Goal: Task Accomplishment & Management: Manage account settings

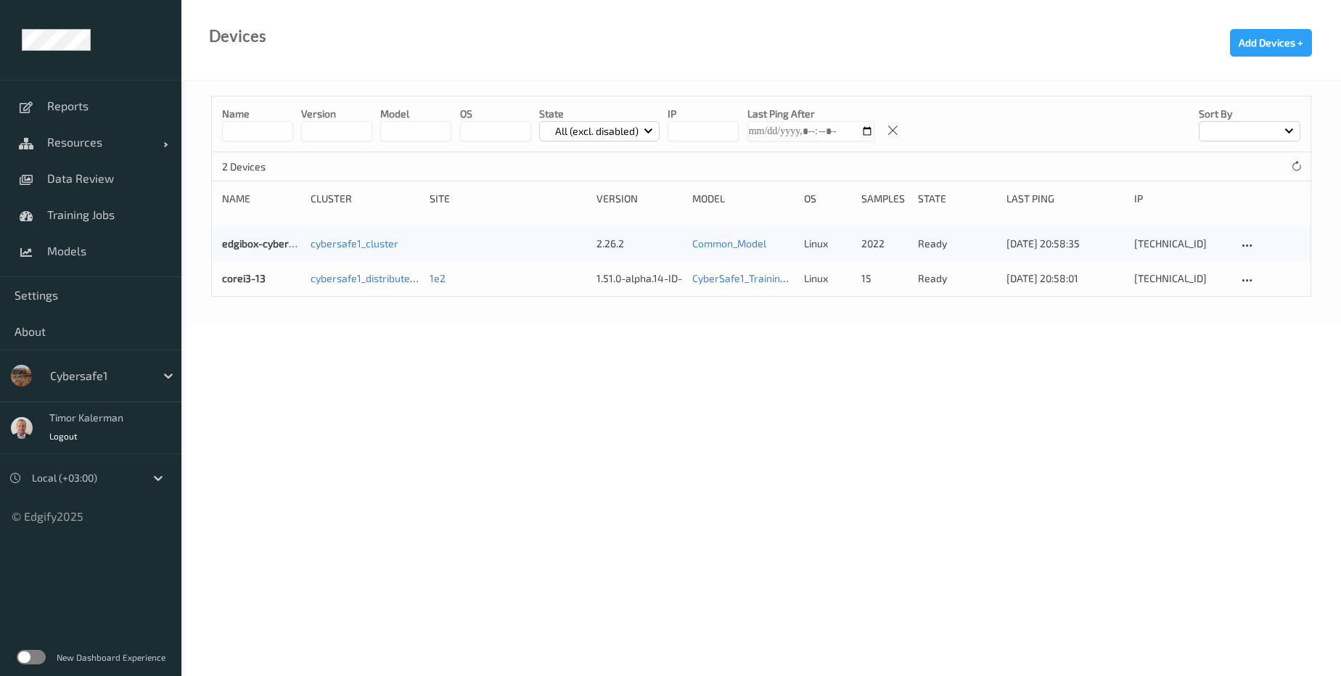
click at [137, 380] on div at bounding box center [99, 375] width 98 height 17
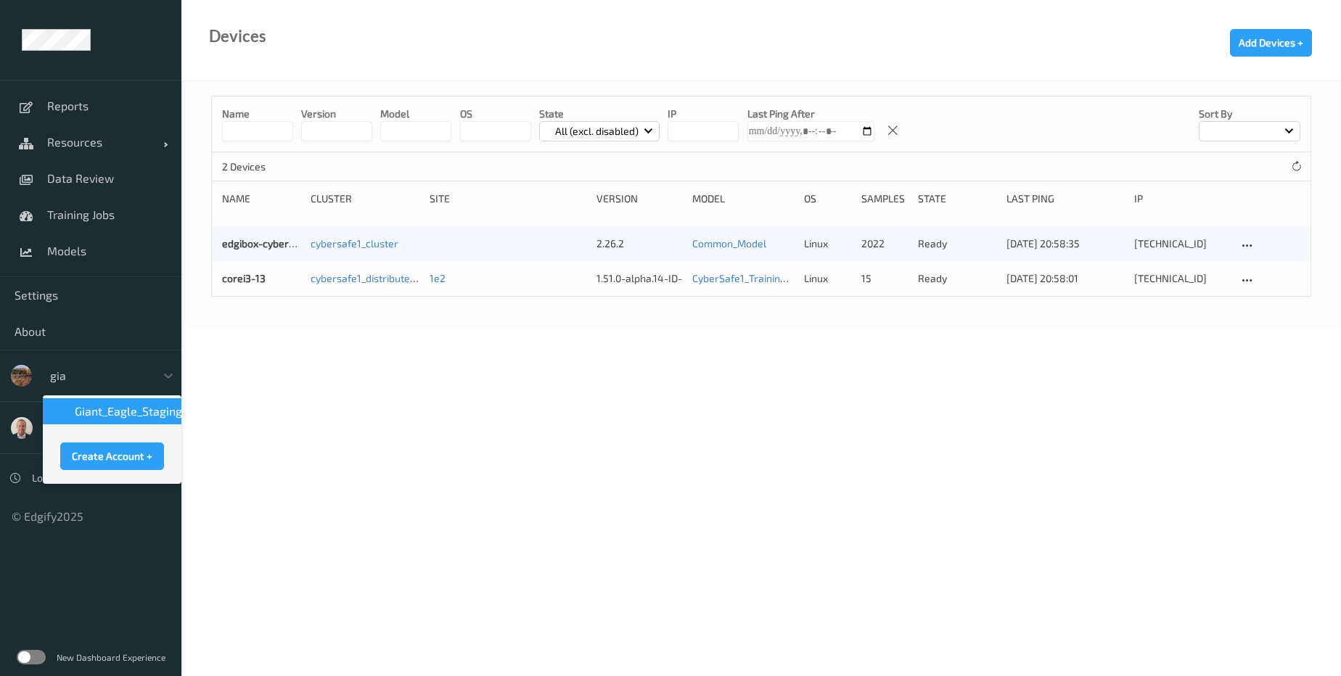
type input "gian"
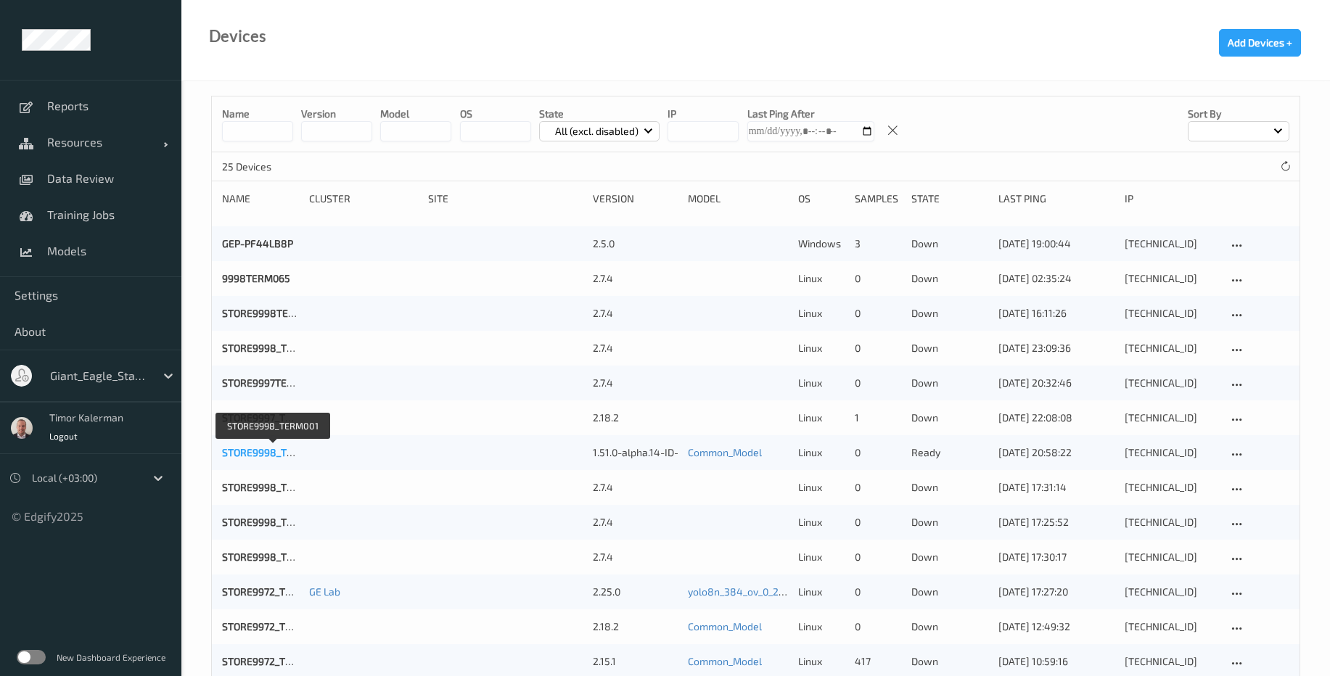
click at [257, 458] on link "STORE9998_TERM001" at bounding box center [273, 452] width 102 height 12
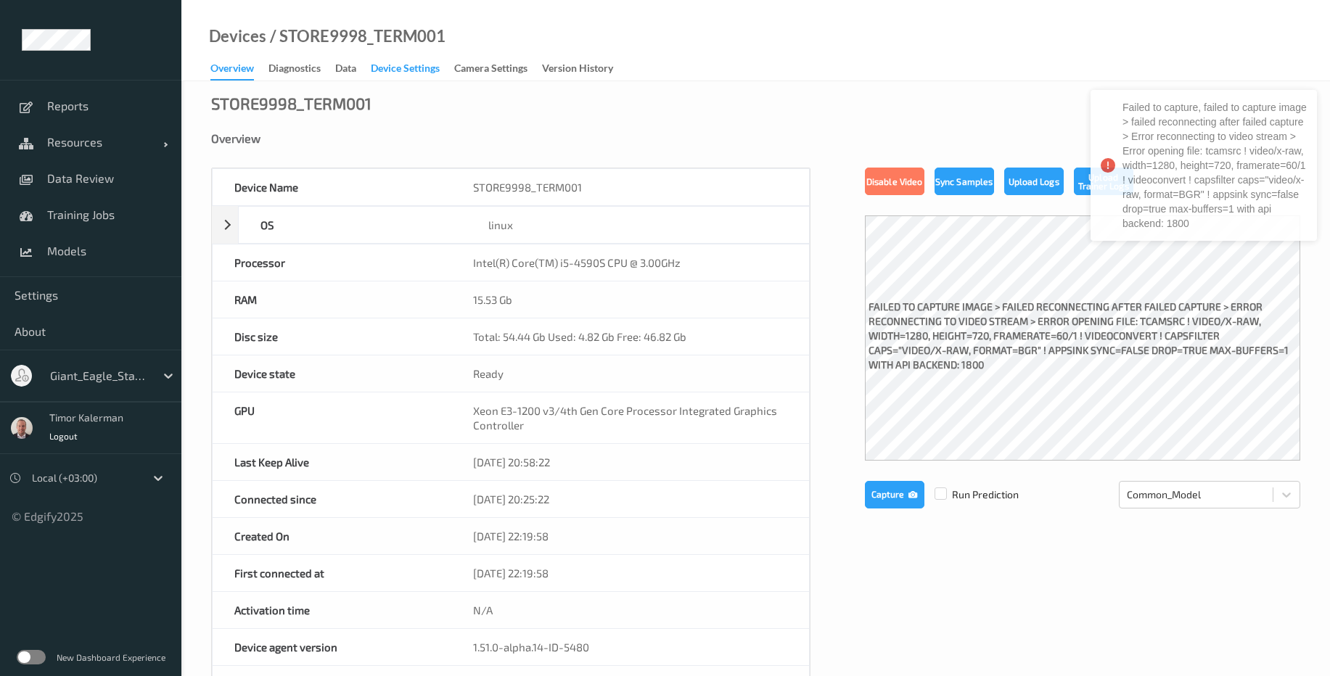
click at [398, 70] on div "Device Settings" at bounding box center [405, 70] width 69 height 18
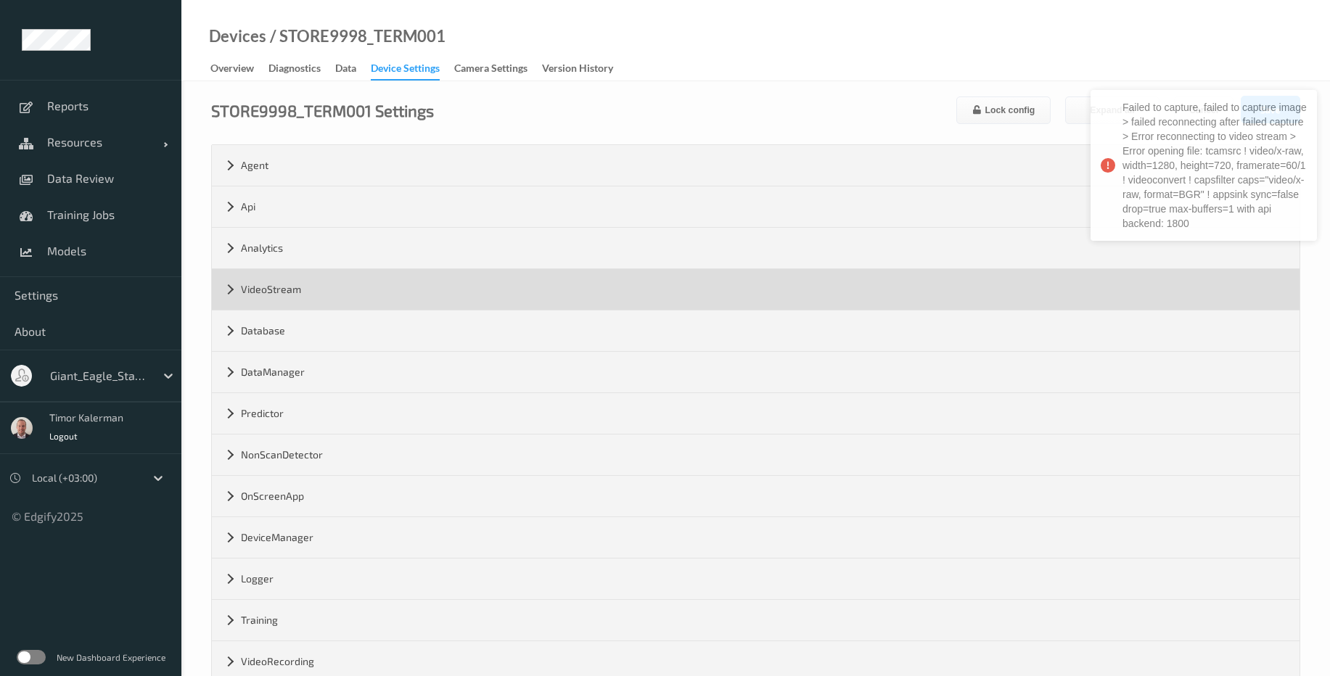
click at [325, 287] on div "VideoStream" at bounding box center [756, 289] width 1088 height 41
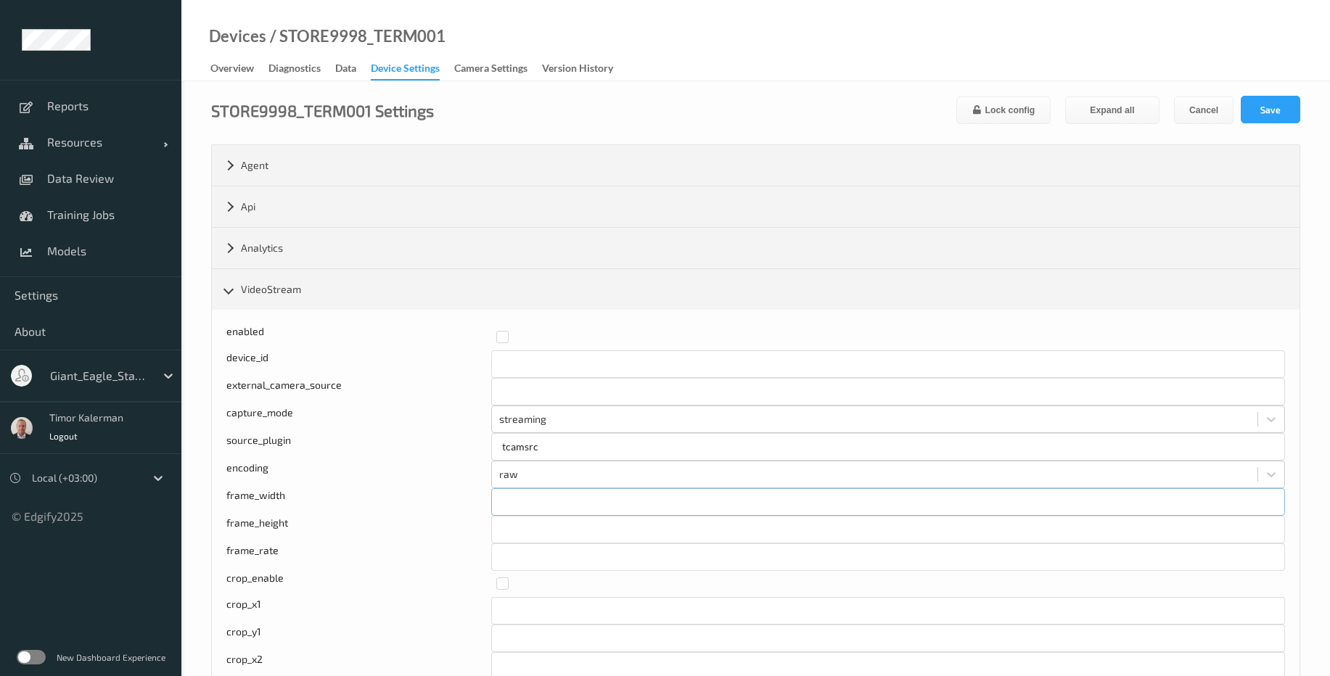
click at [547, 512] on input "****" at bounding box center [888, 502] width 794 height 28
type input "***"
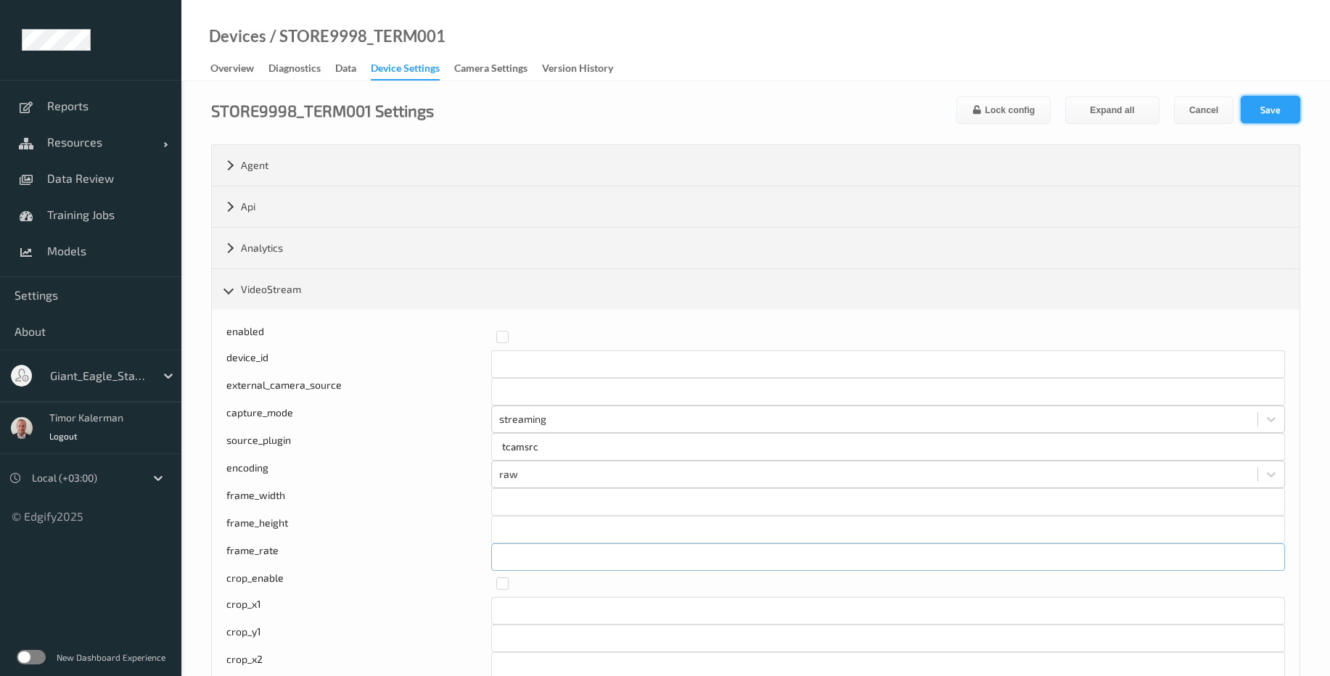
type input "**"
click at [1255, 112] on button "Save" at bounding box center [1271, 110] width 60 height 28
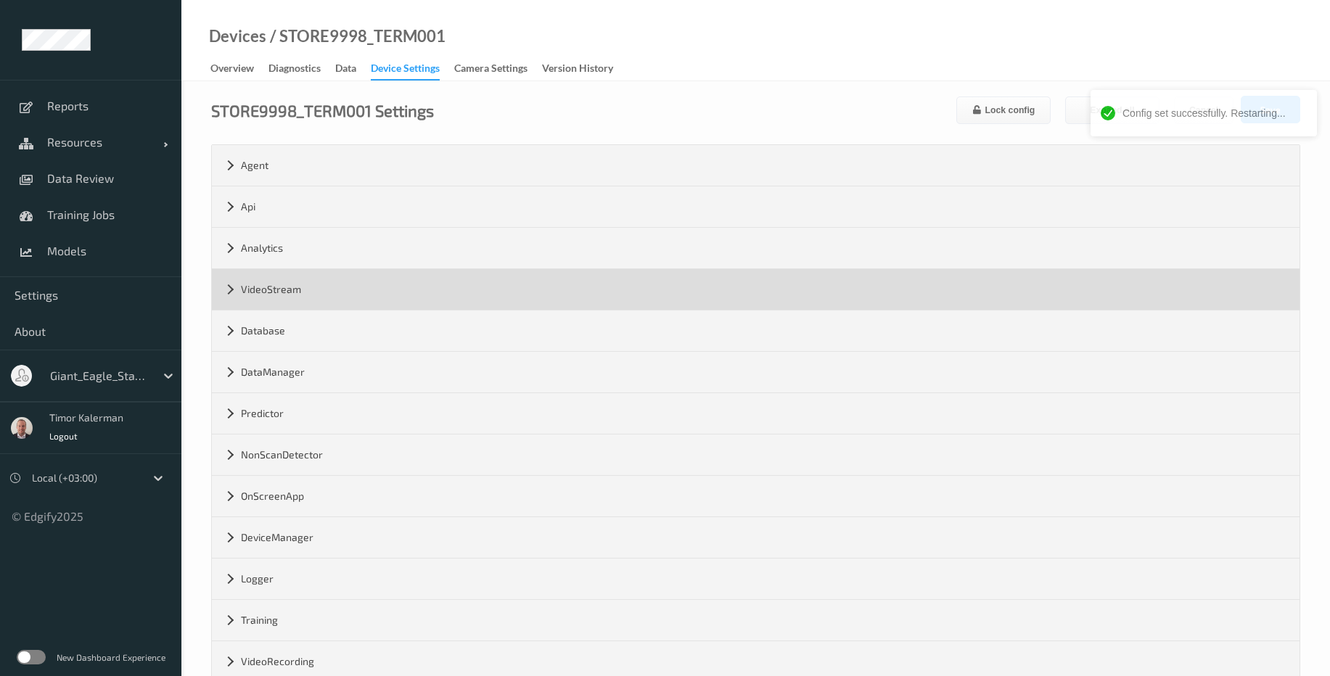
click at [304, 303] on div "VideoStream" at bounding box center [756, 289] width 1088 height 41
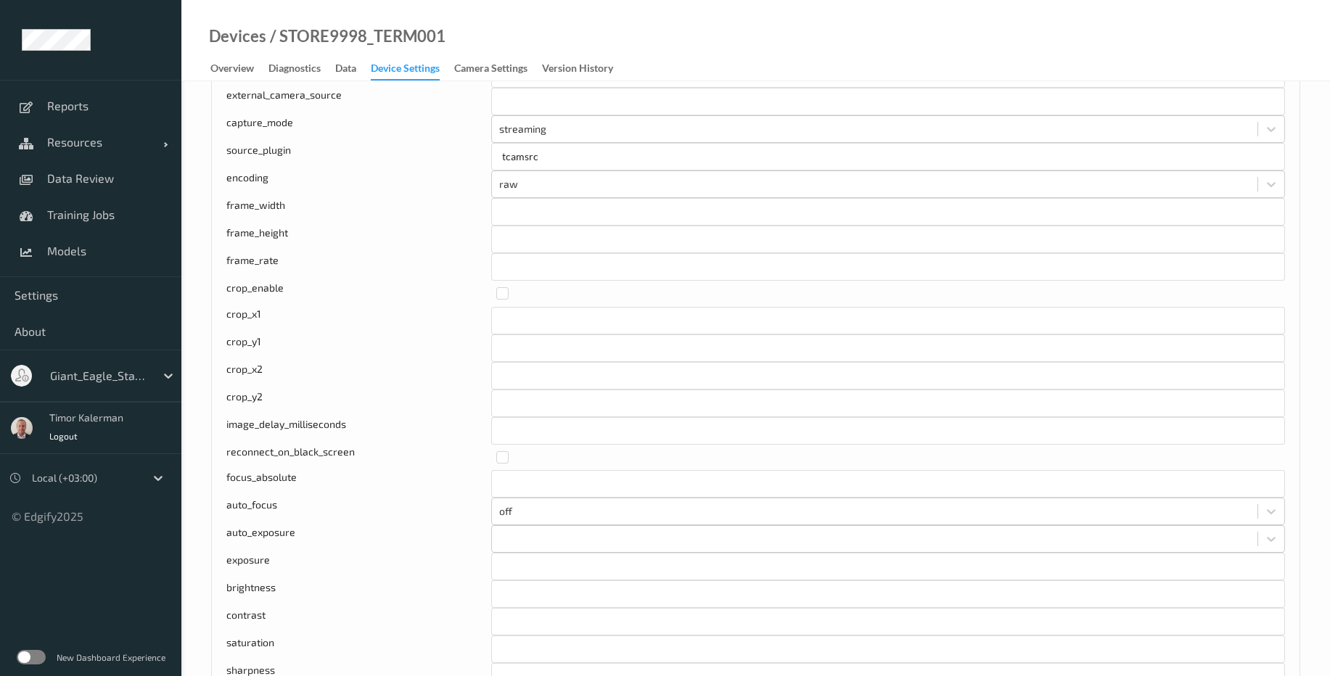
scroll to position [174, 0]
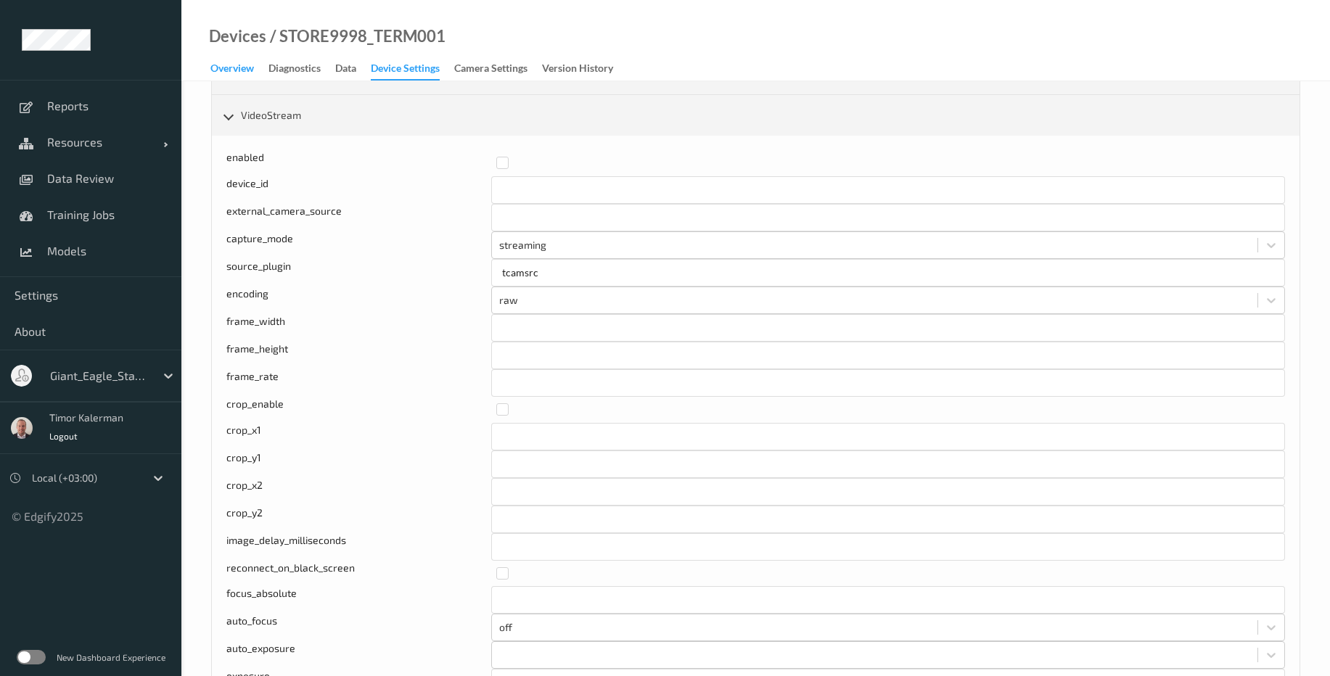
click at [231, 70] on div "Overview" at bounding box center [232, 70] width 44 height 18
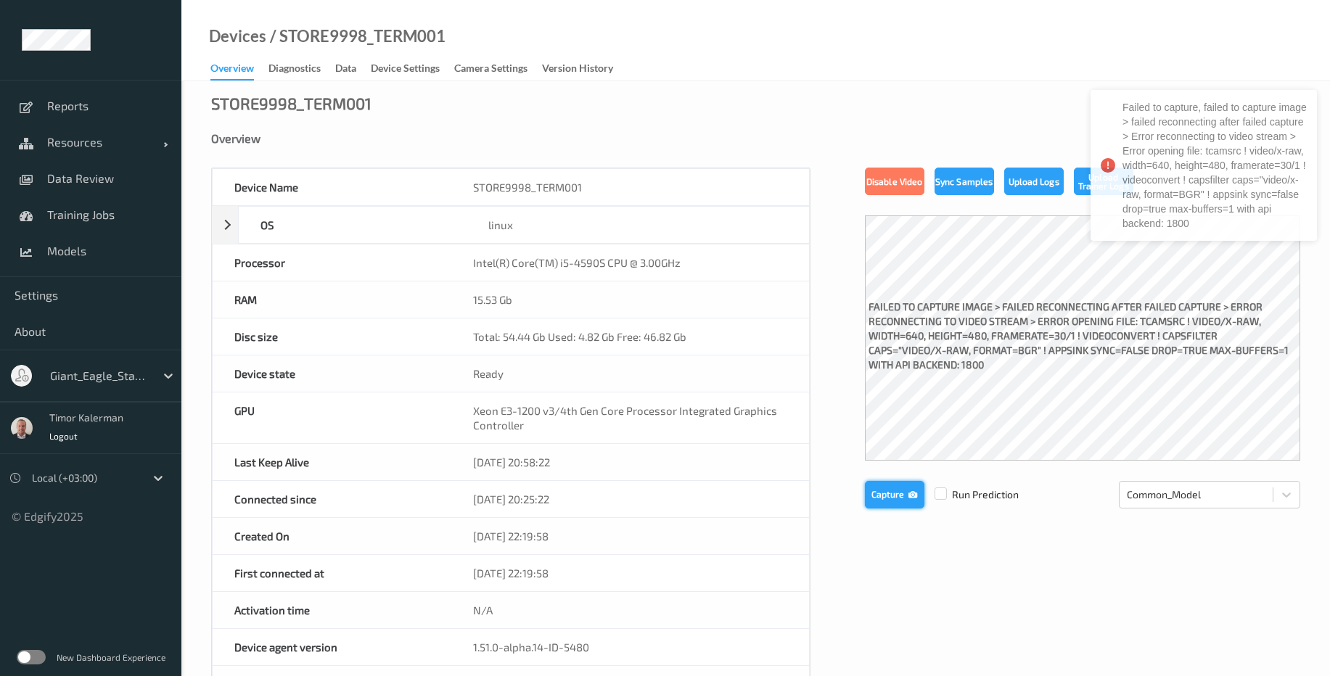
click at [893, 503] on button "Capture" at bounding box center [895, 495] width 60 height 28
click at [424, 73] on div "Device Settings" at bounding box center [405, 70] width 69 height 18
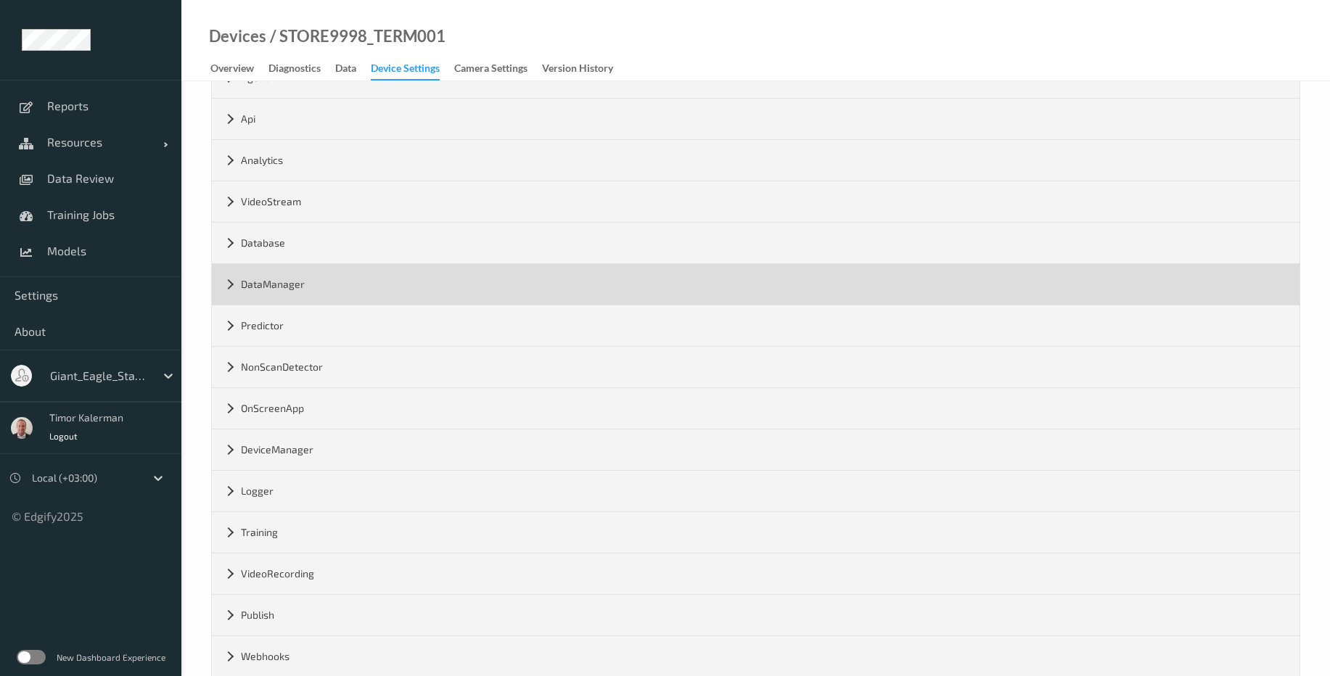
scroll to position [160, 0]
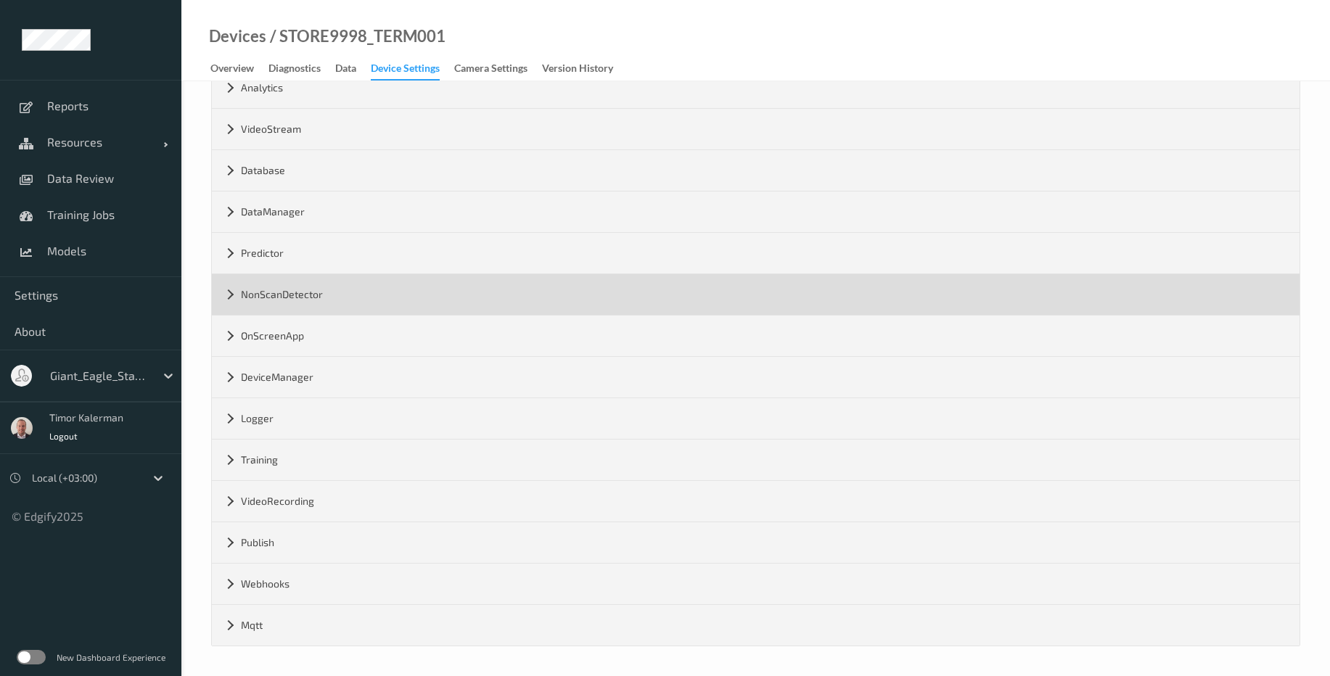
click at [338, 301] on div "NonScanDetector" at bounding box center [756, 294] width 1088 height 41
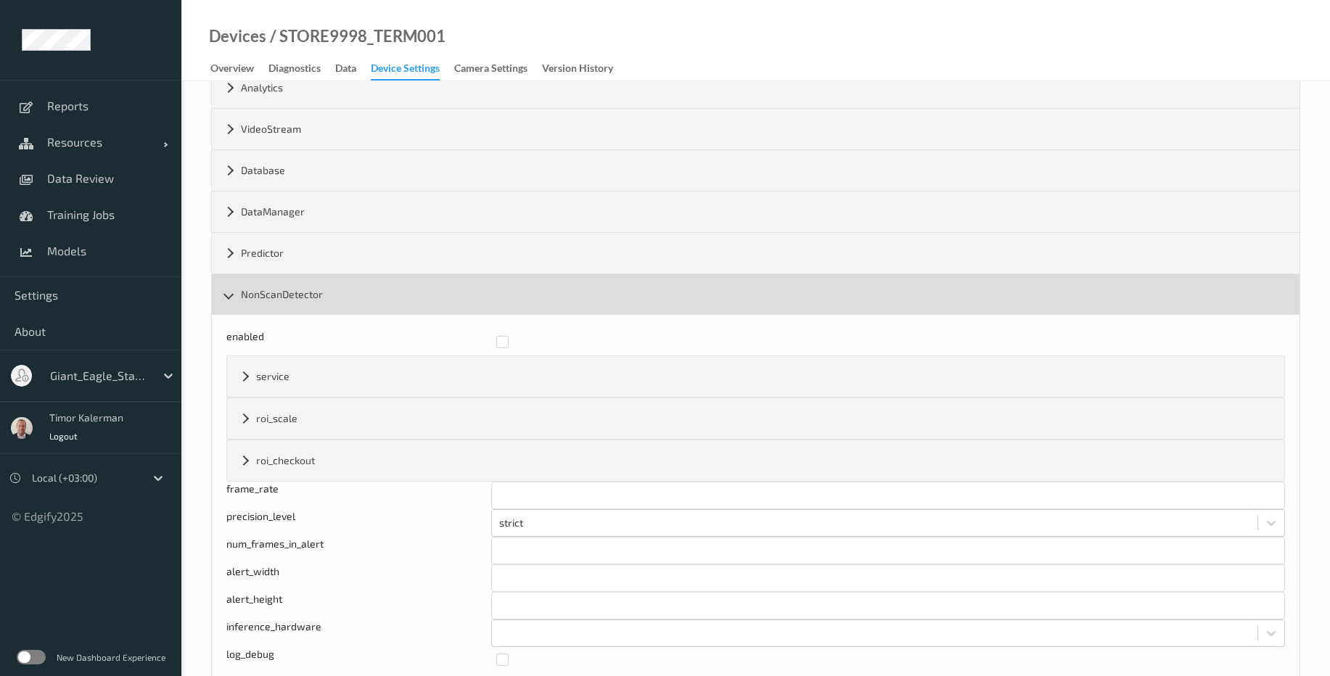
click at [370, 298] on div "NonScanDetector" at bounding box center [756, 294] width 1088 height 41
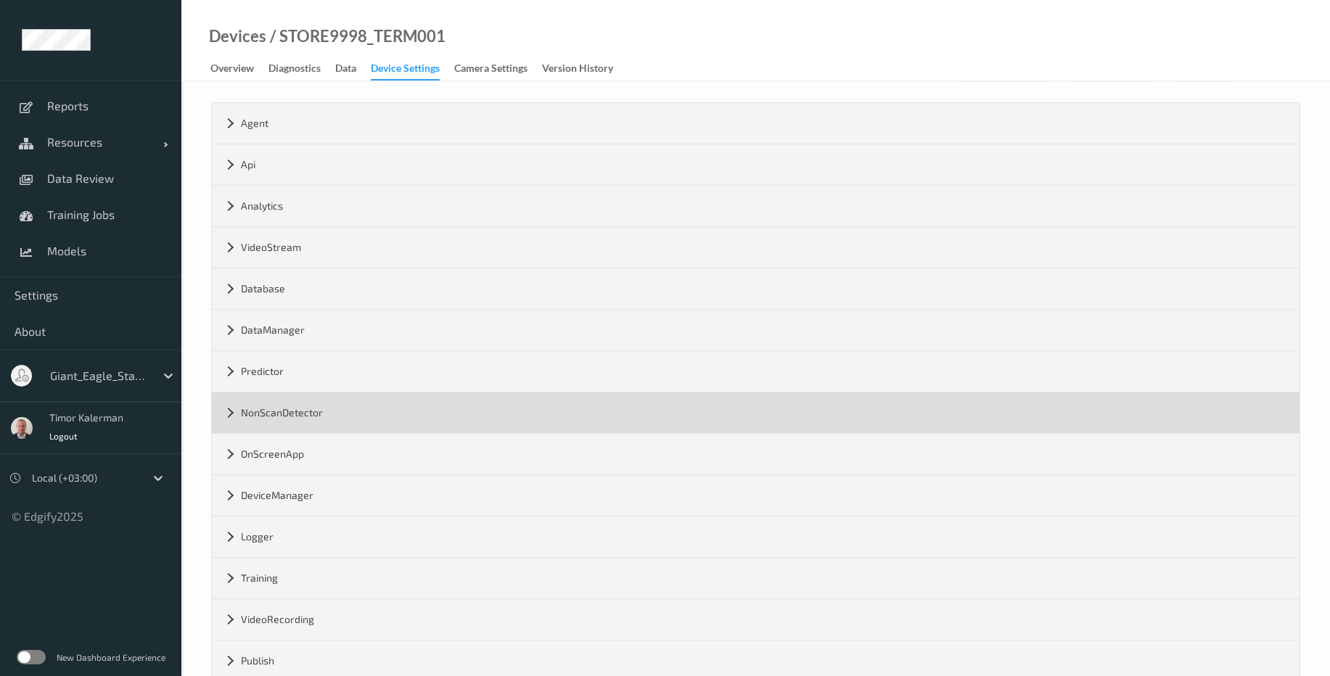
scroll to position [0, 0]
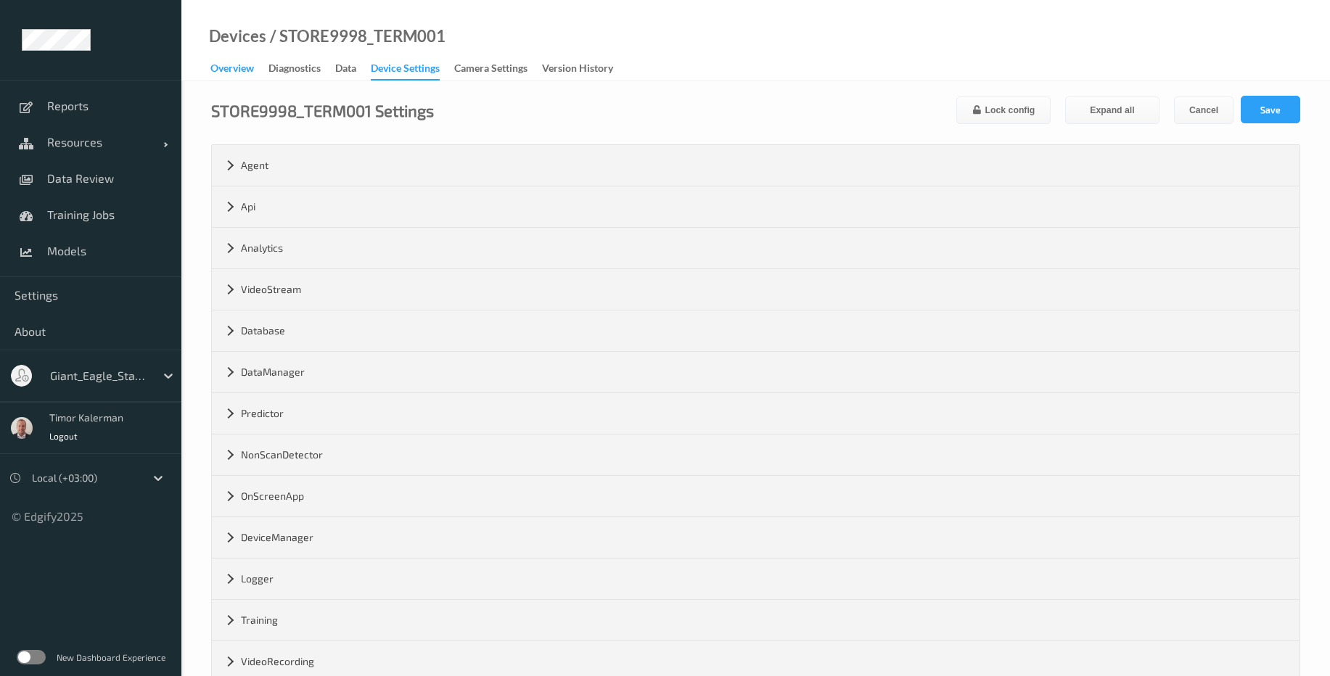
click at [247, 75] on div "Overview" at bounding box center [232, 70] width 44 height 18
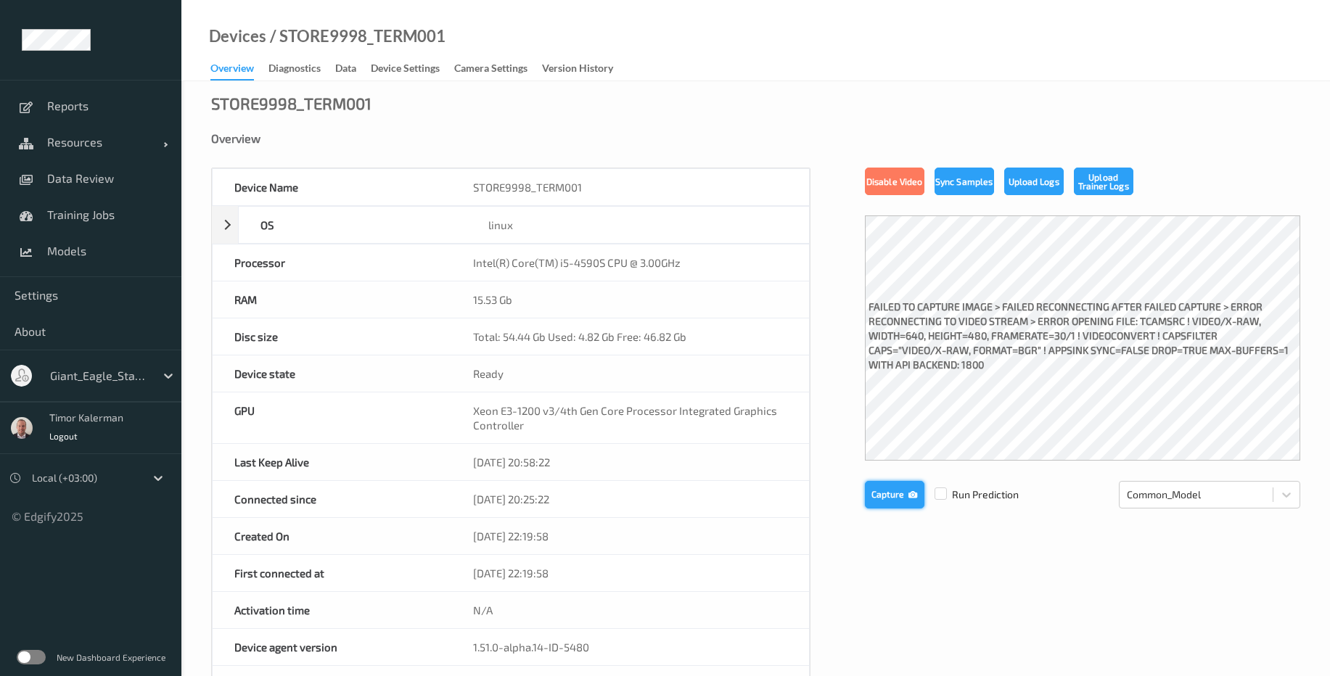
click at [885, 499] on button "Capture" at bounding box center [895, 495] width 60 height 28
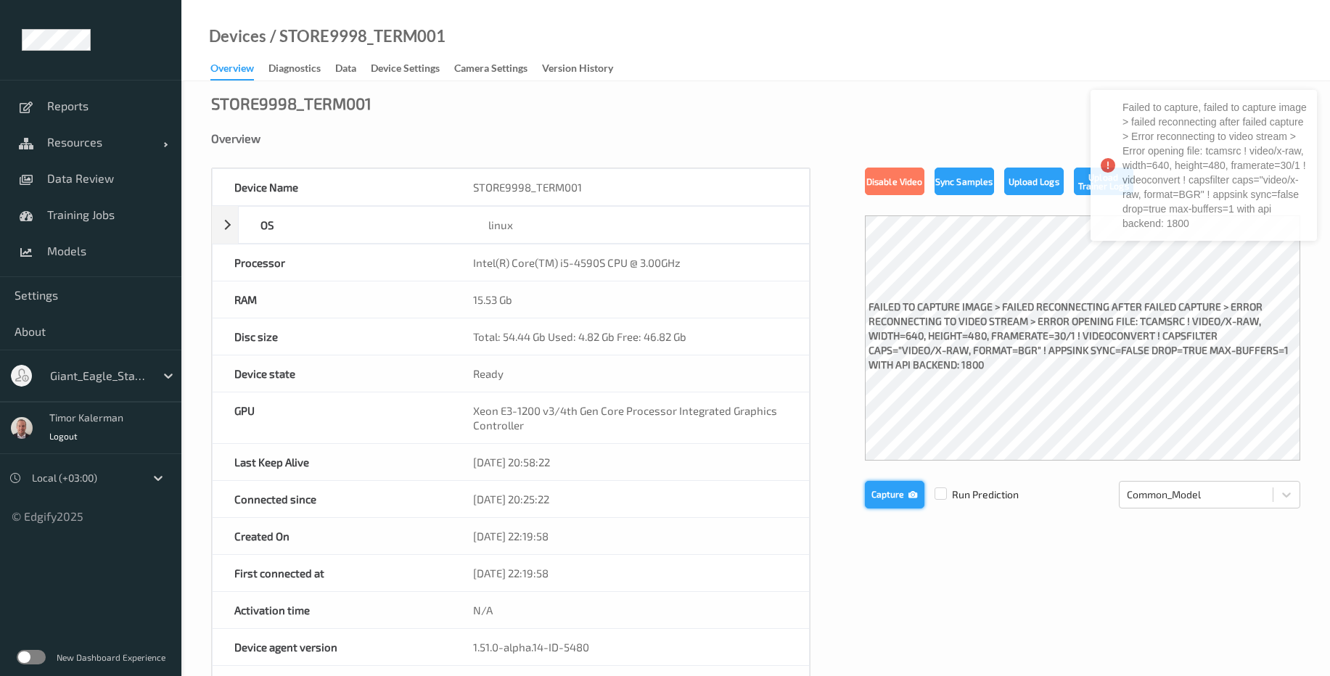
click at [886, 499] on button "Capture" at bounding box center [895, 495] width 60 height 28
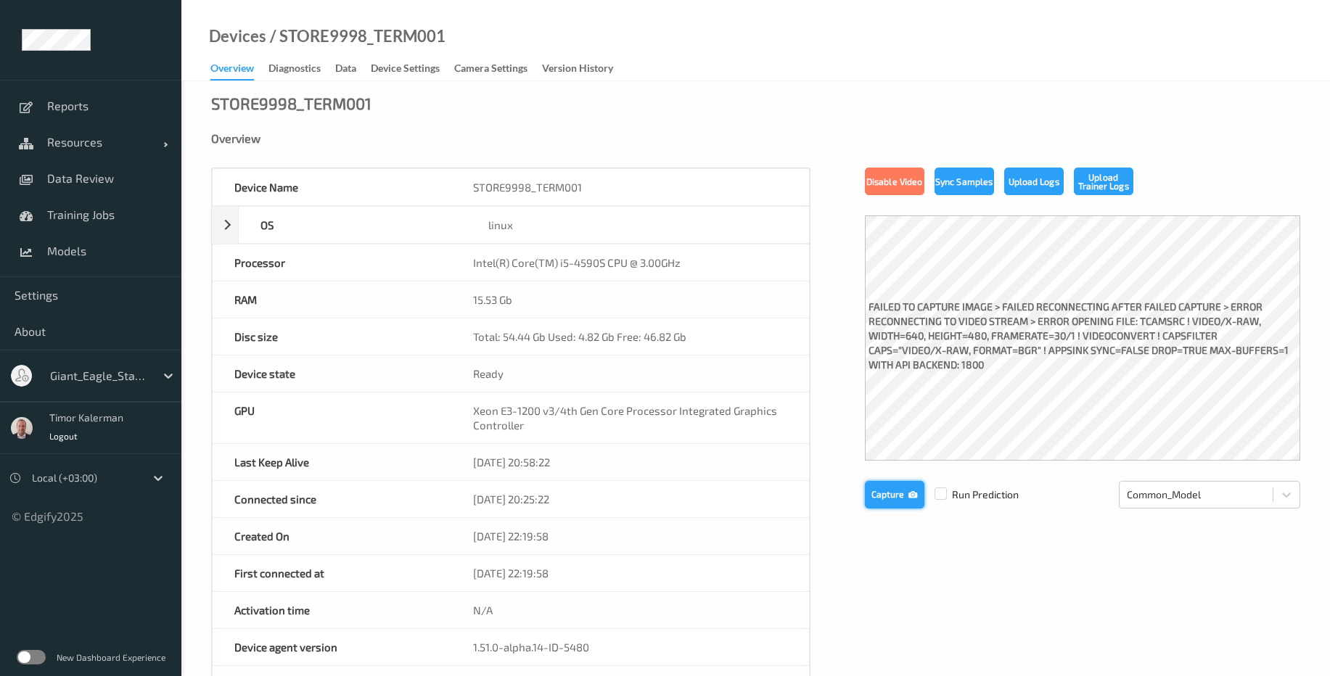
click at [908, 493] on icon "button" at bounding box center [912, 494] width 9 height 10
click at [1038, 337] on label "failed to capture image > failed reconnecting after failed capture > Error reco…" at bounding box center [1082, 337] width 435 height 83
click at [1115, 337] on label "failed to capture image > failed reconnecting after failed capture > Error reco…" at bounding box center [1082, 337] width 435 height 83
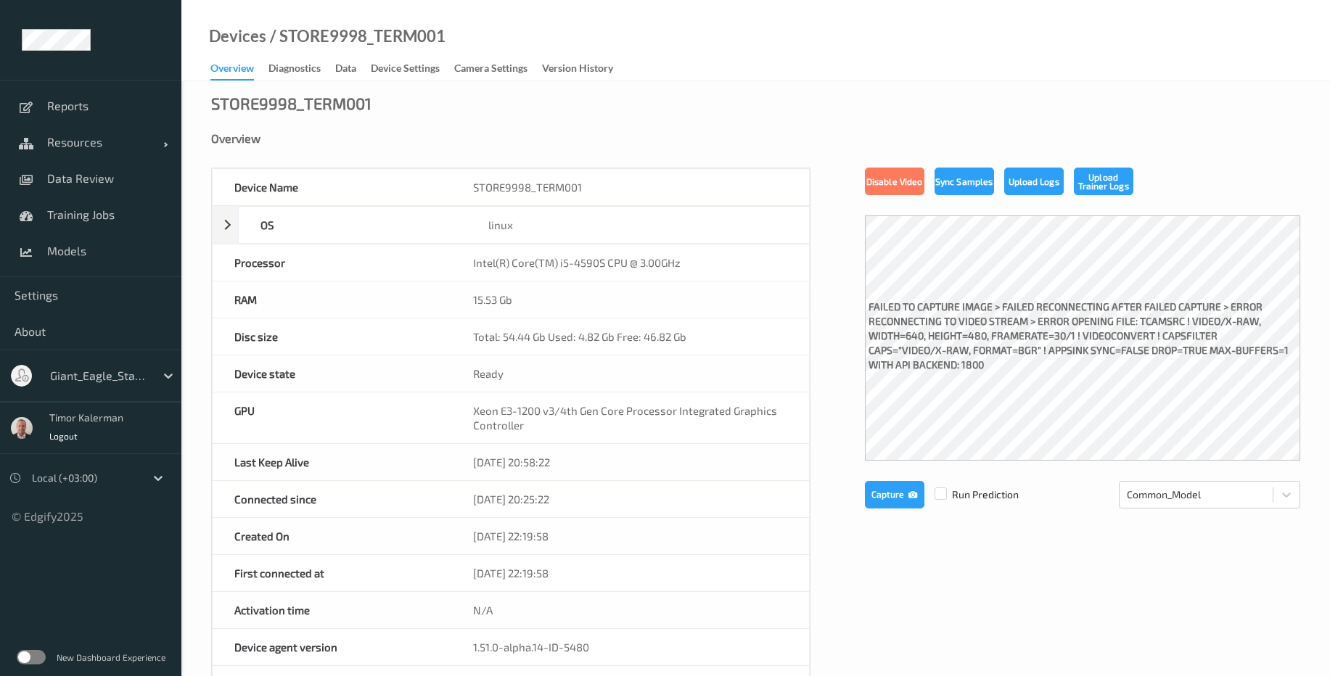
click at [1169, 337] on label "failed to capture image > failed reconnecting after failed capture > Error reco…" at bounding box center [1082, 337] width 435 height 83
click at [983, 354] on label "failed to capture image > failed reconnecting after failed capture > Error reco…" at bounding box center [1082, 337] width 435 height 83
click at [983, 353] on label "failed to capture image > failed reconnecting after failed capture > Error reco…" at bounding box center [1082, 337] width 435 height 83
click at [1046, 353] on label "failed to capture image > failed reconnecting after failed capture > Error reco…" at bounding box center [1082, 337] width 435 height 83
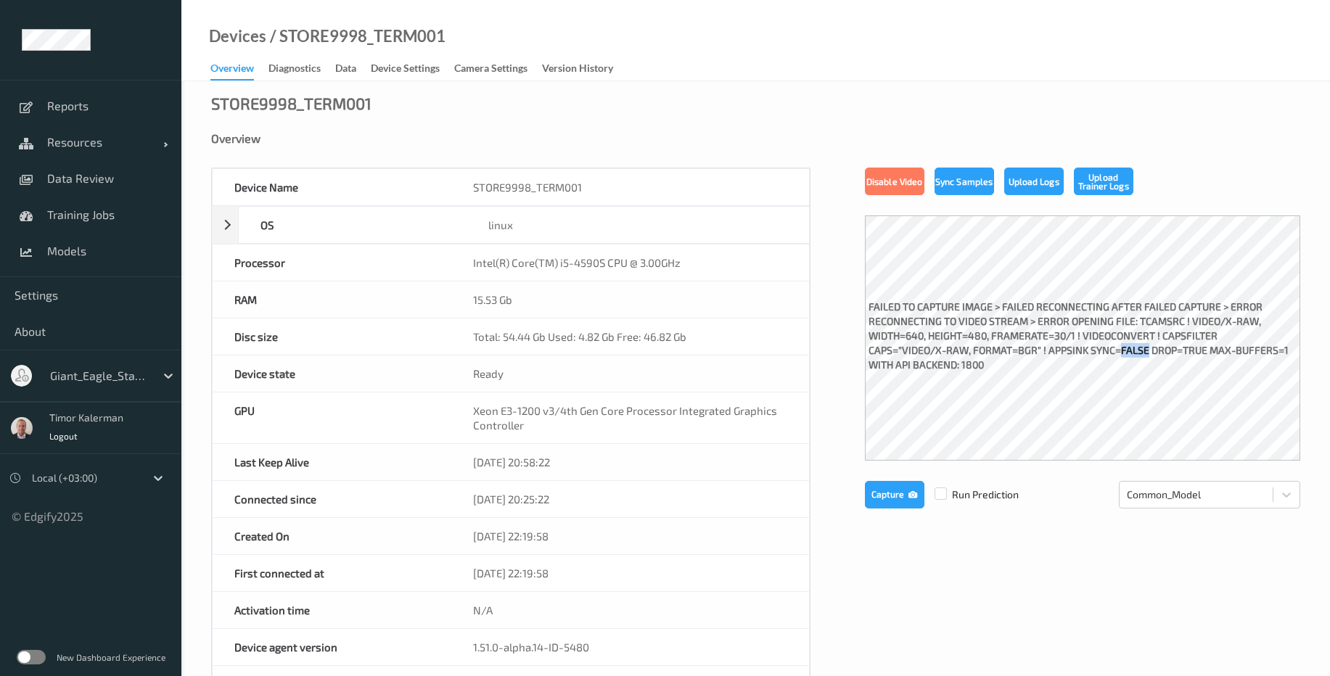
click at [1046, 353] on label "failed to capture image > failed reconnecting after failed capture > Error reco…" at bounding box center [1082, 337] width 435 height 83
click at [77, 147] on span "Resources" at bounding box center [105, 142] width 116 height 15
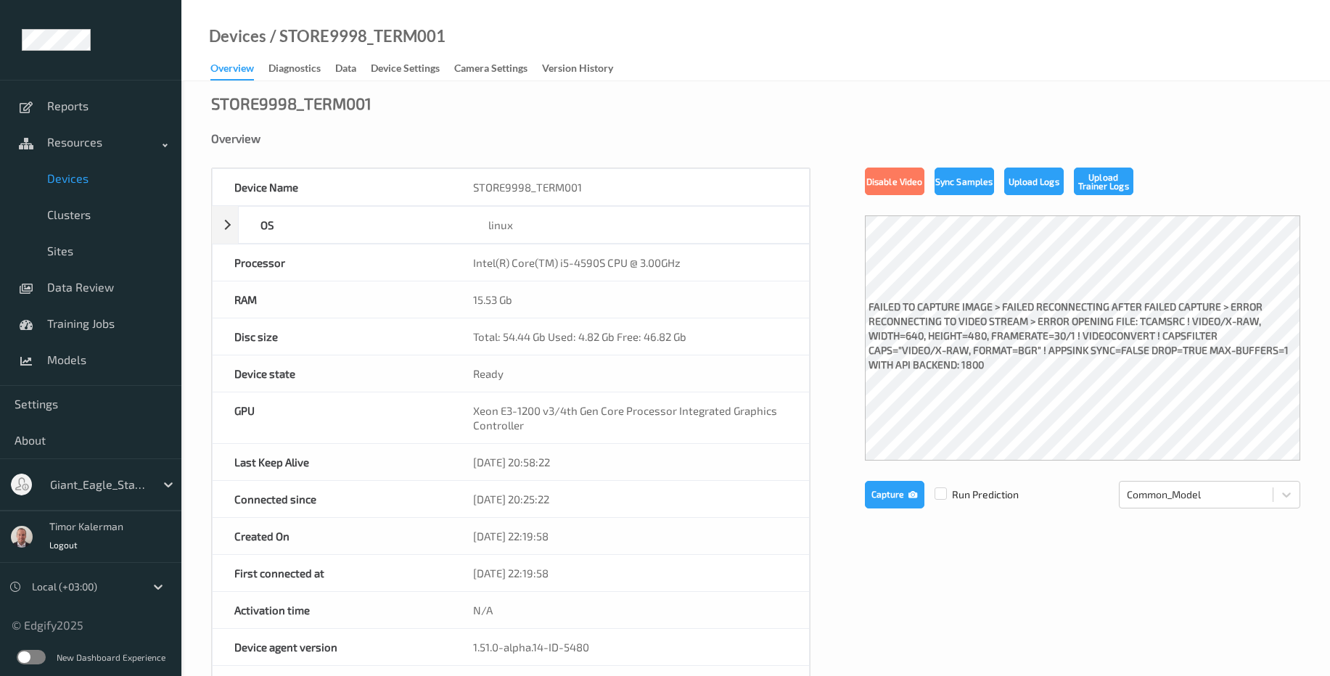
click at [393, 70] on div "Device Settings" at bounding box center [405, 70] width 69 height 18
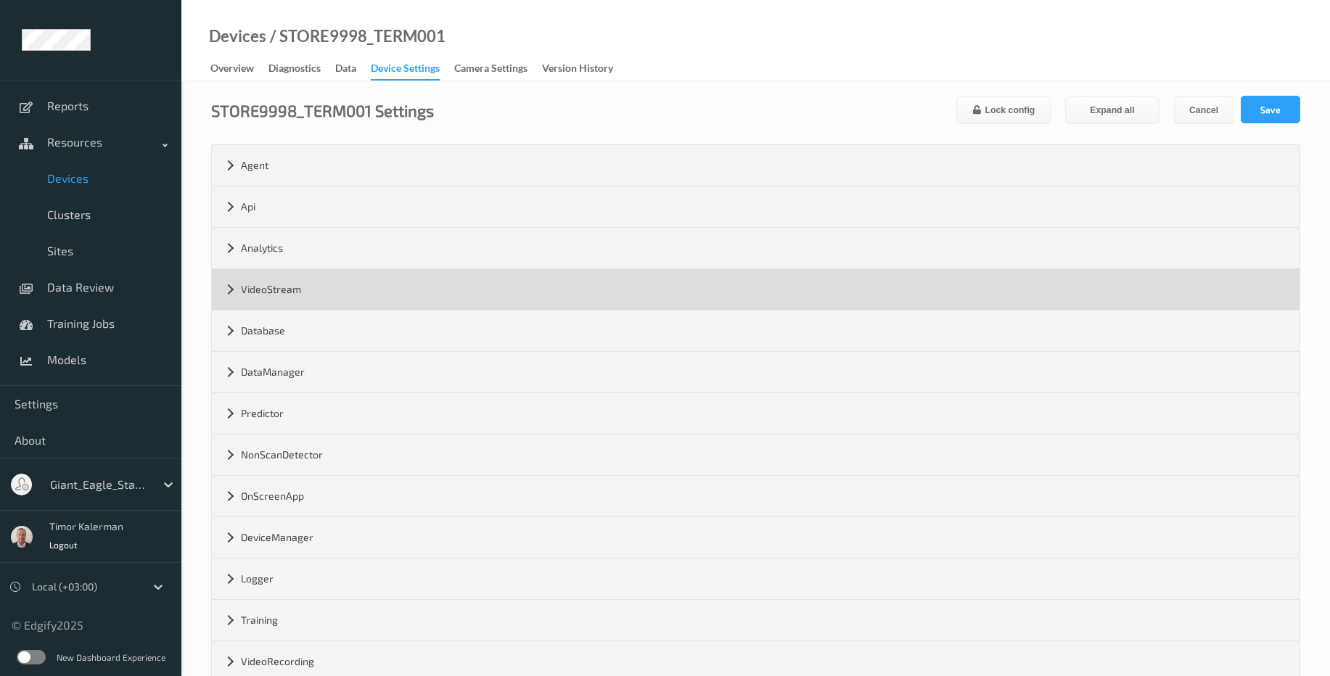
click at [302, 290] on div "VideoStream" at bounding box center [756, 289] width 1088 height 41
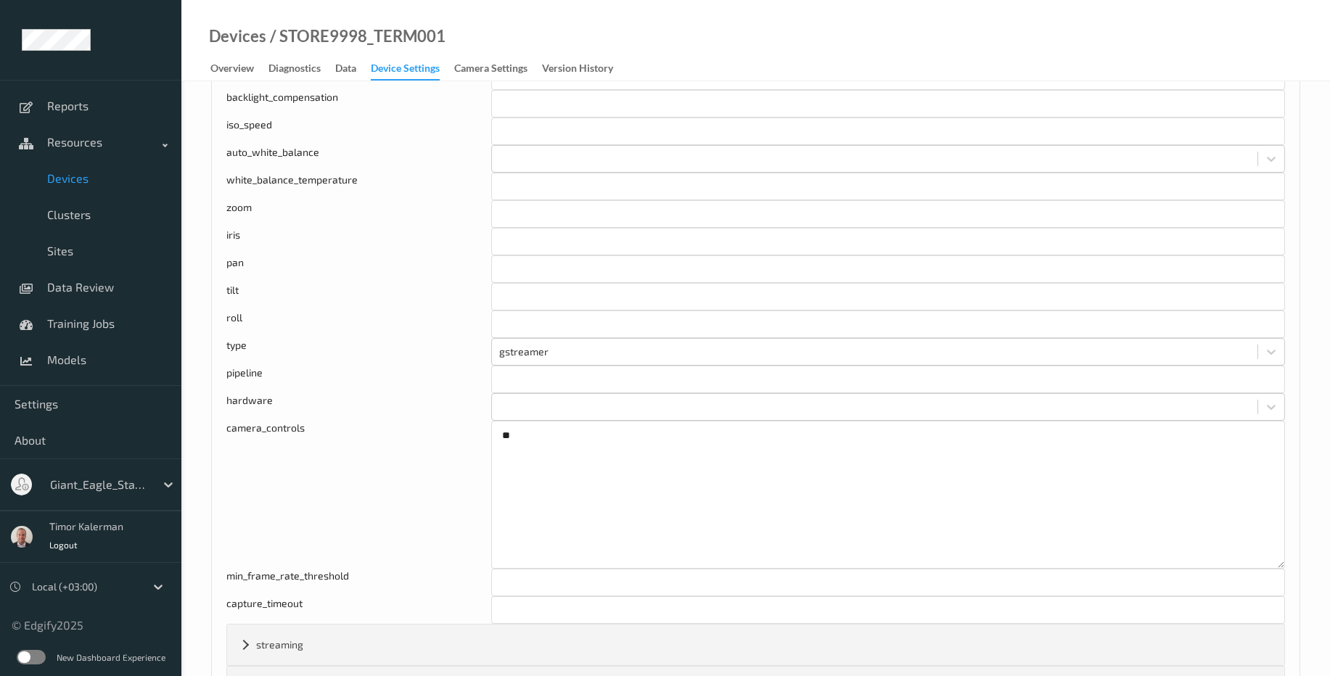
scroll to position [1132, 0]
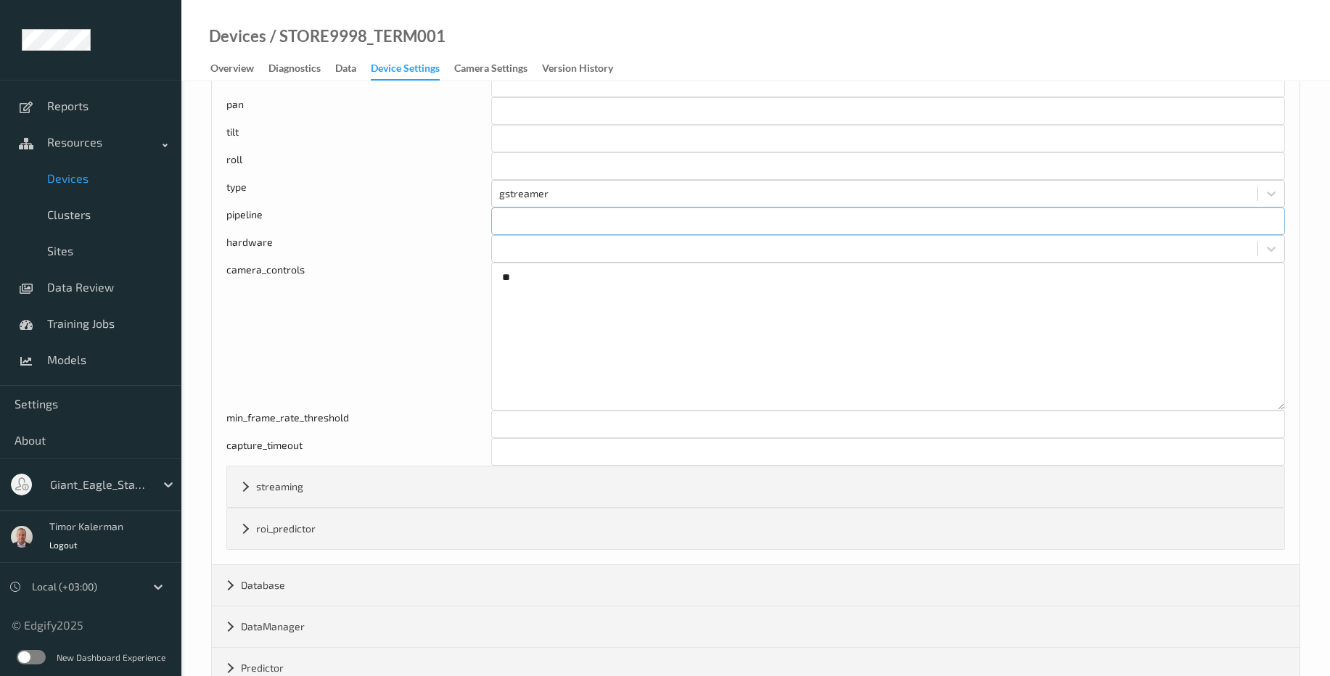
click at [536, 233] on input "text" at bounding box center [888, 222] width 794 height 28
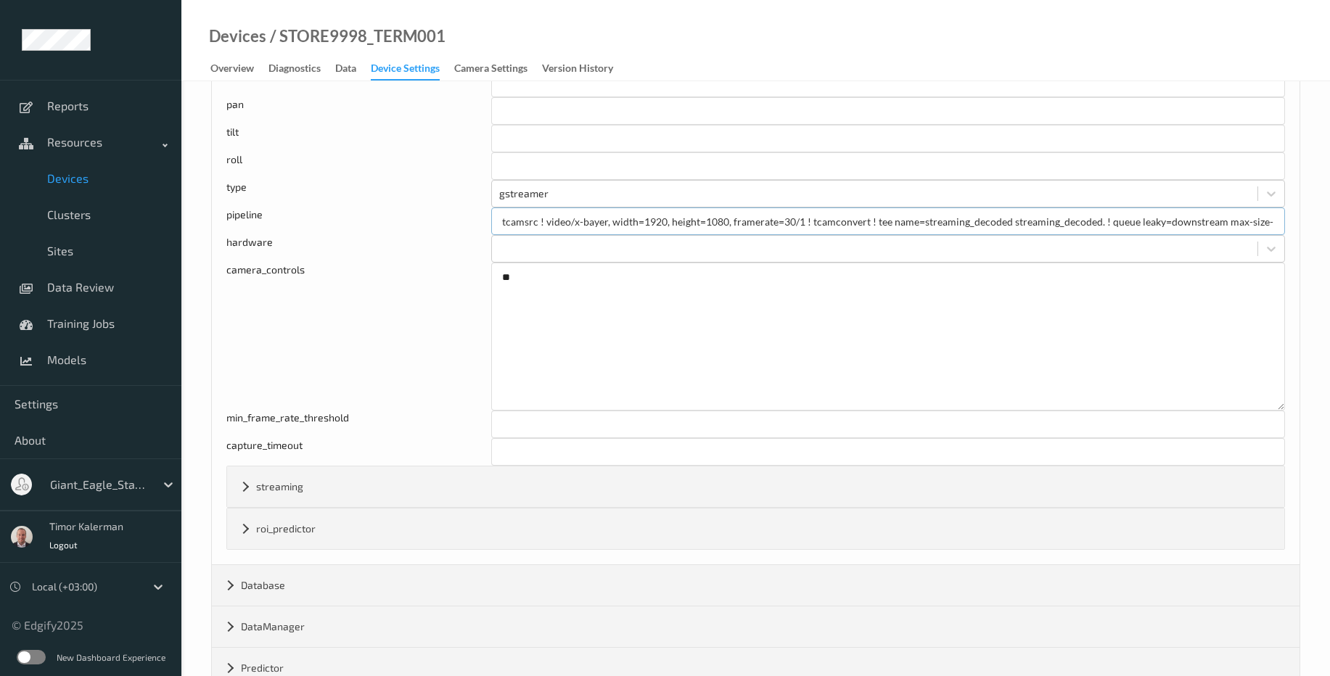
drag, startPoint x: 544, startPoint y: 225, endPoint x: 607, endPoint y: 226, distance: 63.1
click at [607, 226] on input "tcamsrc ! video/x-bayer, width=1920, height=1080, framerate=30/1 ! tcamconvert …" at bounding box center [888, 222] width 794 height 28
drag, startPoint x: 802, startPoint y: 223, endPoint x: 420, endPoint y: 220, distance: 381.7
click at [420, 220] on div "GStreamer pipeline for video capture, supports templates pipeline tcamsrc ! vid…" at bounding box center [755, 222] width 1059 height 28
drag, startPoint x: 867, startPoint y: 227, endPoint x: 497, endPoint y: 216, distance: 370.3
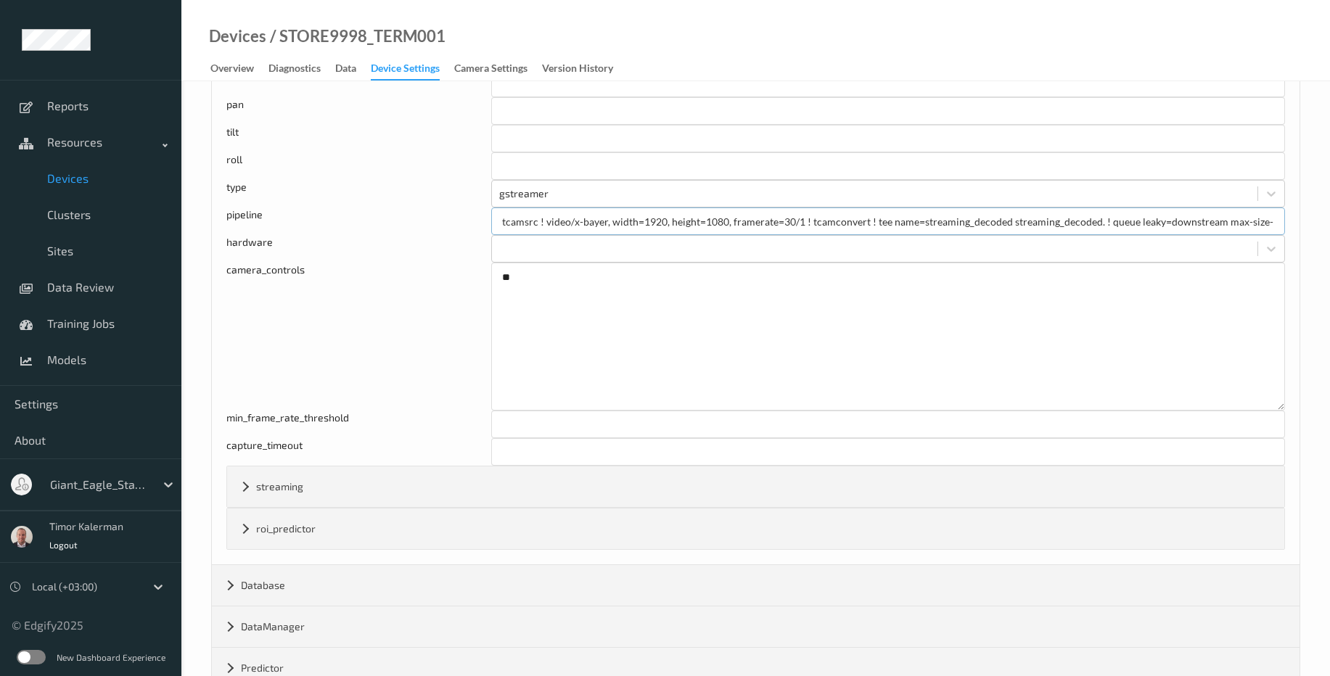
click at [497, 216] on input "tcamsrc ! video/x-bayer, width=1920, height=1080, framerate=30/1 ! tcamconvert …" at bounding box center [888, 222] width 794 height 28
drag, startPoint x: 1022, startPoint y: 221, endPoint x: 1121, endPoint y: 219, distance: 99.4
click at [1121, 219] on input "tcamsrc ! video/x-bayer, width=1920, height=1080, framerate=30/1 ! tcamconvert …" at bounding box center [888, 222] width 794 height 28
click at [1078, 223] on input "tcamsrc ! video/x-bayer, width=1920, height=1080, framerate=30/1 ! tcamconvert …" at bounding box center [888, 222] width 794 height 28
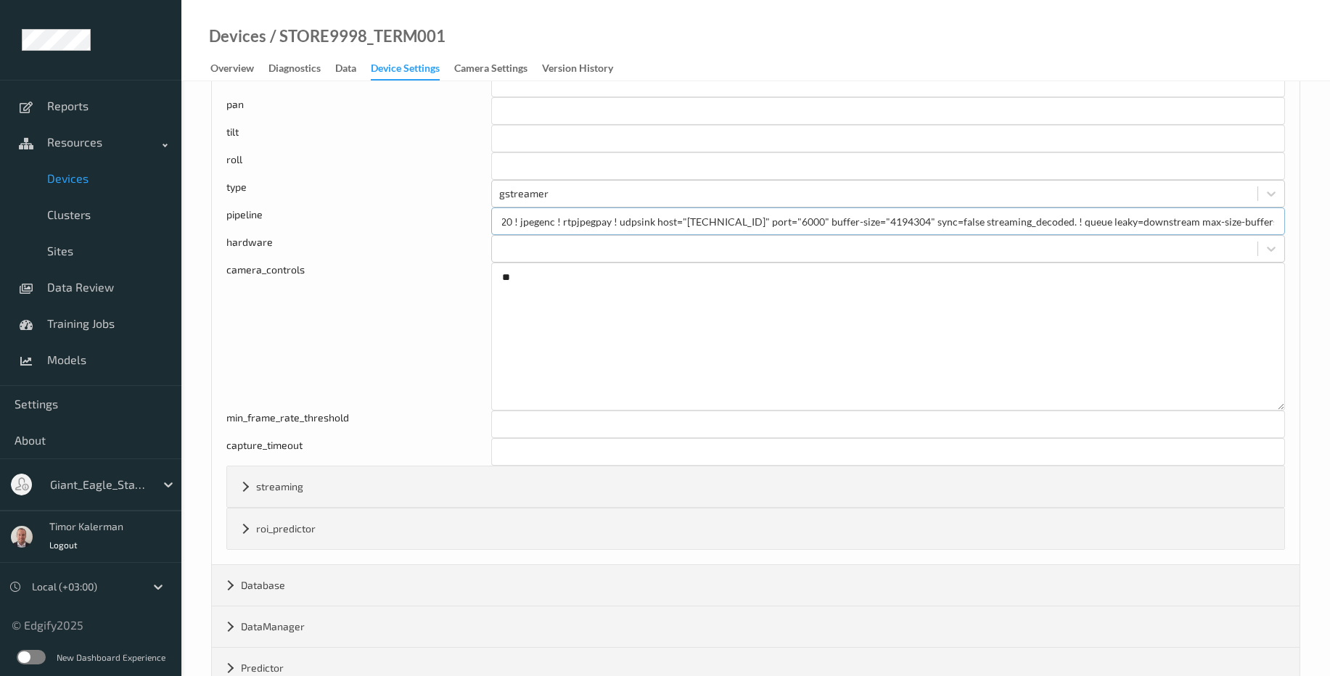
scroll to position [0, 1422]
drag, startPoint x: 1137, startPoint y: 223, endPoint x: 1361, endPoint y: 223, distance: 223.5
click at [1153, 226] on input "tcamsrc ! video/x-bayer, width=1920, height=1080, framerate=30/1 ! tcamconvert …" at bounding box center [888, 222] width 794 height 28
drag, startPoint x: 810, startPoint y: 226, endPoint x: 1314, endPoint y: 224, distance: 504.3
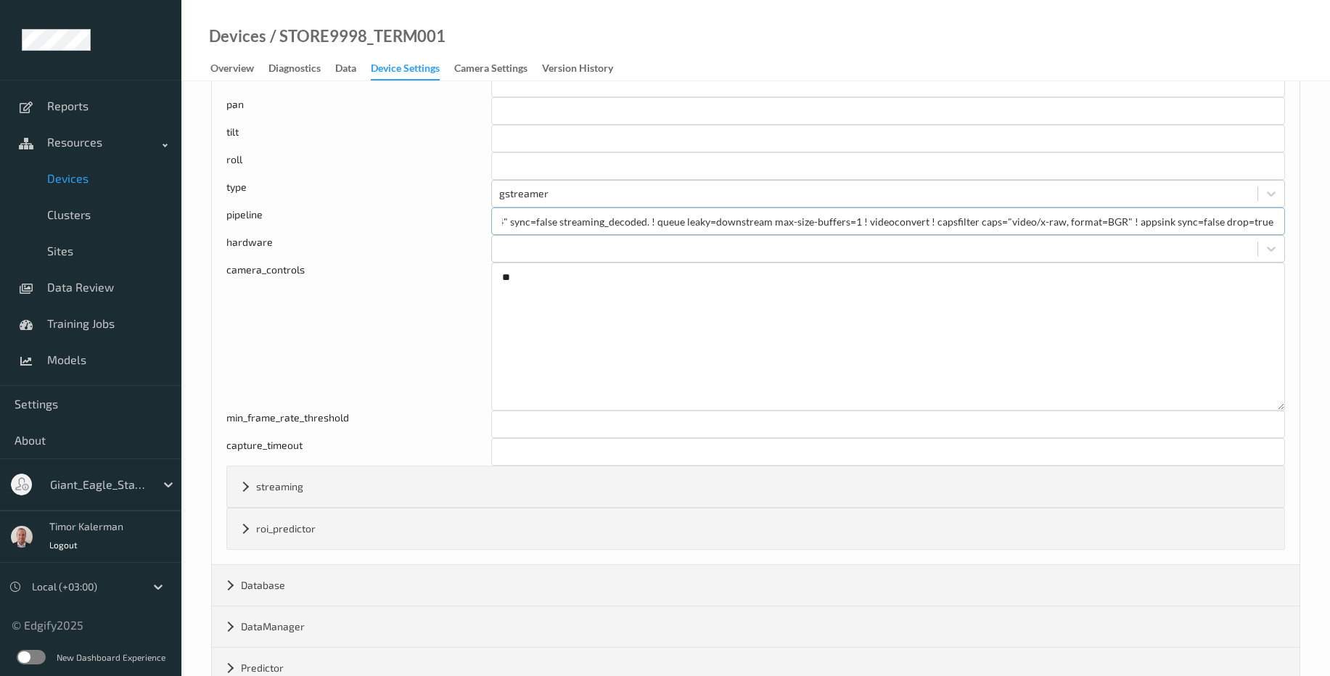
click at [1314, 224] on div "STORE9998_TERM001 Settings Lock config Expand all Cancel Save Agent version 1.5…" at bounding box center [755, 20] width 1149 height 2142
drag, startPoint x: 632, startPoint y: 224, endPoint x: 379, endPoint y: 208, distance: 253.7
click at [379, 208] on div "GStreamer pipeline for video capture, supports templates pipeline tcamsrc ! vid…" at bounding box center [755, 222] width 1059 height 28
click at [586, 223] on input "tcamsrc ! video/x-bayer, width=1920, height=1080, framerate=30/1 ! tcamconvert …" at bounding box center [888, 222] width 794 height 28
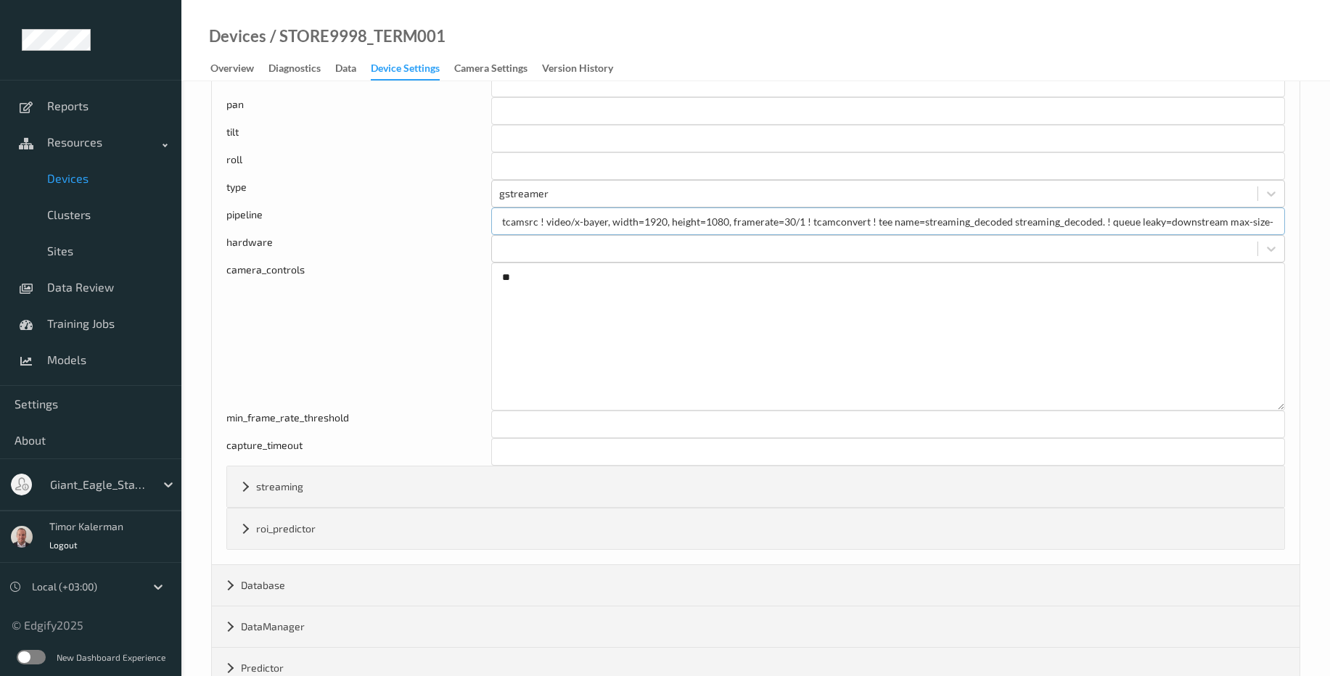
click at [586, 223] on input "tcamsrc ! video/x-bayer, width=1920, height=1080, framerate=30/1 ! tcamconvert …" at bounding box center [888, 222] width 794 height 28
paste input "640, height=480, framerate=30/"
type input "tcamsrc ! video/x-bayer, width=640, height=480, framerate=30/1 ! videoconvert !…"
click at [398, 247] on div "hardware" at bounding box center [358, 249] width 265 height 28
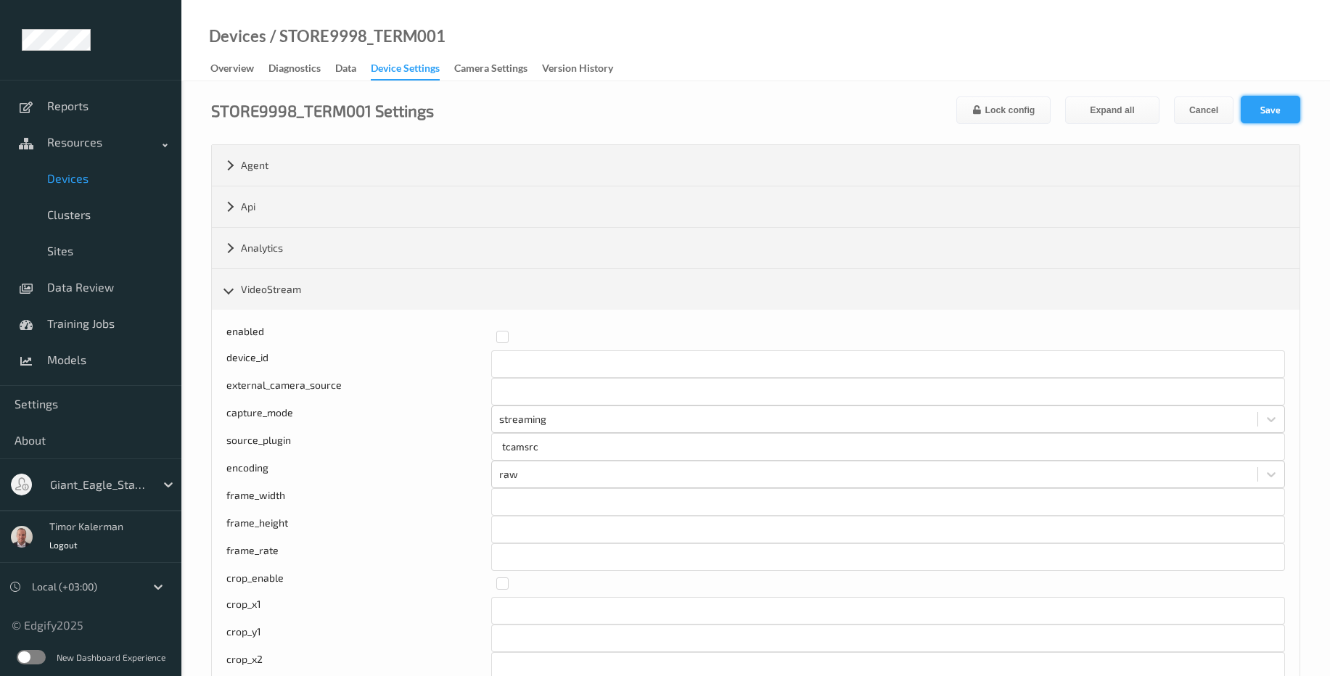
click at [1269, 104] on button "Save" at bounding box center [1271, 110] width 60 height 28
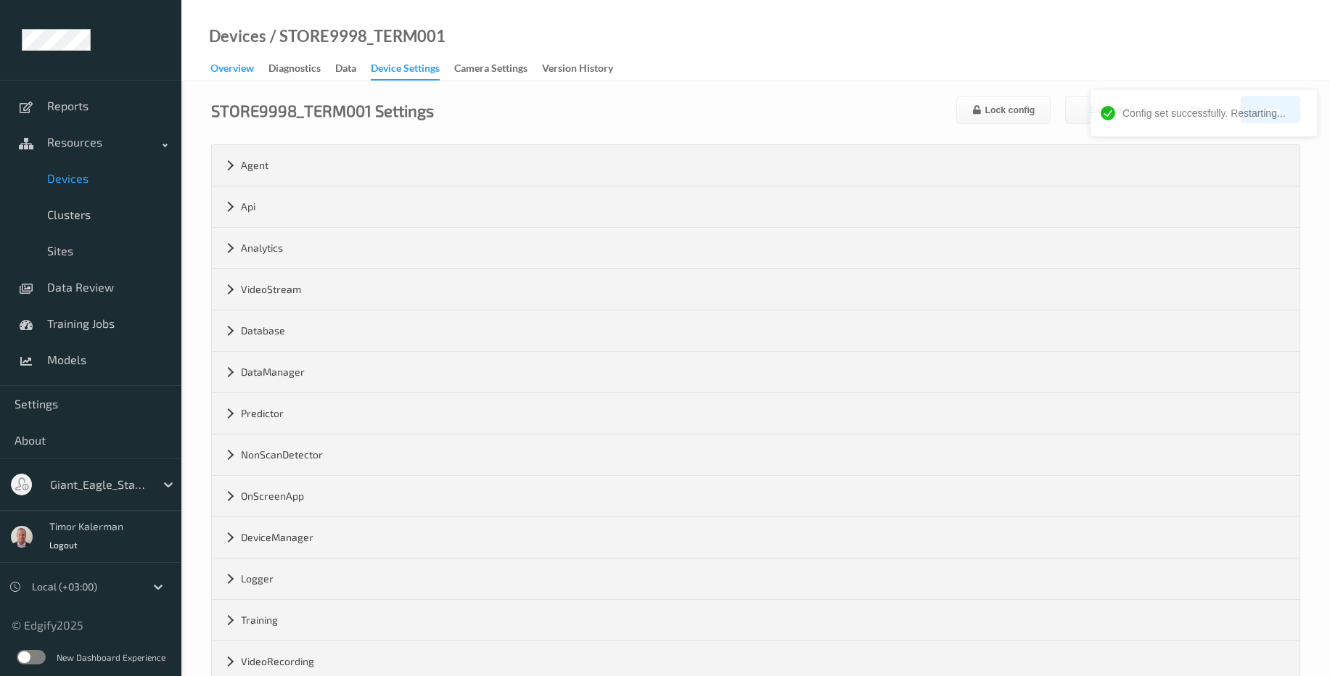
click at [245, 64] on div "Overview" at bounding box center [232, 70] width 44 height 18
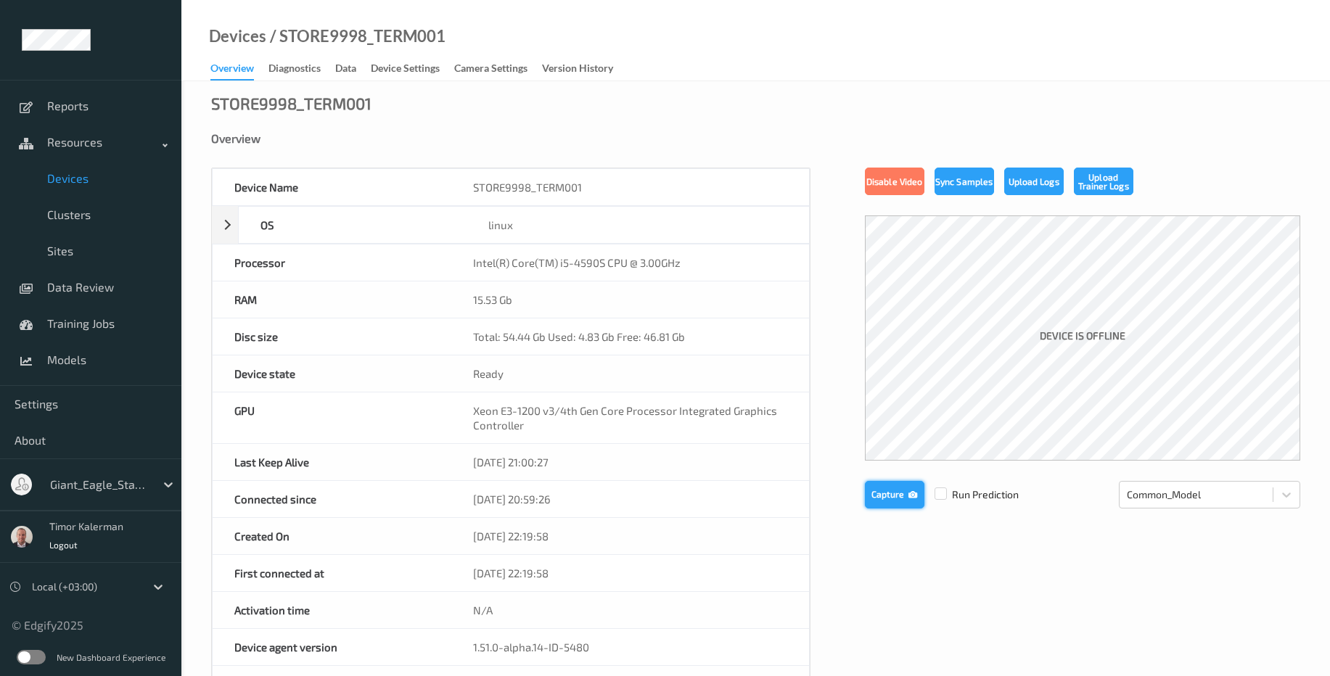
click at [895, 497] on button "Capture" at bounding box center [895, 495] width 60 height 28
click at [894, 489] on button "Capture" at bounding box center [895, 495] width 60 height 28
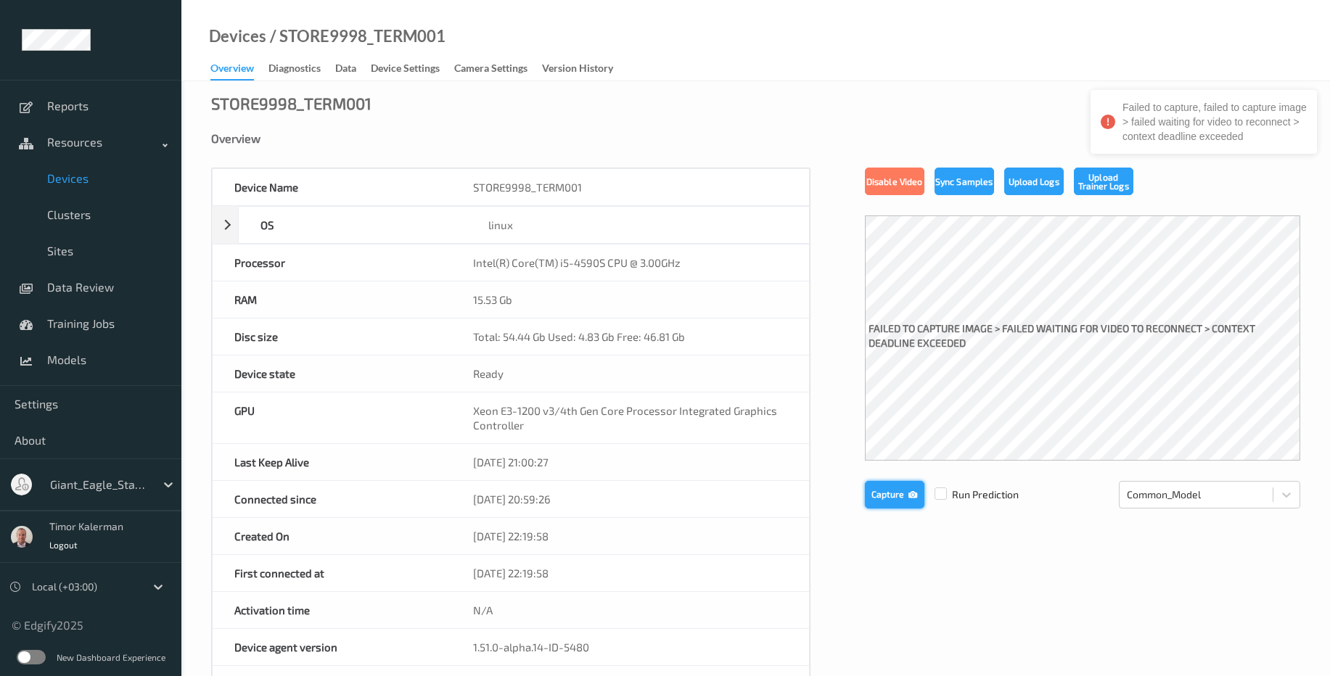
click at [893, 501] on button "Capture" at bounding box center [895, 495] width 60 height 28
click at [909, 501] on button "Capture" at bounding box center [895, 495] width 60 height 28
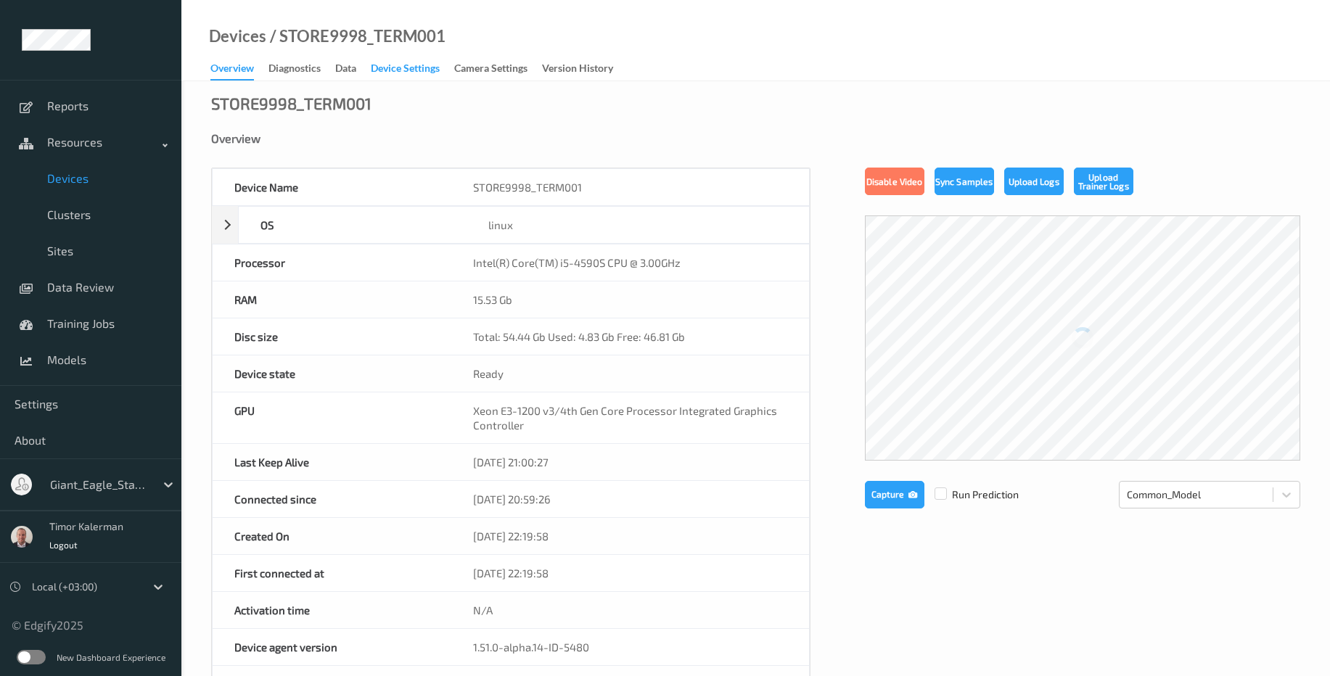
click at [422, 63] on div "Device Settings" at bounding box center [405, 70] width 69 height 18
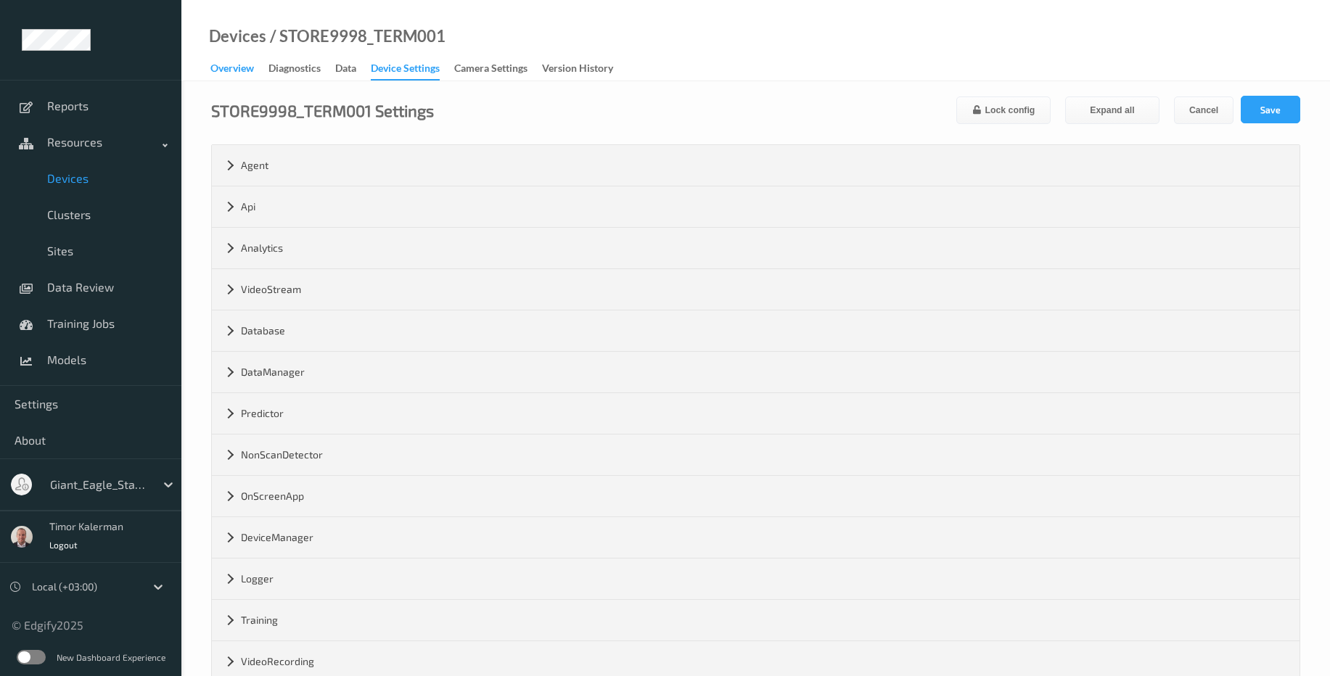
click at [234, 74] on div "Overview" at bounding box center [232, 70] width 44 height 18
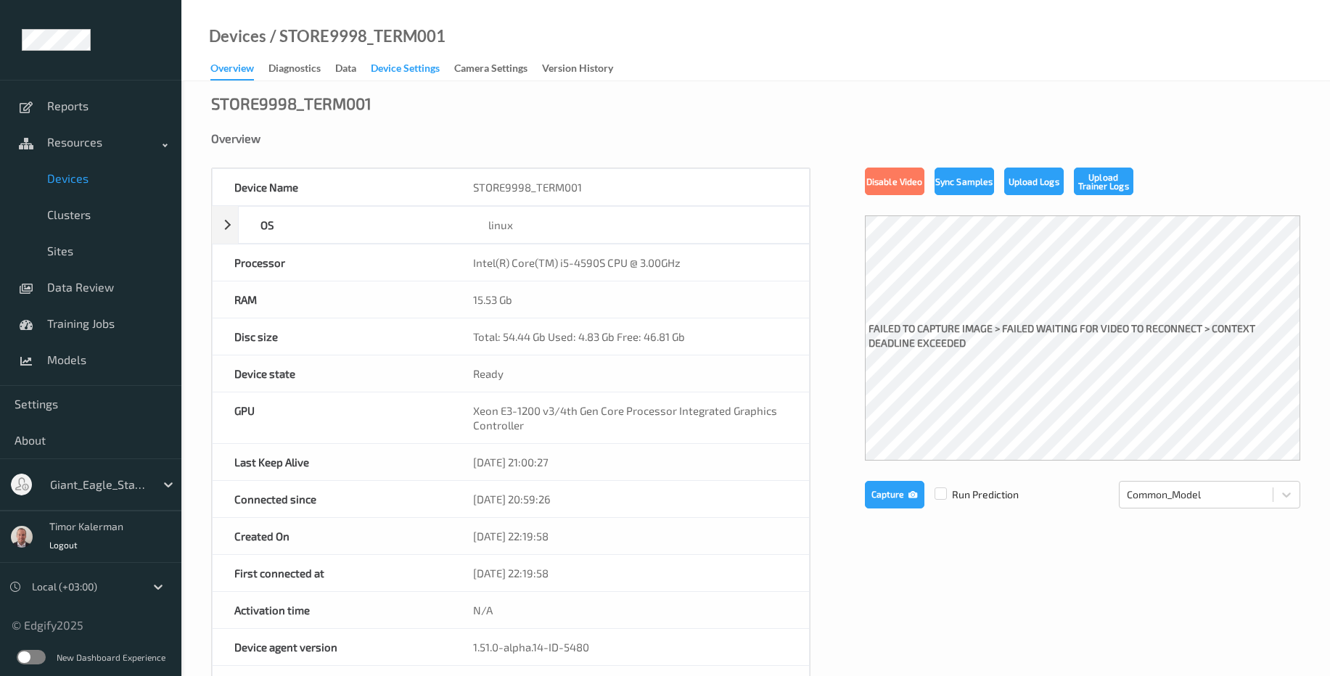
click at [397, 68] on div "Device Settings" at bounding box center [405, 70] width 69 height 18
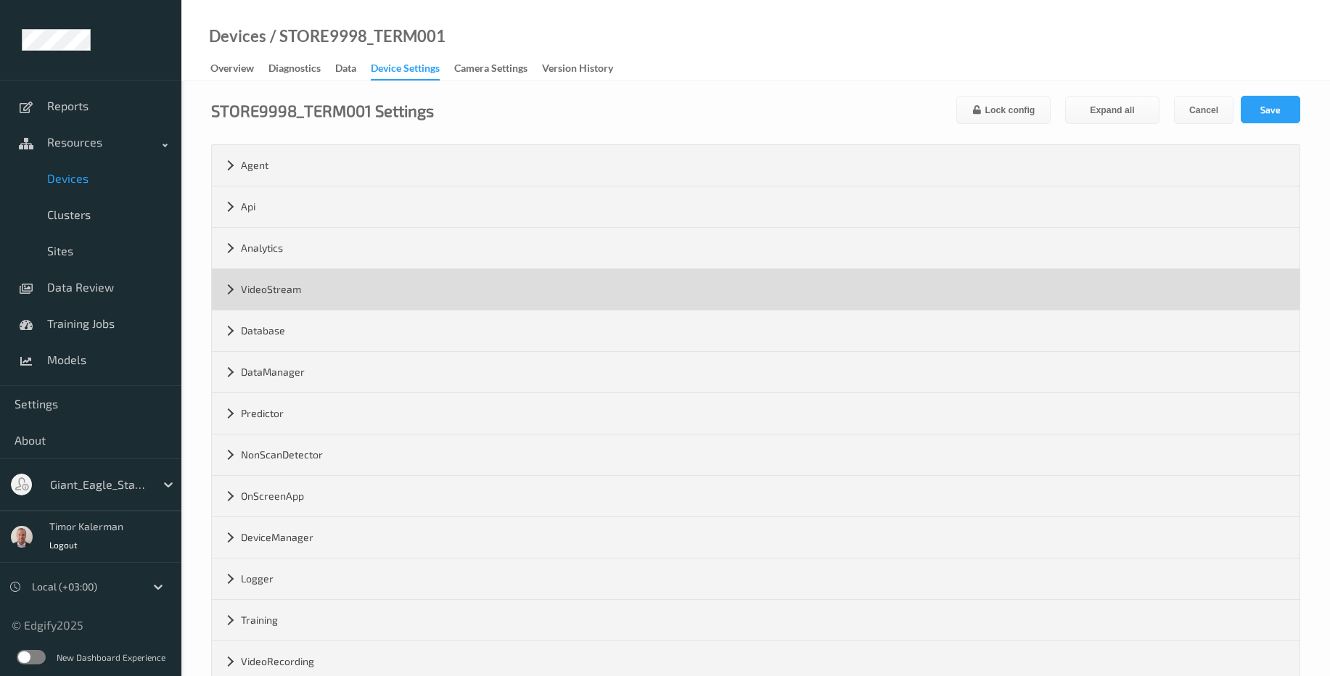
click at [356, 293] on div "VideoStream" at bounding box center [756, 289] width 1088 height 41
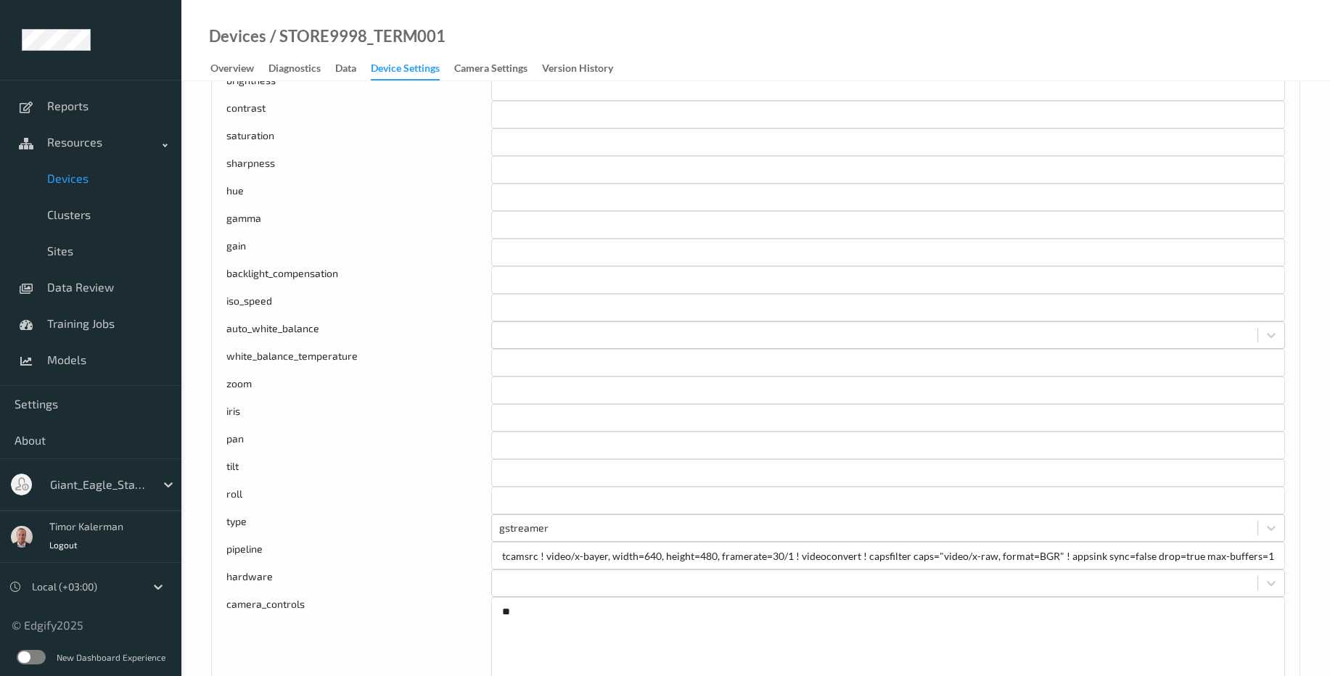
scroll to position [1045, 0]
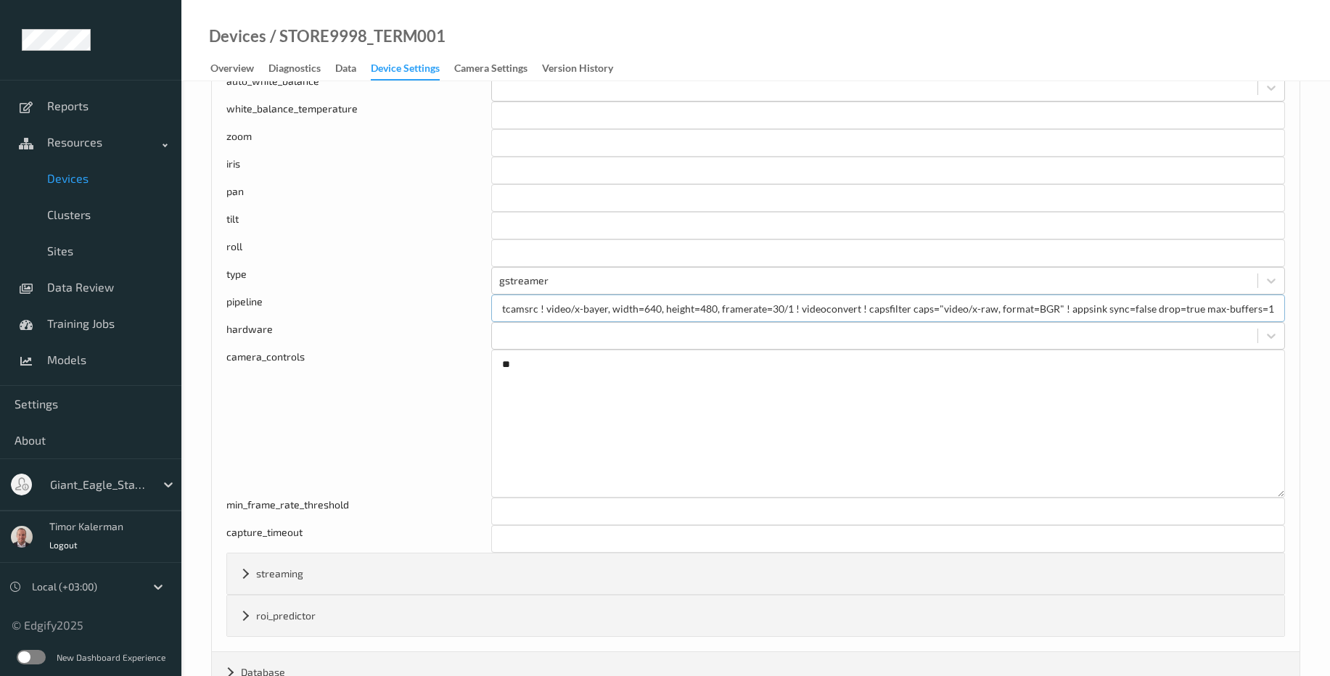
click at [608, 310] on input "tcamsrc ! video/x-bayer, width=640, height=480, framerate=30/1 ! videoconvert !…" at bounding box center [888, 309] width 794 height 28
paste input "format=grbg"
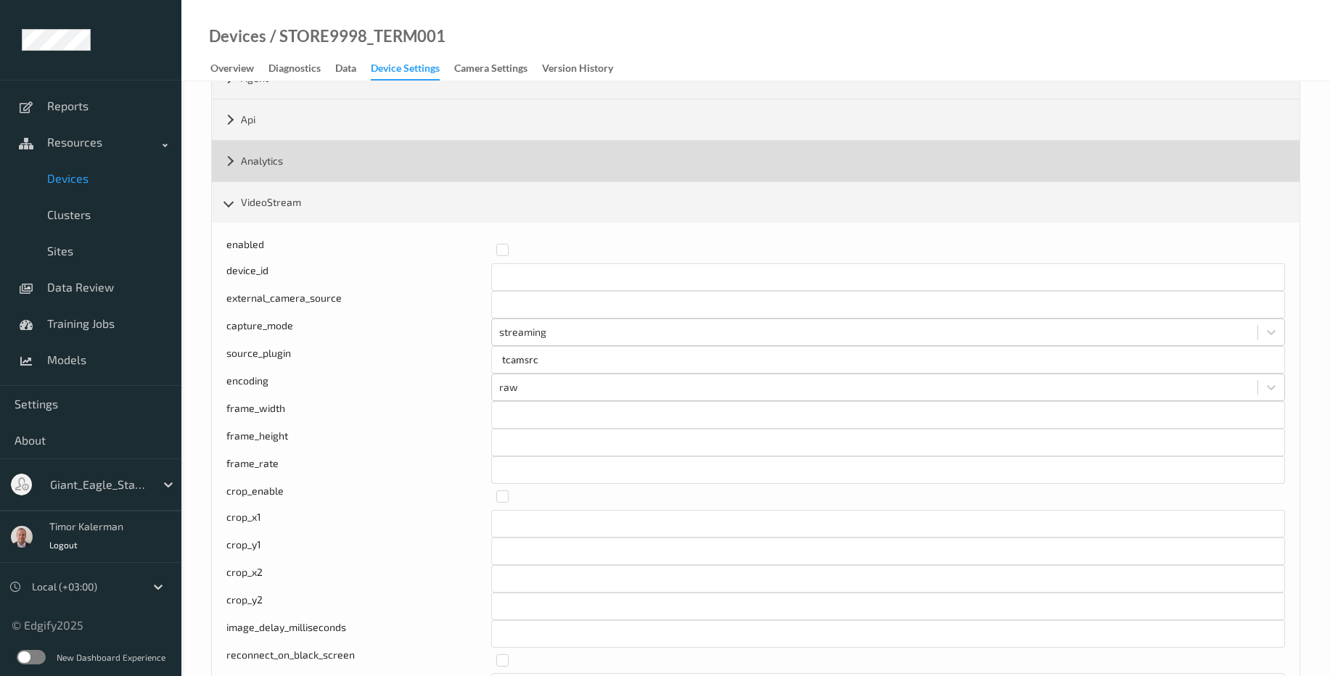
scroll to position [0, 0]
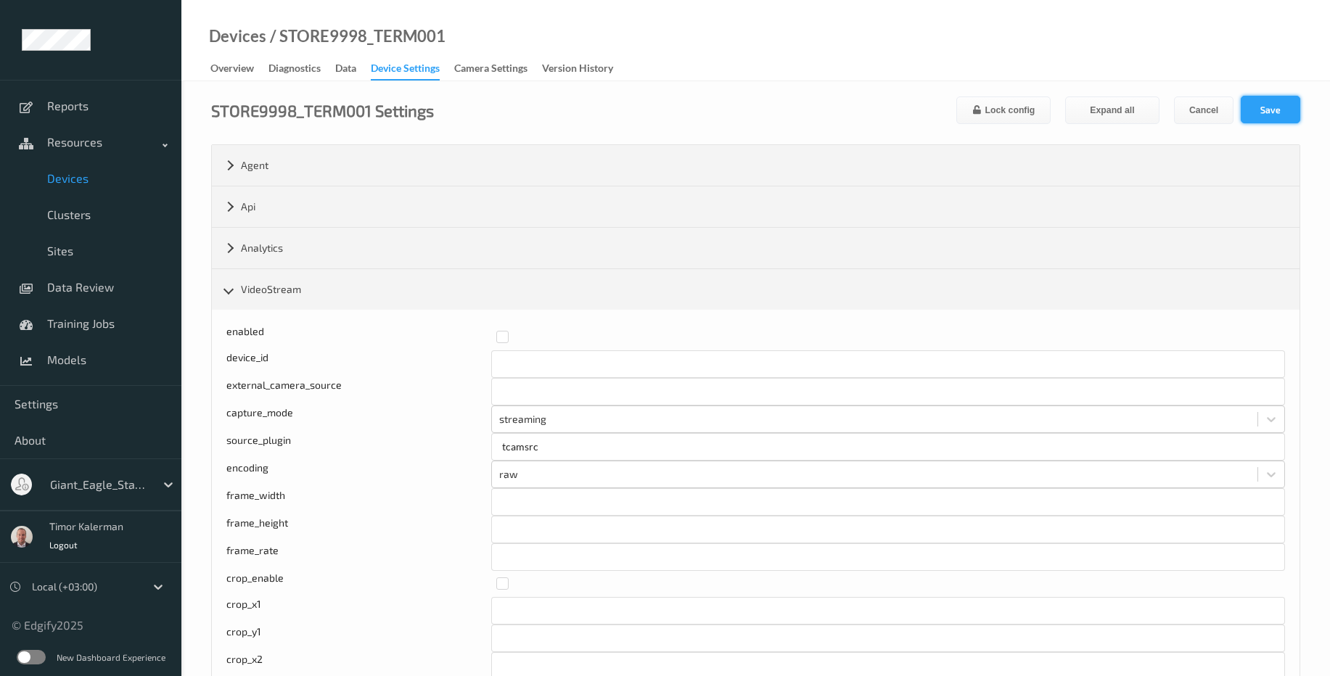
type input "tcamsrc ! video/x-bayer, format=grbg, width=640, height=480, framerate=30/1 ! v…"
click at [1272, 118] on button "Save" at bounding box center [1271, 110] width 60 height 28
click at [261, 73] on link "Overview" at bounding box center [239, 69] width 58 height 20
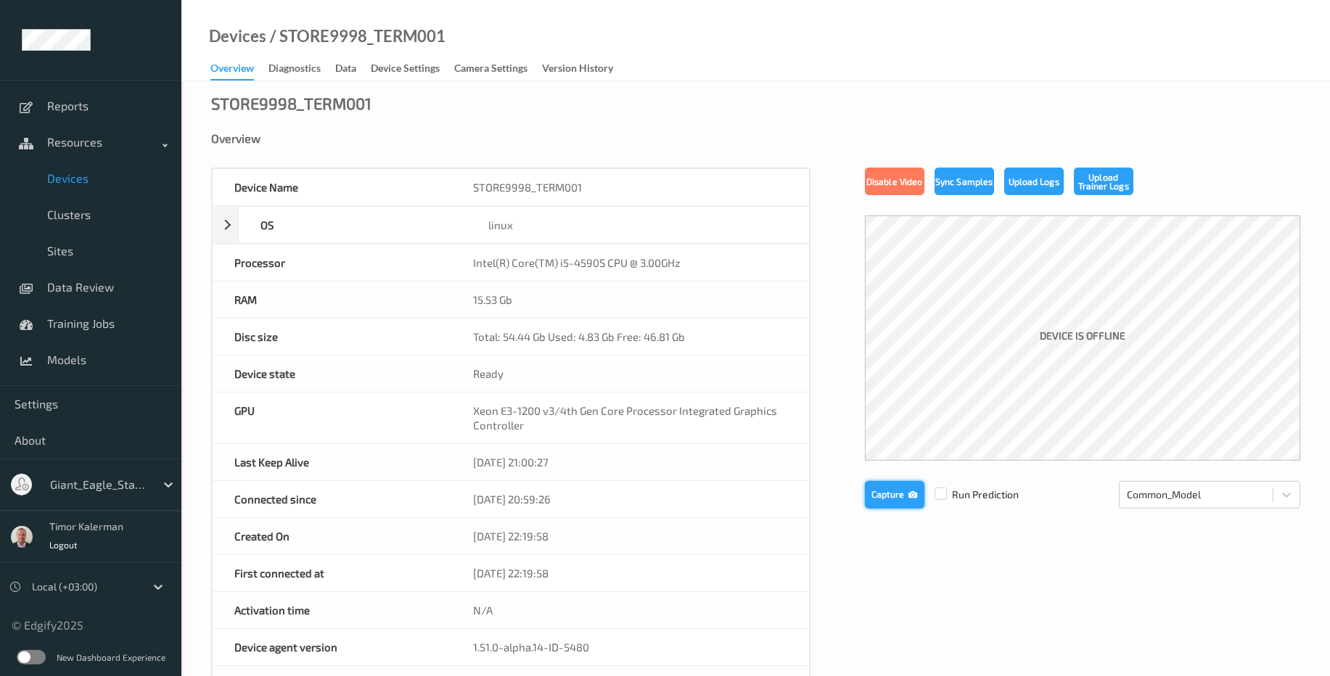
click at [901, 500] on button "Capture" at bounding box center [895, 495] width 60 height 28
click at [231, 60] on link "Overview" at bounding box center [239, 70] width 58 height 22
click at [81, 183] on span "Devices" at bounding box center [107, 178] width 120 height 15
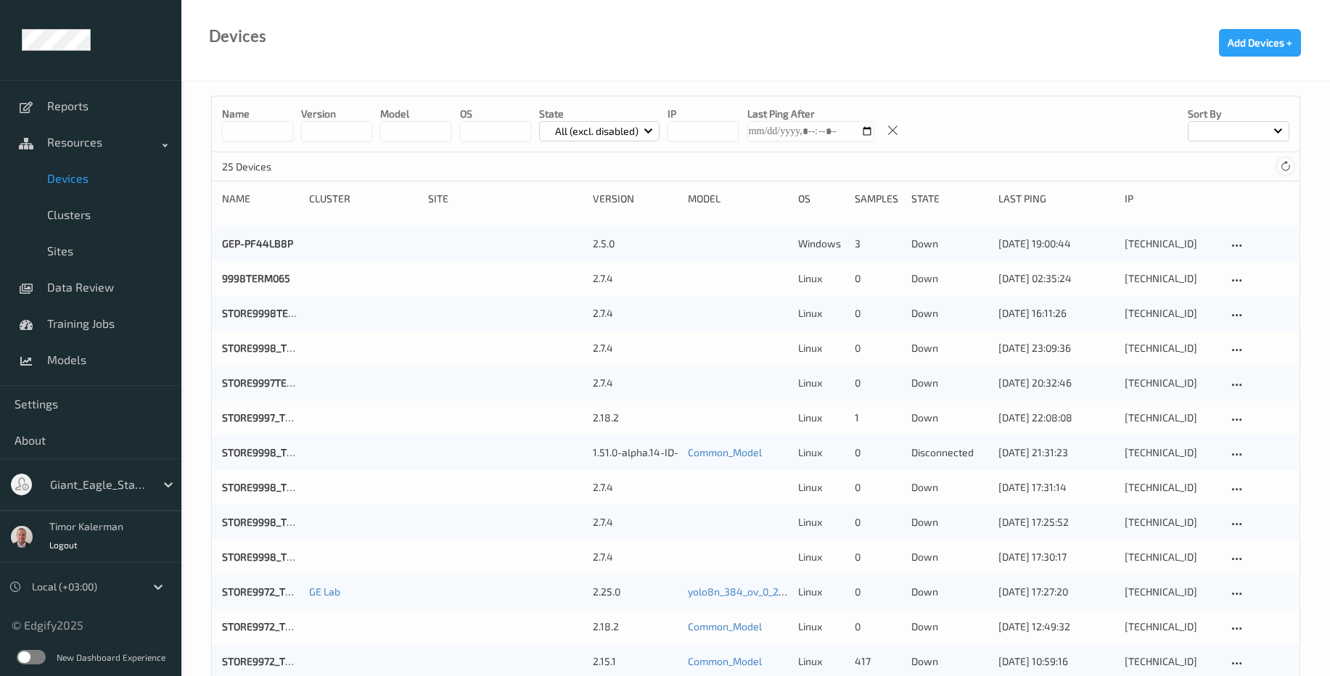
click at [1285, 170] on icon at bounding box center [1285, 166] width 11 height 11
click at [269, 449] on link "STORE9998_TERM001" at bounding box center [273, 452] width 102 height 12
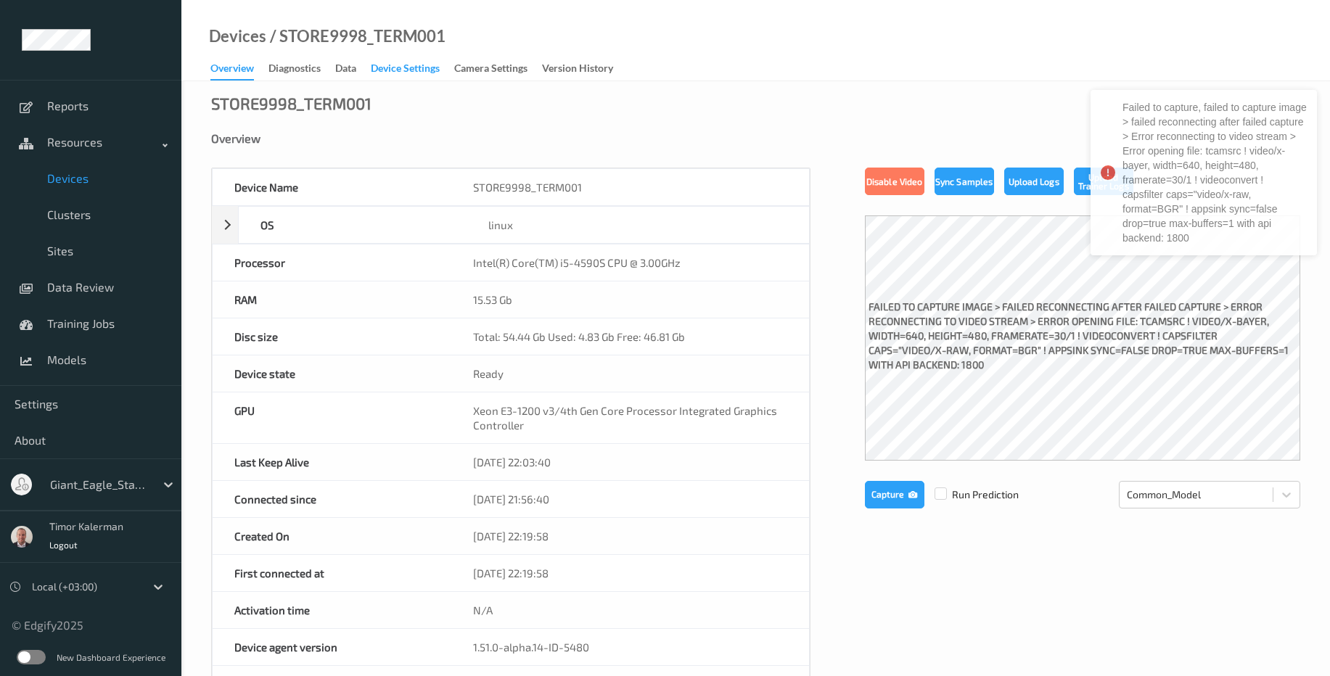
click at [402, 75] on div "Device Settings" at bounding box center [405, 70] width 69 height 18
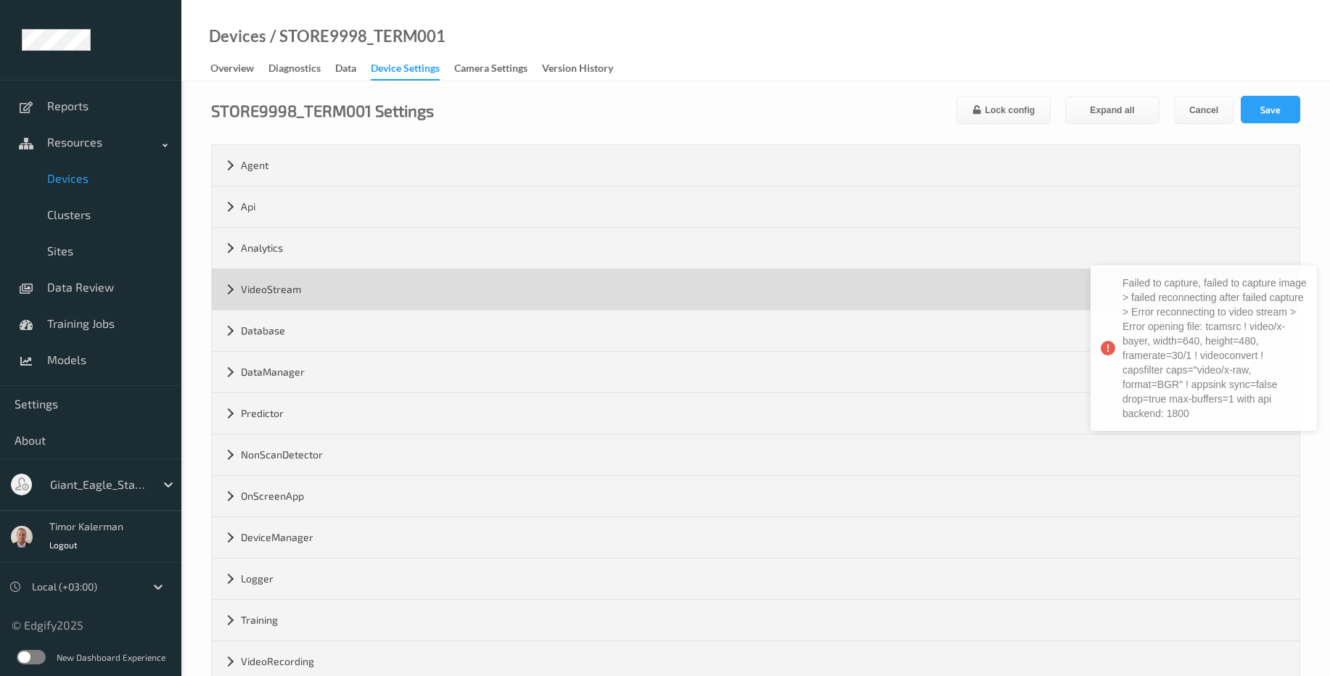
click at [329, 292] on div "VideoStream" at bounding box center [756, 289] width 1088 height 41
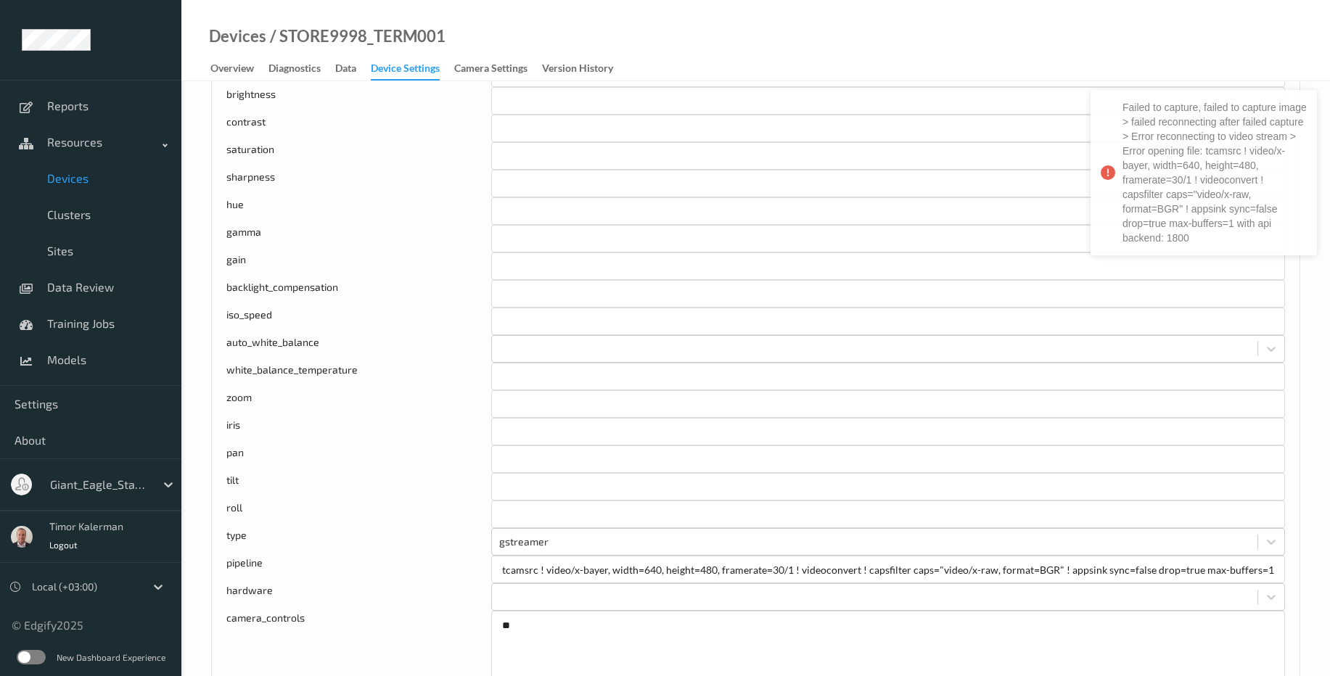
scroll to position [871, 0]
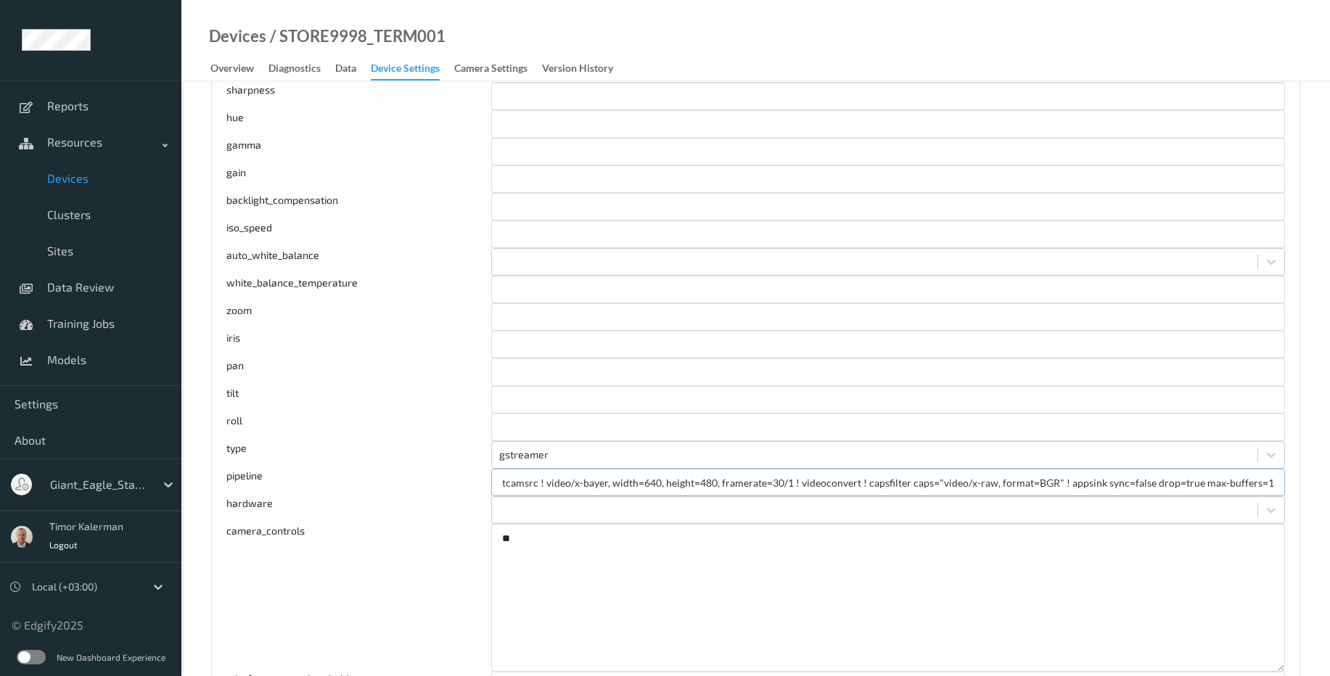
click at [586, 486] on input "tcamsrc ! video/x-bayer, width=640, height=480, framerate=30/1 ! videoconvert !…" at bounding box center [888, 483] width 794 height 28
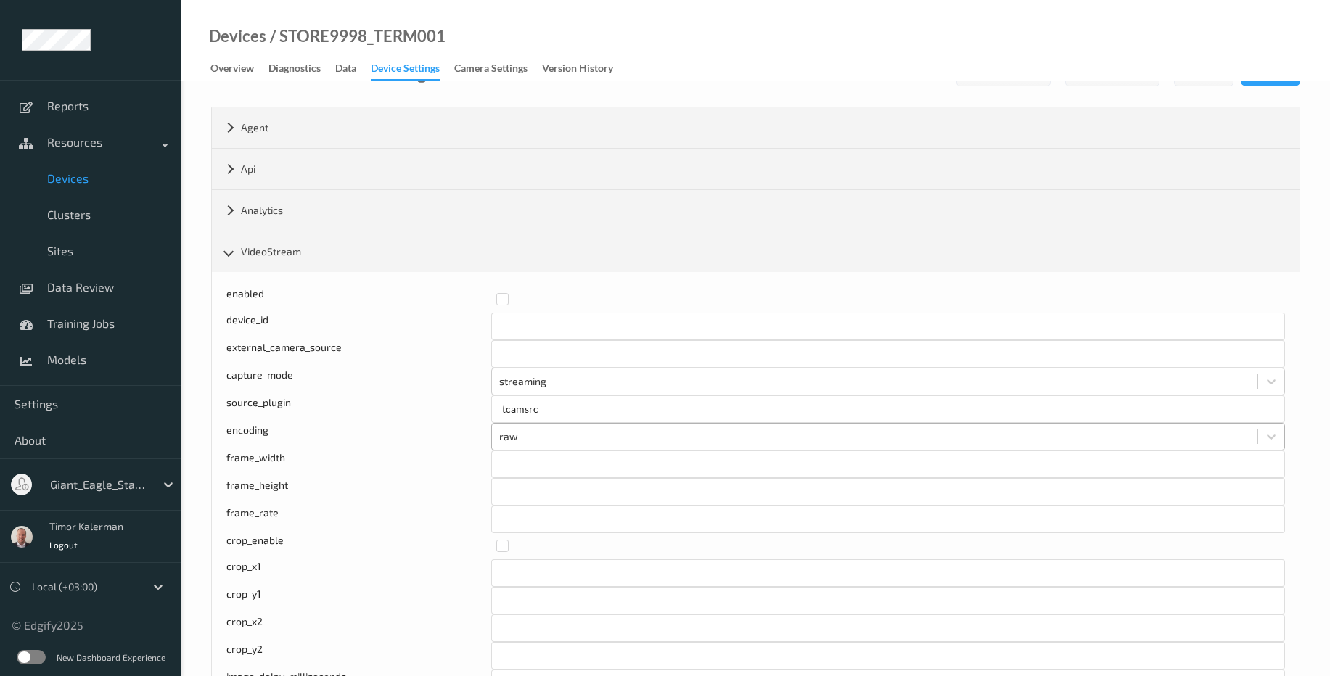
scroll to position [0, 0]
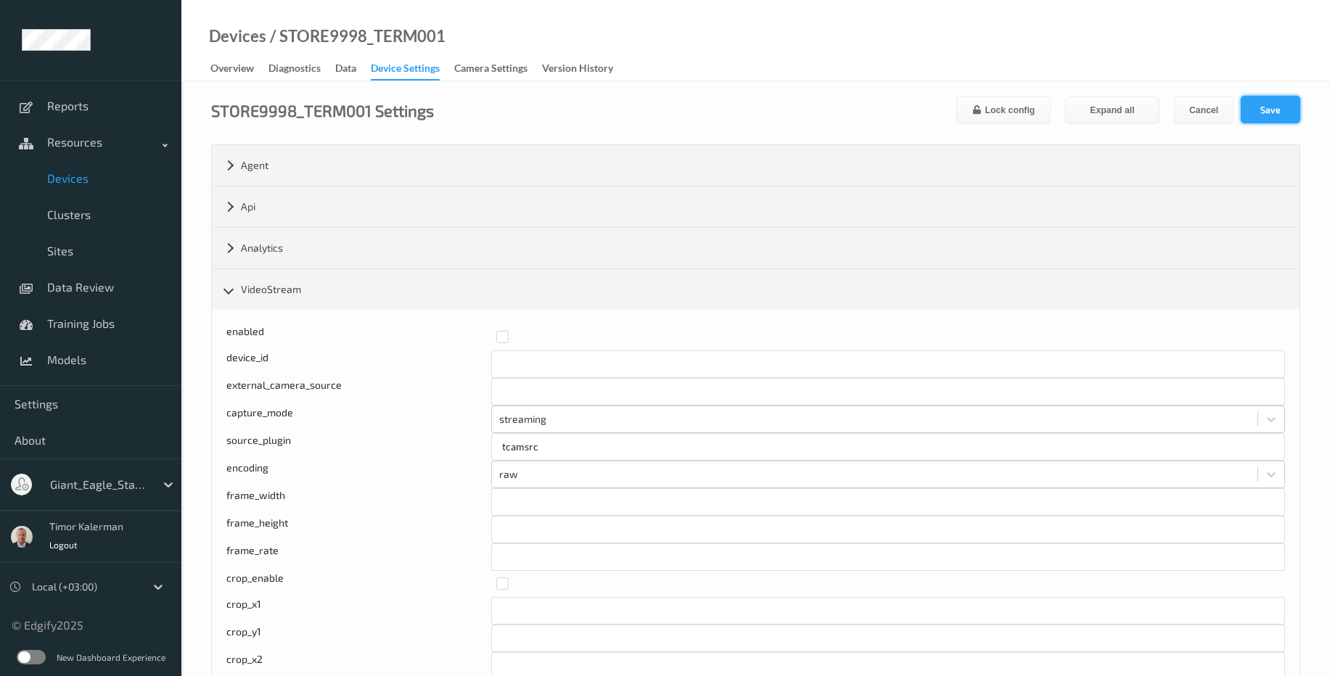
click at [1298, 110] on button "Save" at bounding box center [1271, 110] width 60 height 28
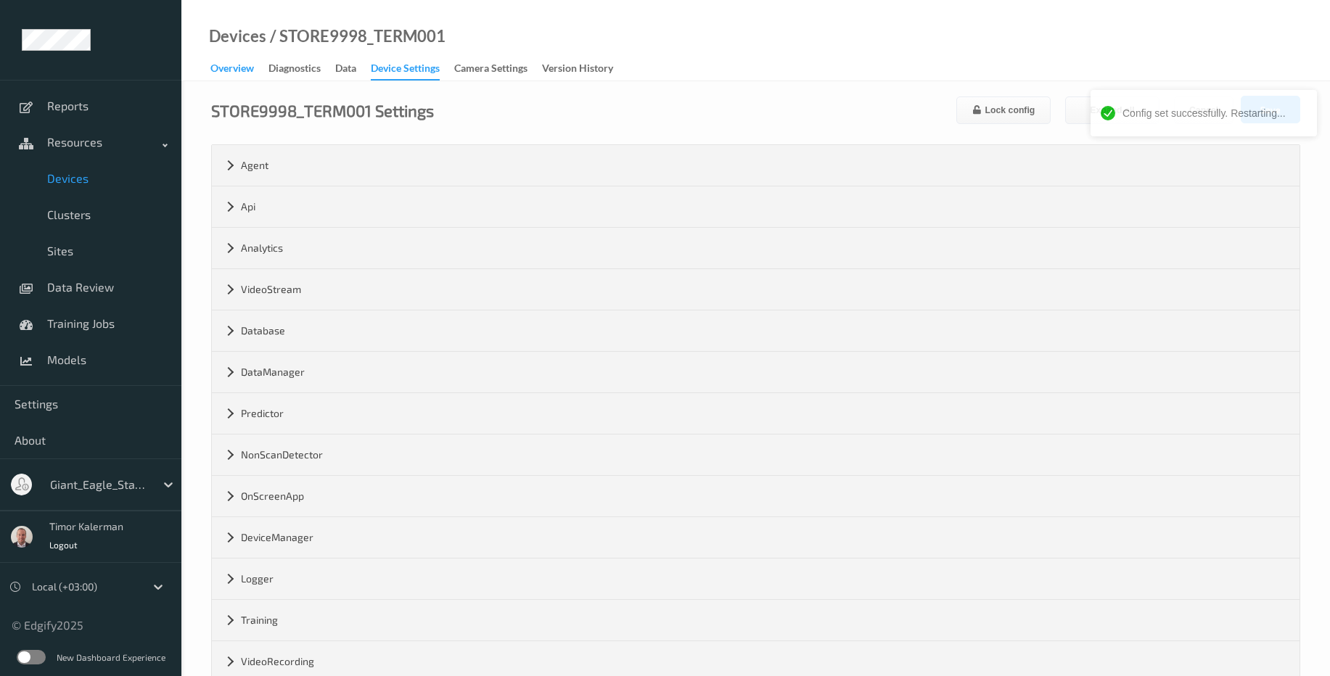
click at [237, 73] on div "Overview" at bounding box center [232, 70] width 44 height 18
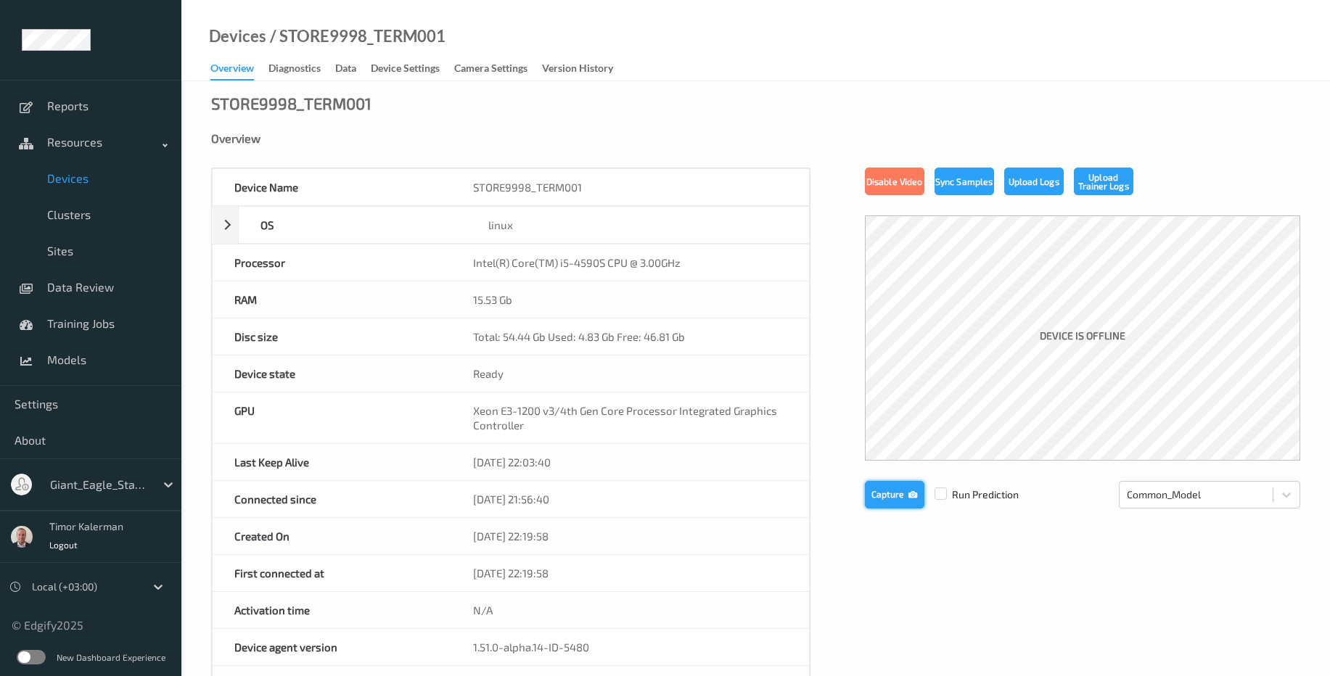
click at [896, 500] on button "Capture" at bounding box center [895, 495] width 60 height 28
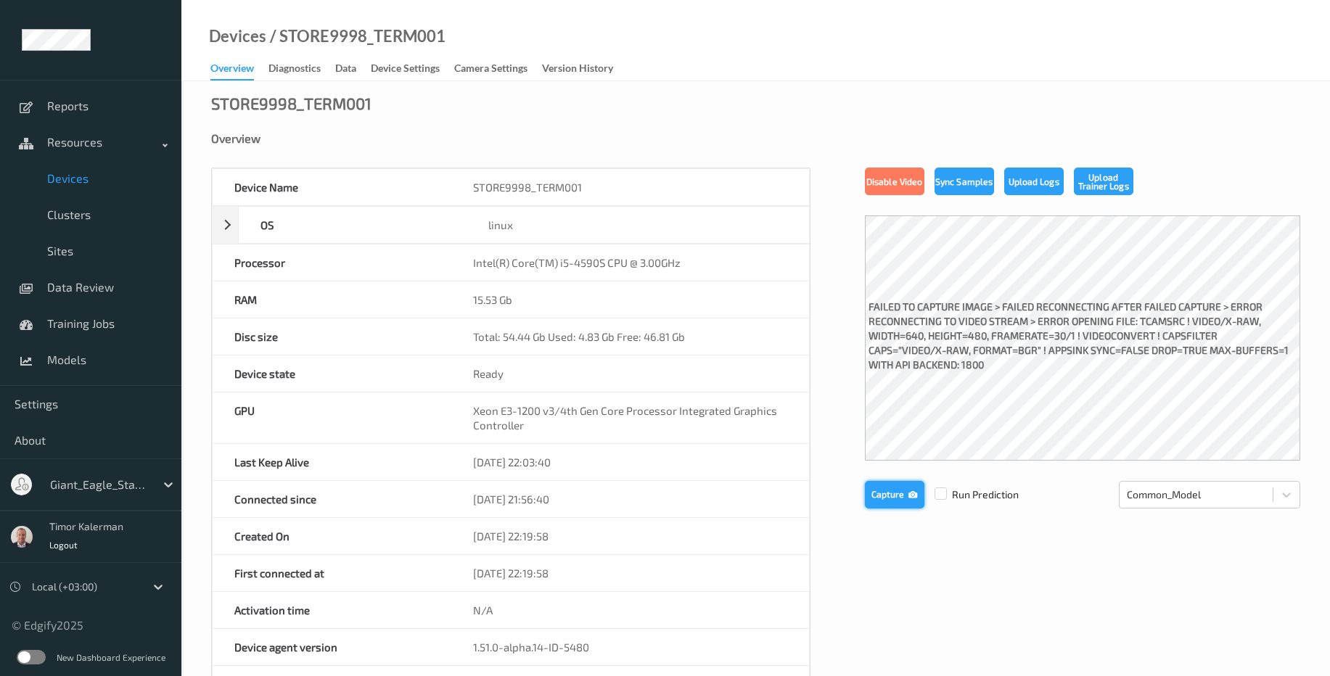
click at [896, 500] on button "Capture" at bounding box center [895, 495] width 60 height 28
click at [399, 67] on div "Device Settings" at bounding box center [405, 70] width 69 height 18
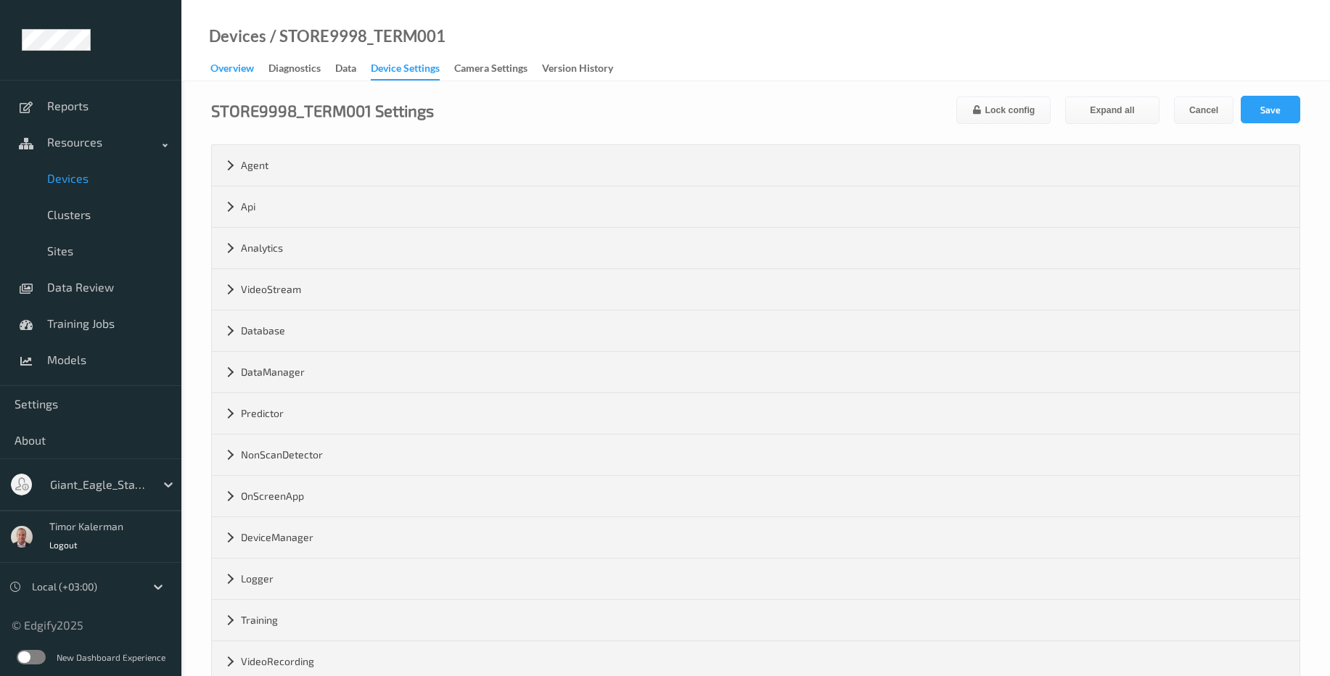
click at [222, 72] on div "Overview" at bounding box center [232, 70] width 44 height 18
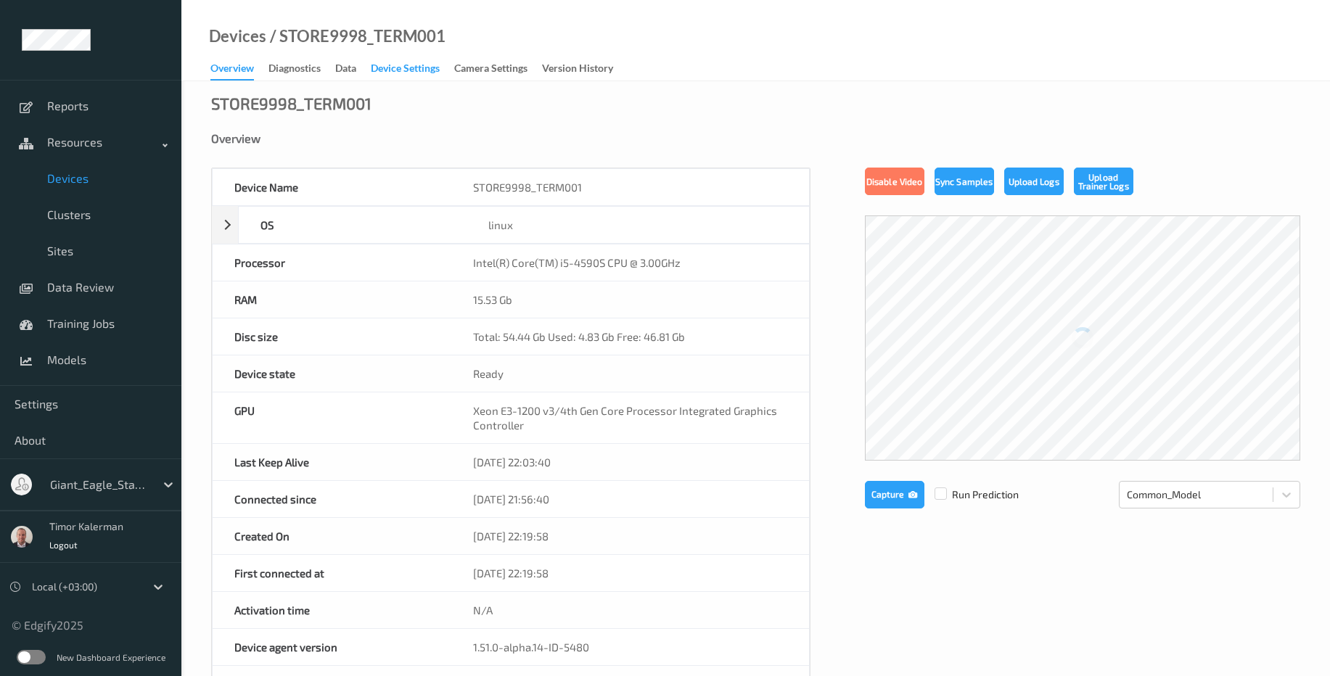
click at [397, 72] on div "Device Settings" at bounding box center [405, 70] width 69 height 18
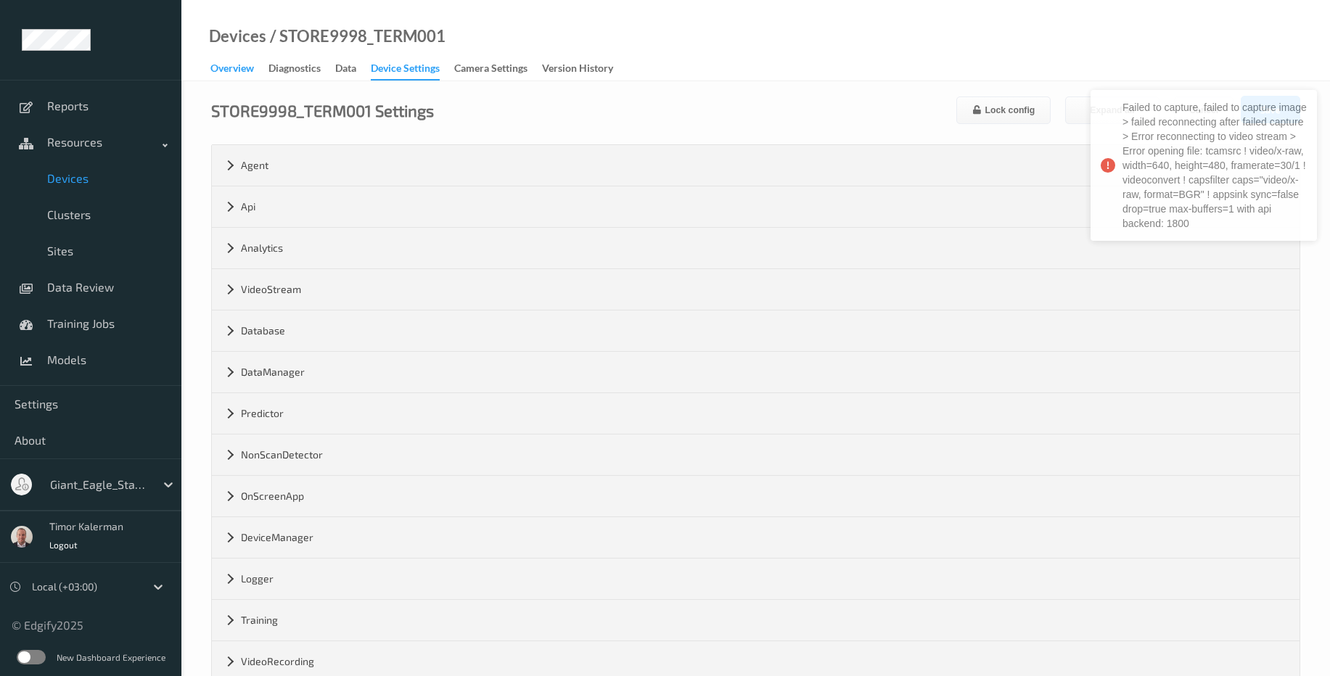
click at [244, 68] on div "Overview" at bounding box center [232, 70] width 44 height 18
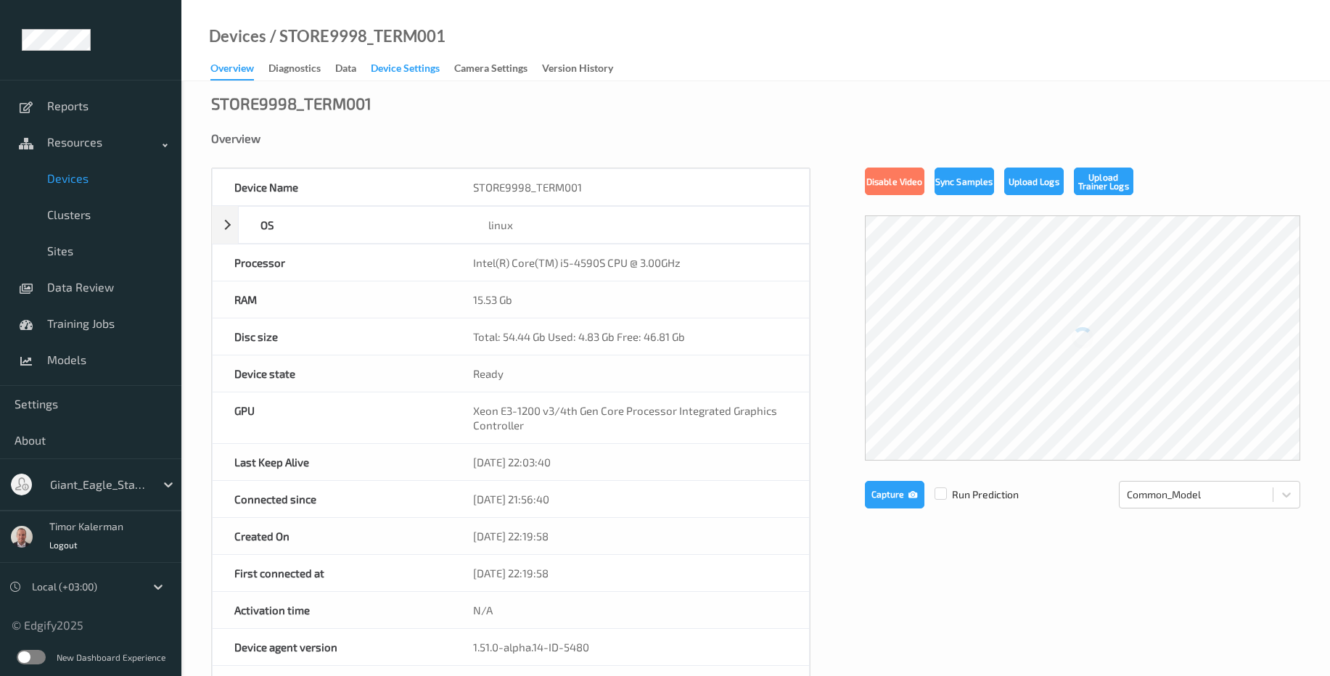
click at [411, 65] on div "Device Settings" at bounding box center [405, 70] width 69 height 18
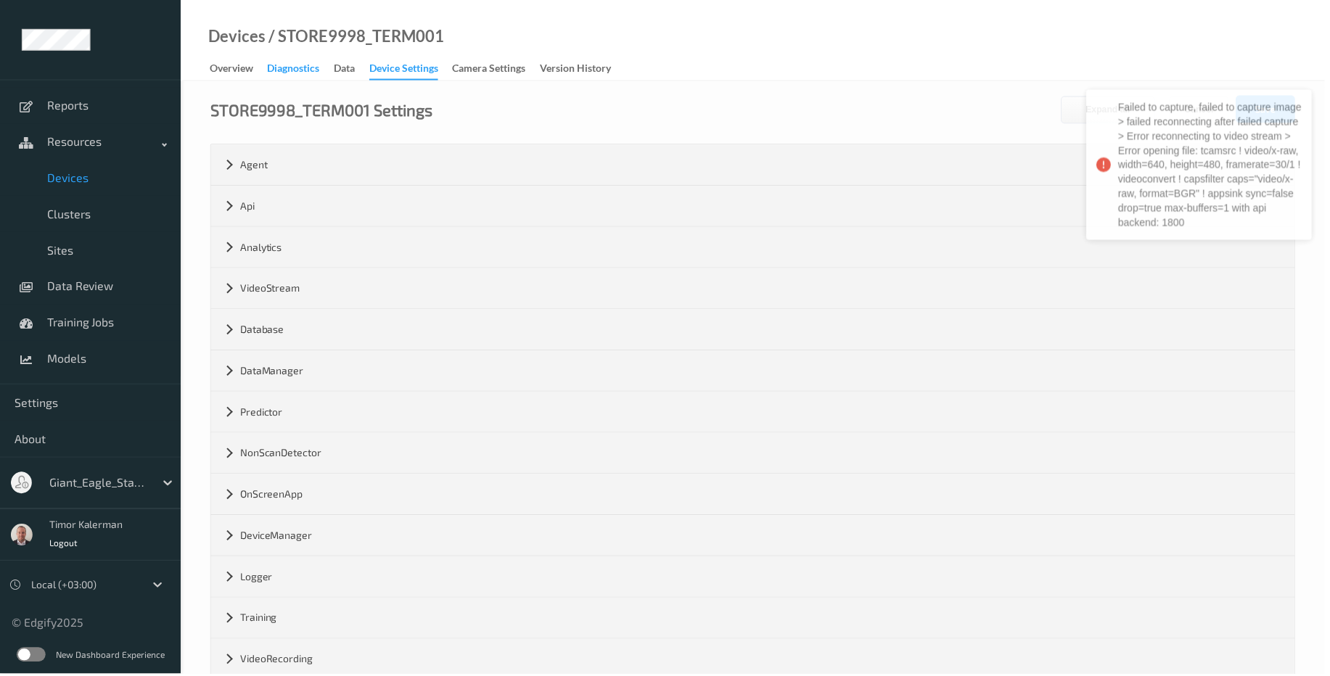
click at [302, 73] on div "Diagnostics" at bounding box center [294, 70] width 52 height 18
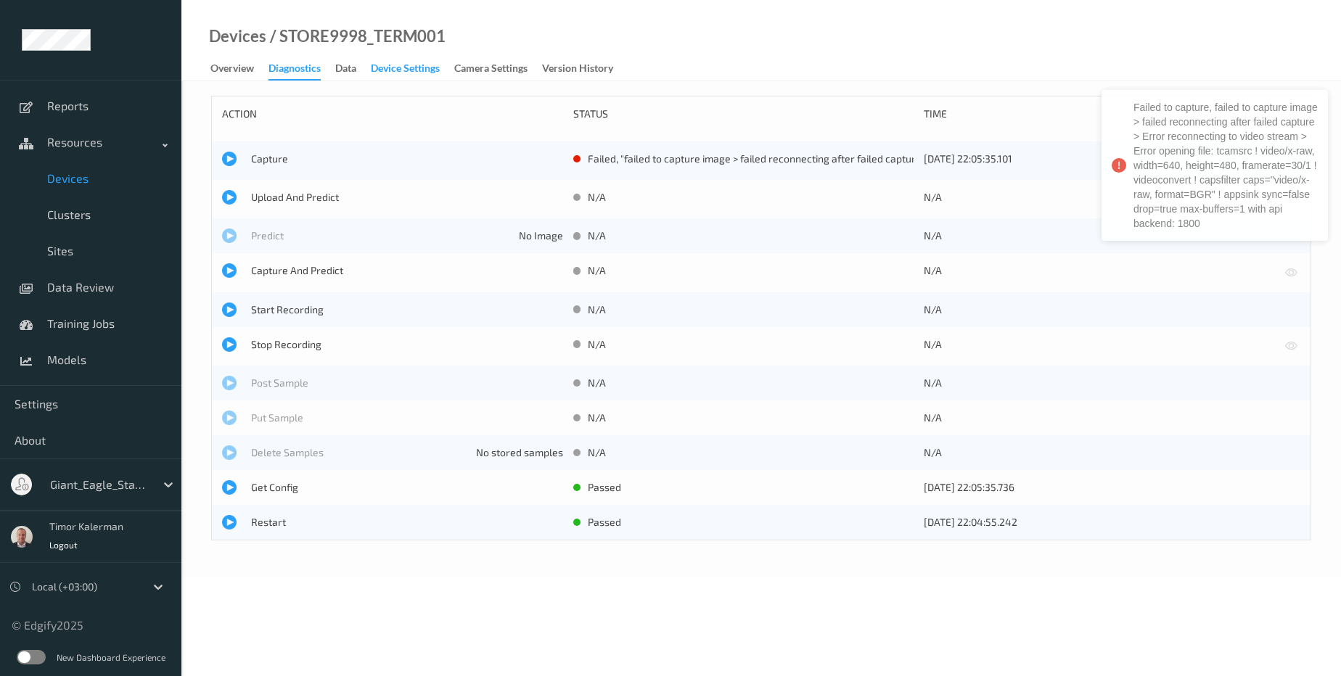
click at [403, 67] on div "Device Settings" at bounding box center [405, 70] width 69 height 18
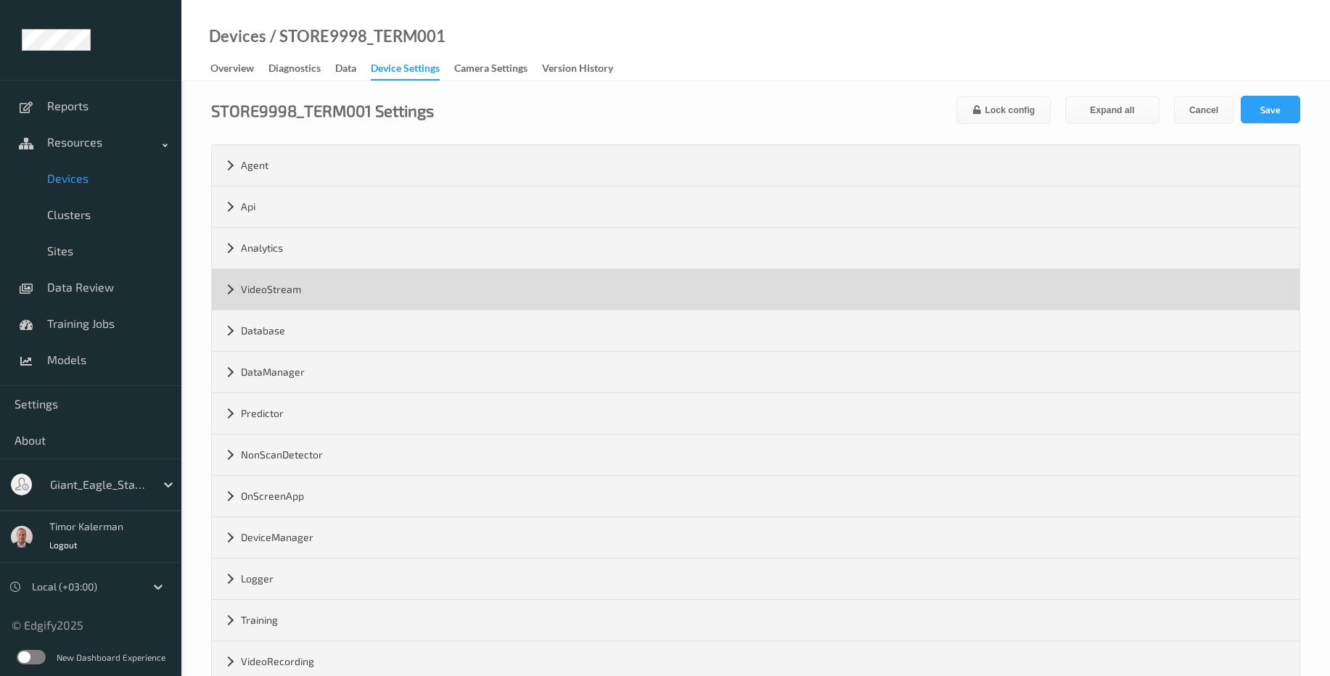
click at [329, 289] on div "VideoStream" at bounding box center [756, 289] width 1088 height 41
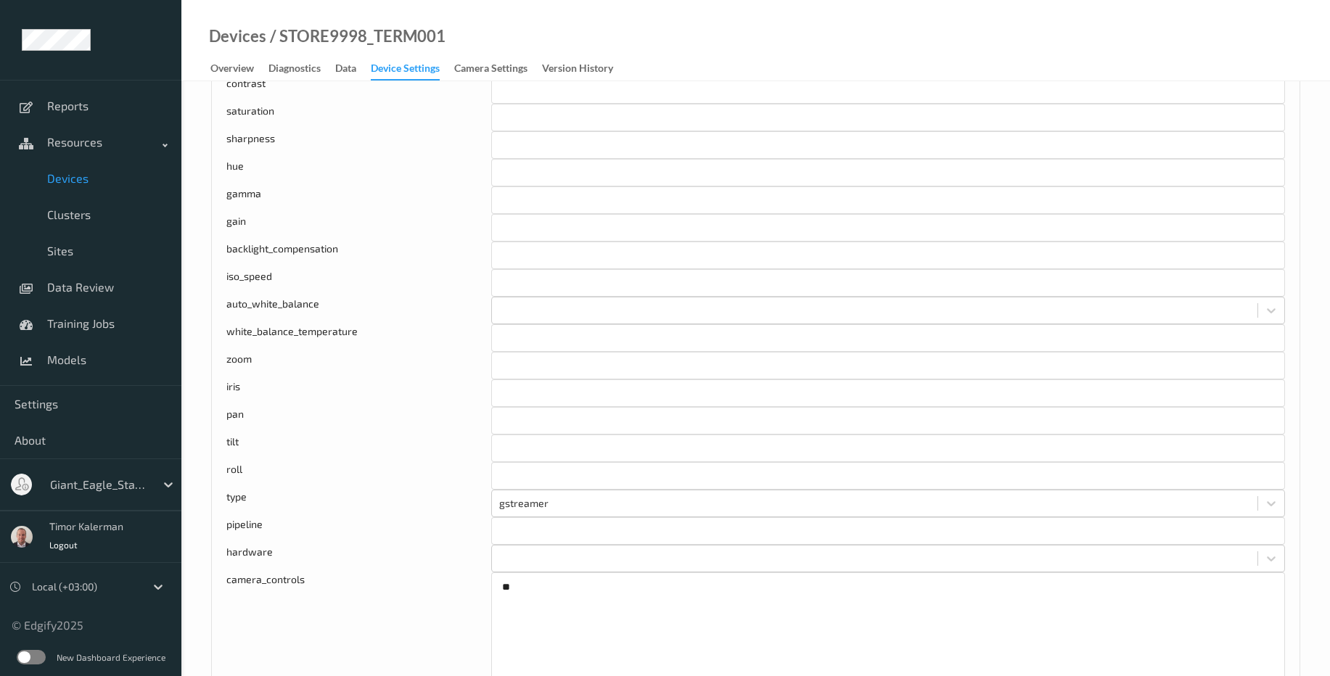
scroll to position [1045, 0]
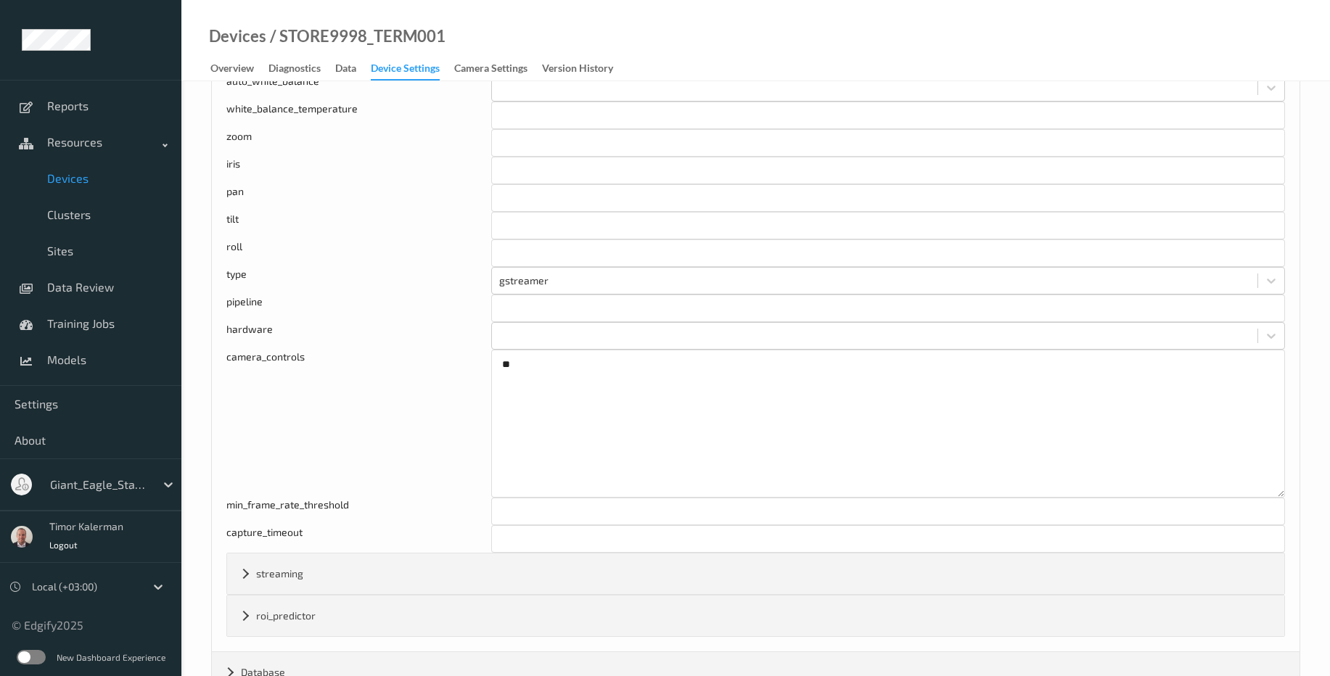
click at [247, 84] on div "auto_white_balance" at bounding box center [358, 88] width 265 height 28
click at [249, 80] on div "Devices / STORE9998_TERM001 Overview Diagnostics Data Device Settings Camera Se…" at bounding box center [755, 40] width 1149 height 81
click at [249, 77] on div "Overview" at bounding box center [232, 70] width 44 height 18
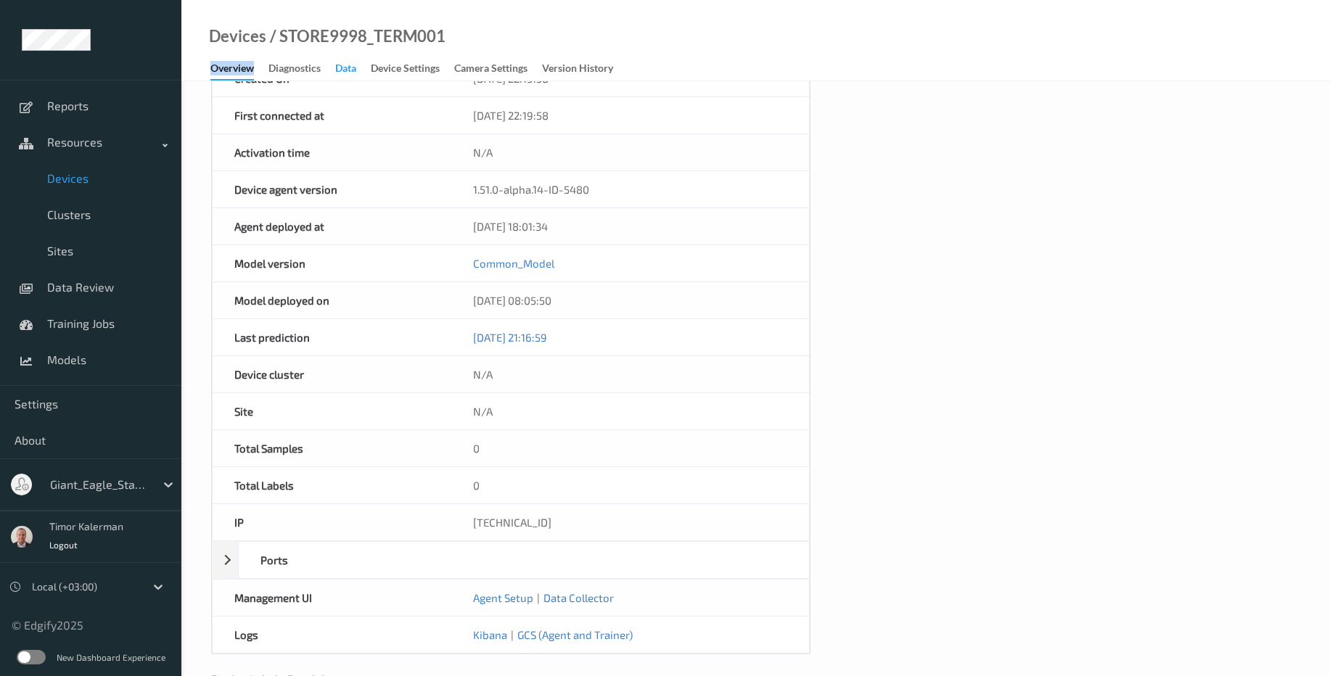
scroll to position [388, 0]
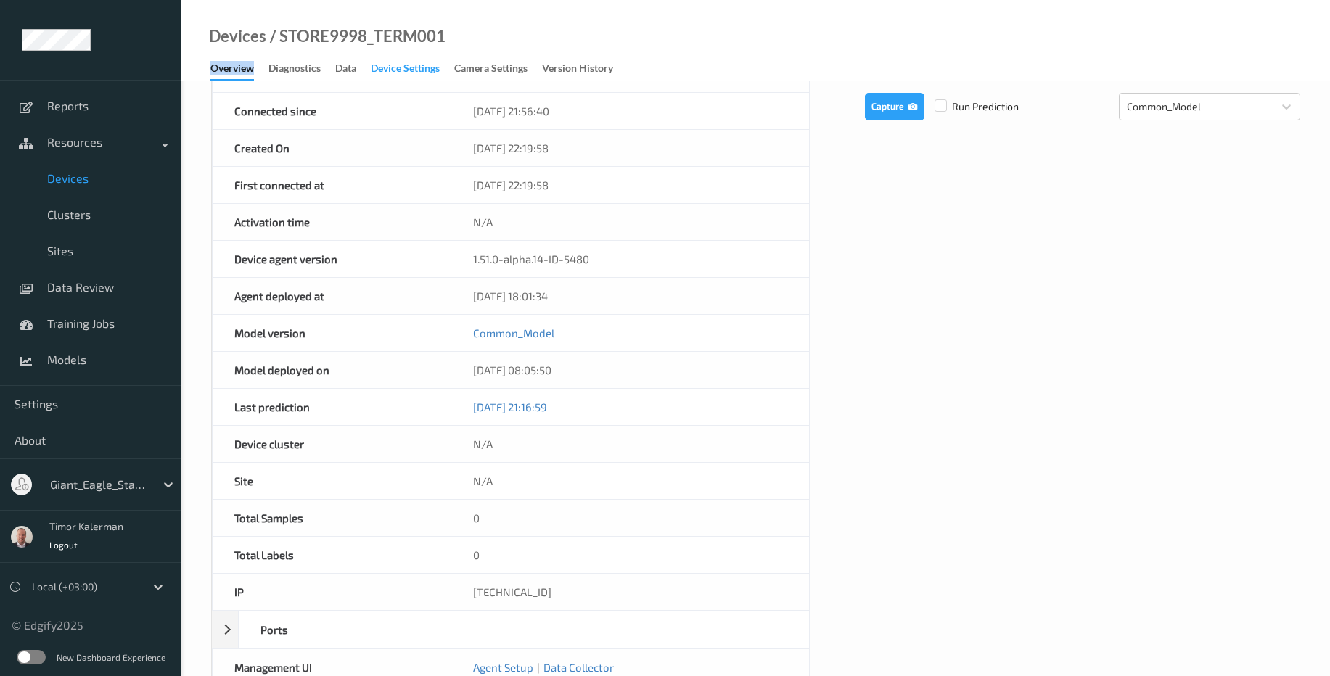
click at [427, 73] on div "Device Settings" at bounding box center [405, 70] width 69 height 18
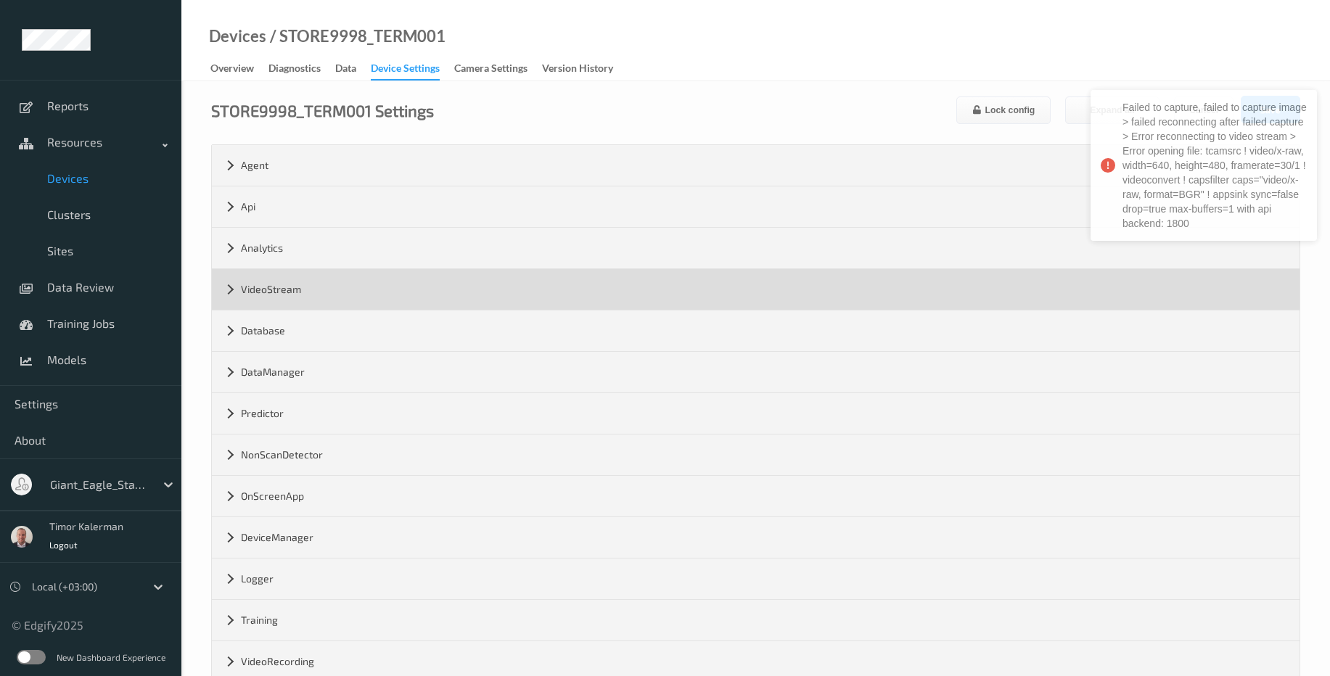
click at [276, 290] on div "VideoStream" at bounding box center [756, 289] width 1088 height 41
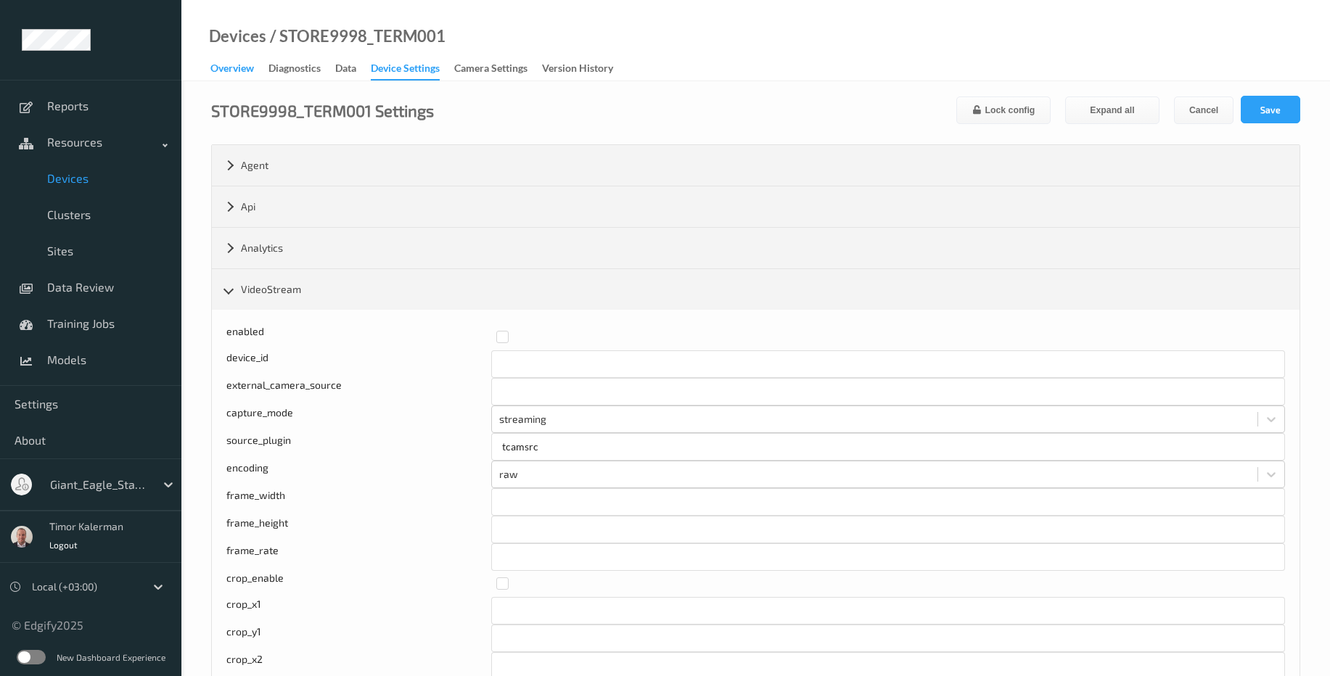
click at [218, 68] on div "Overview" at bounding box center [232, 70] width 44 height 18
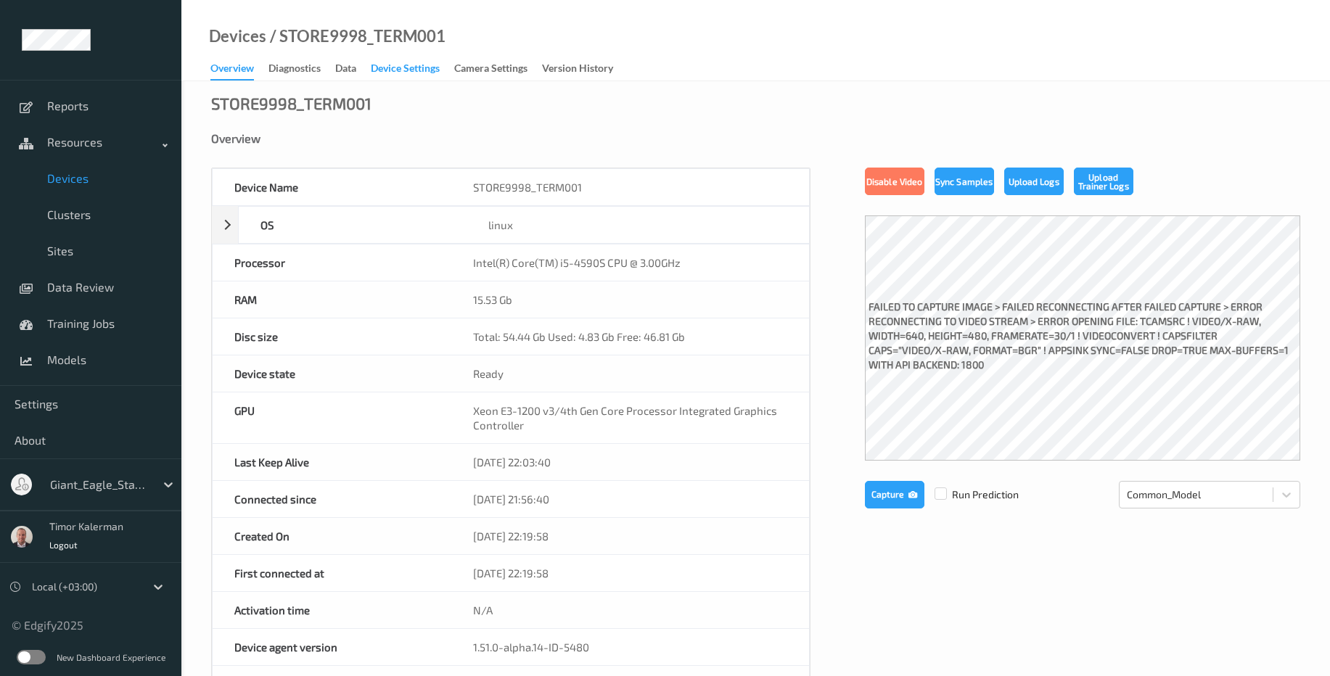
click at [414, 65] on div "Device Settings" at bounding box center [405, 70] width 69 height 18
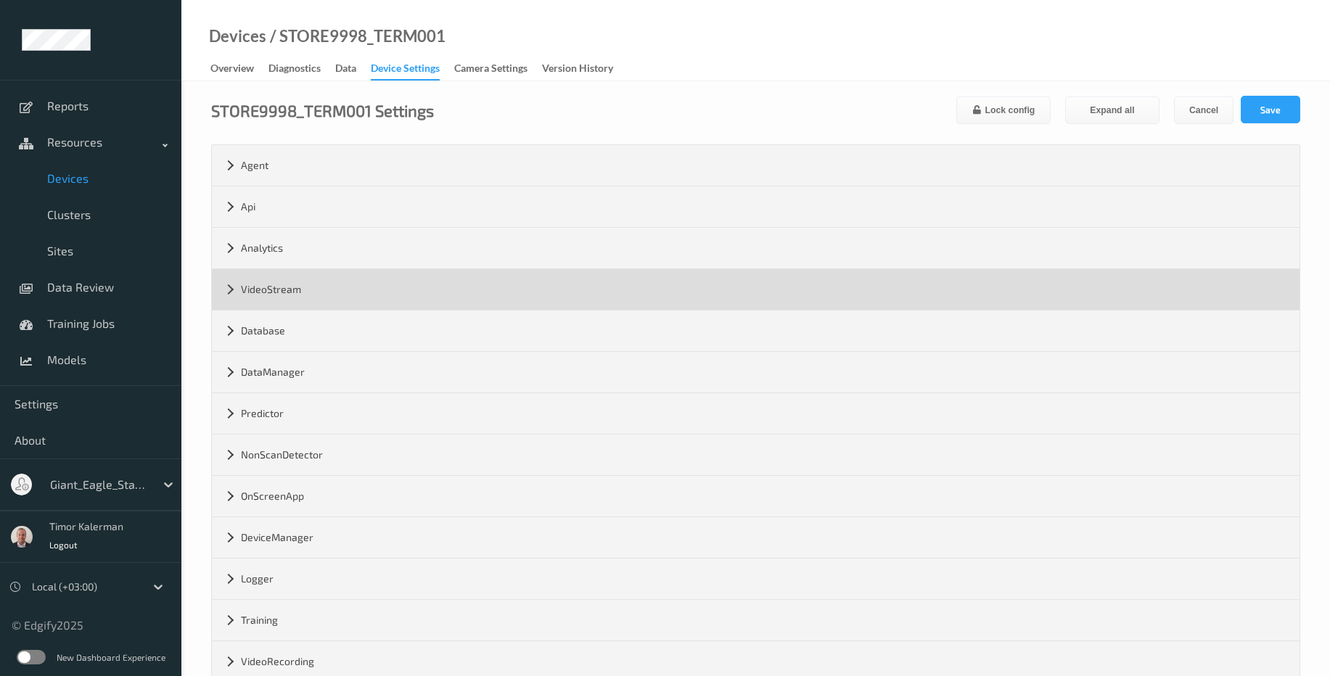
click at [301, 292] on div "VideoStream" at bounding box center [756, 289] width 1088 height 41
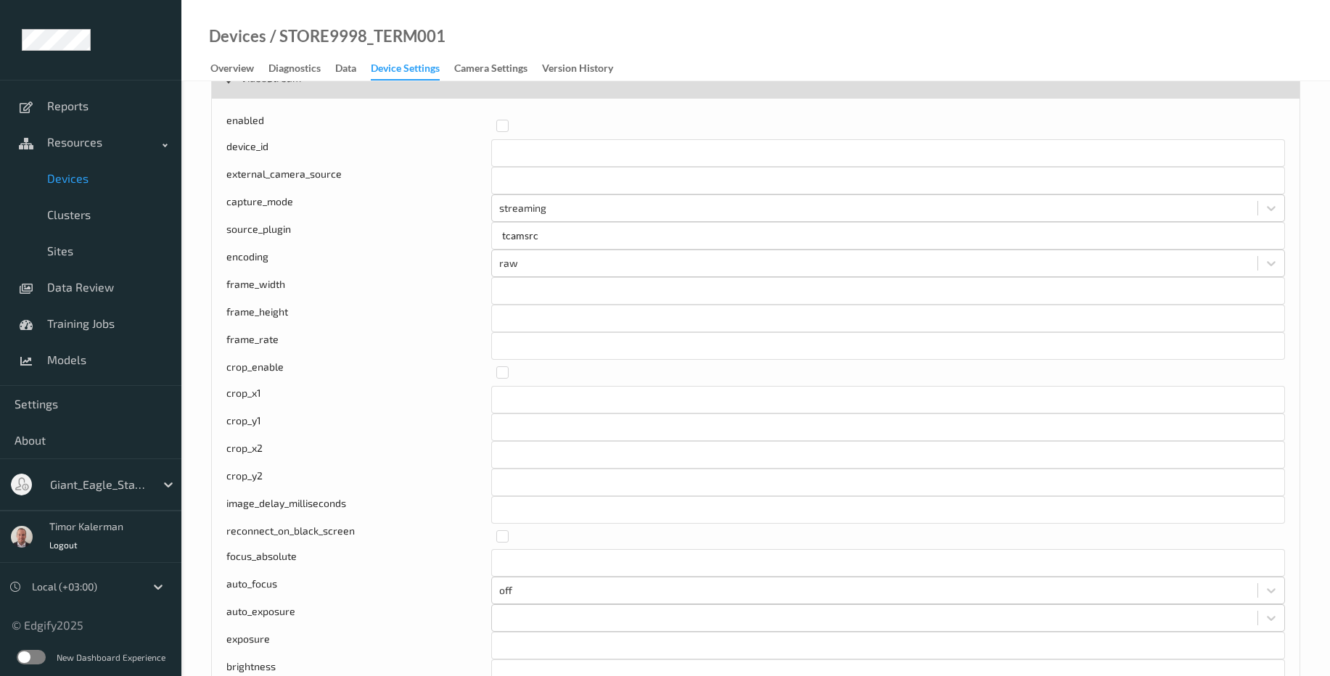
scroll to position [261, 0]
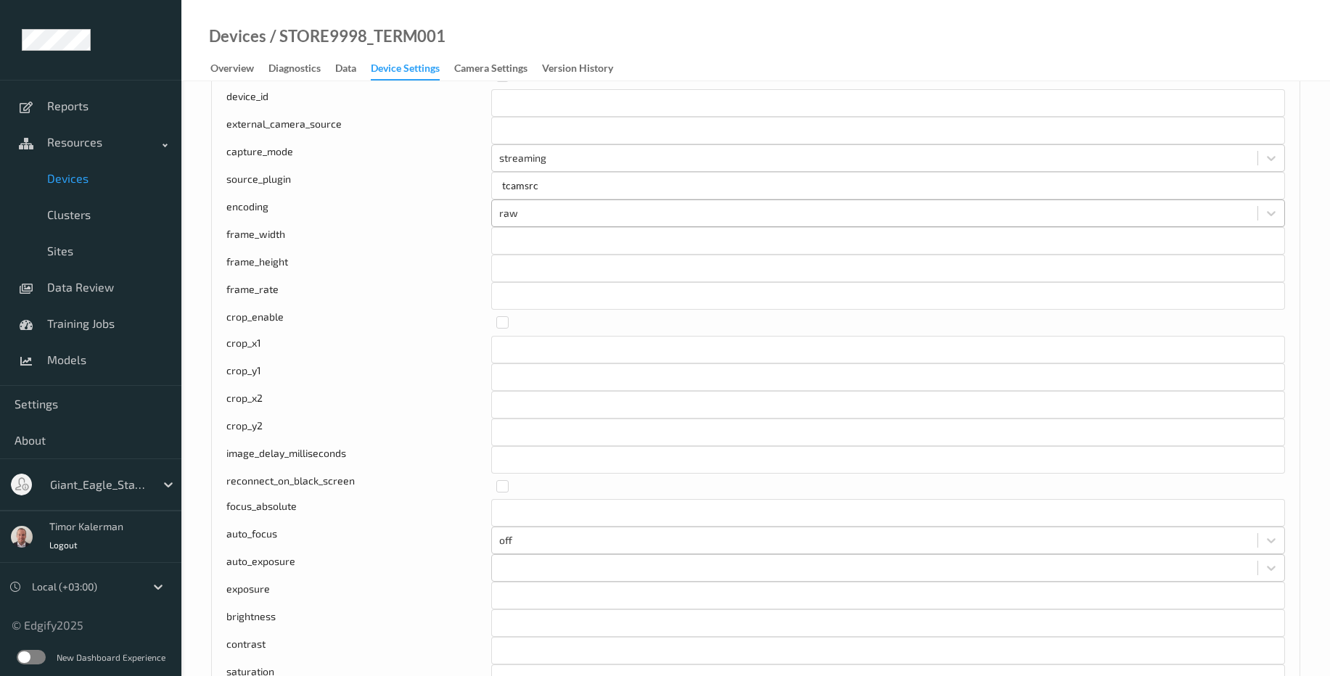
click at [517, 213] on div at bounding box center [874, 213] width 751 height 17
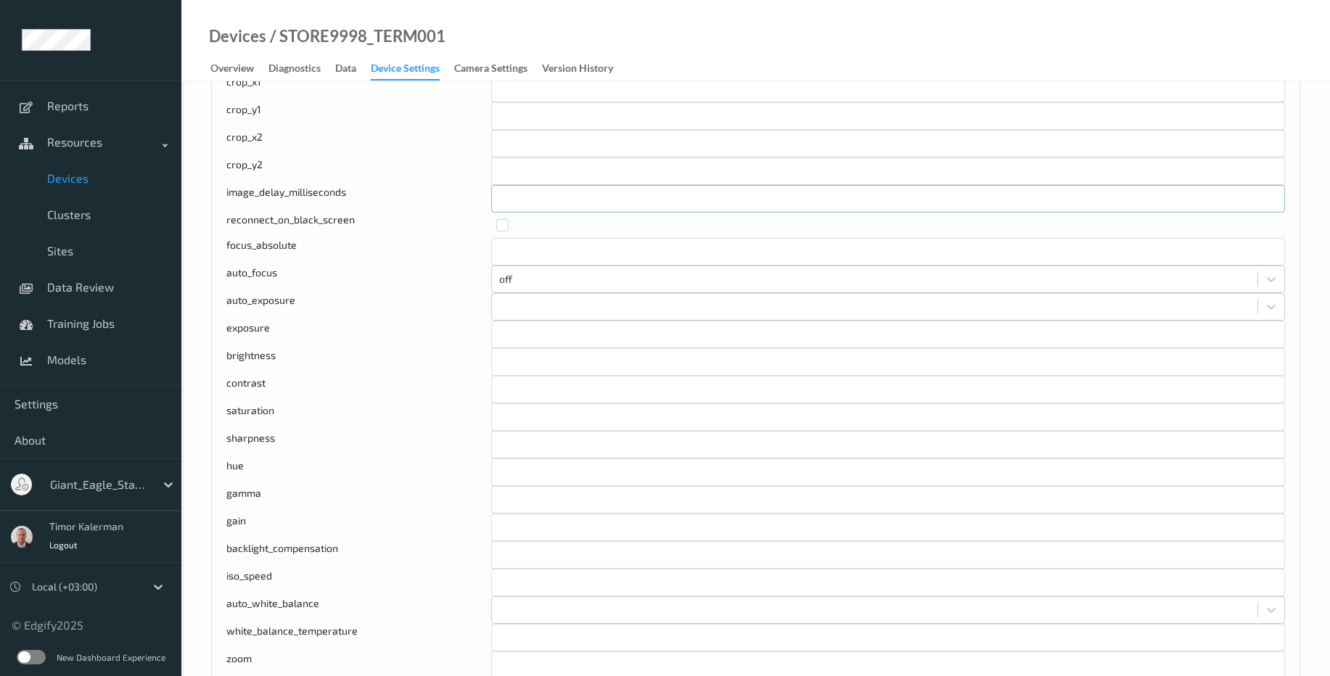
click at [616, 195] on input "*" at bounding box center [888, 199] width 794 height 28
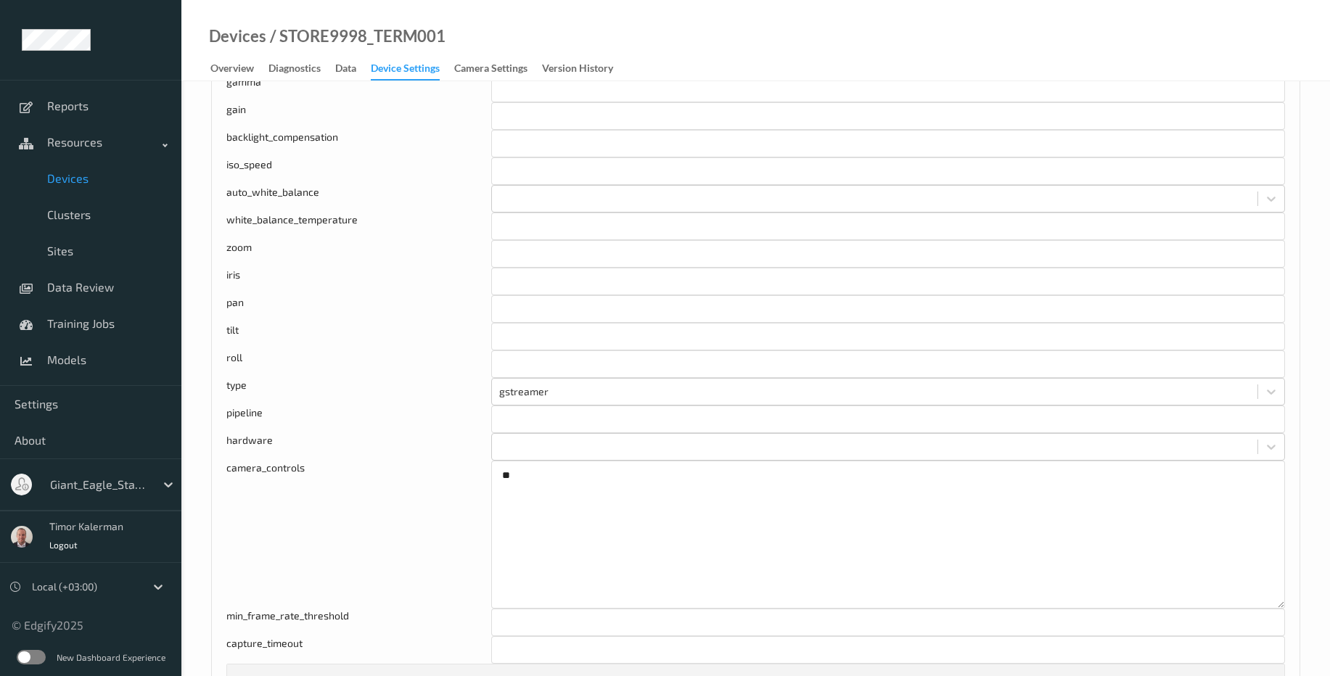
scroll to position [958, 0]
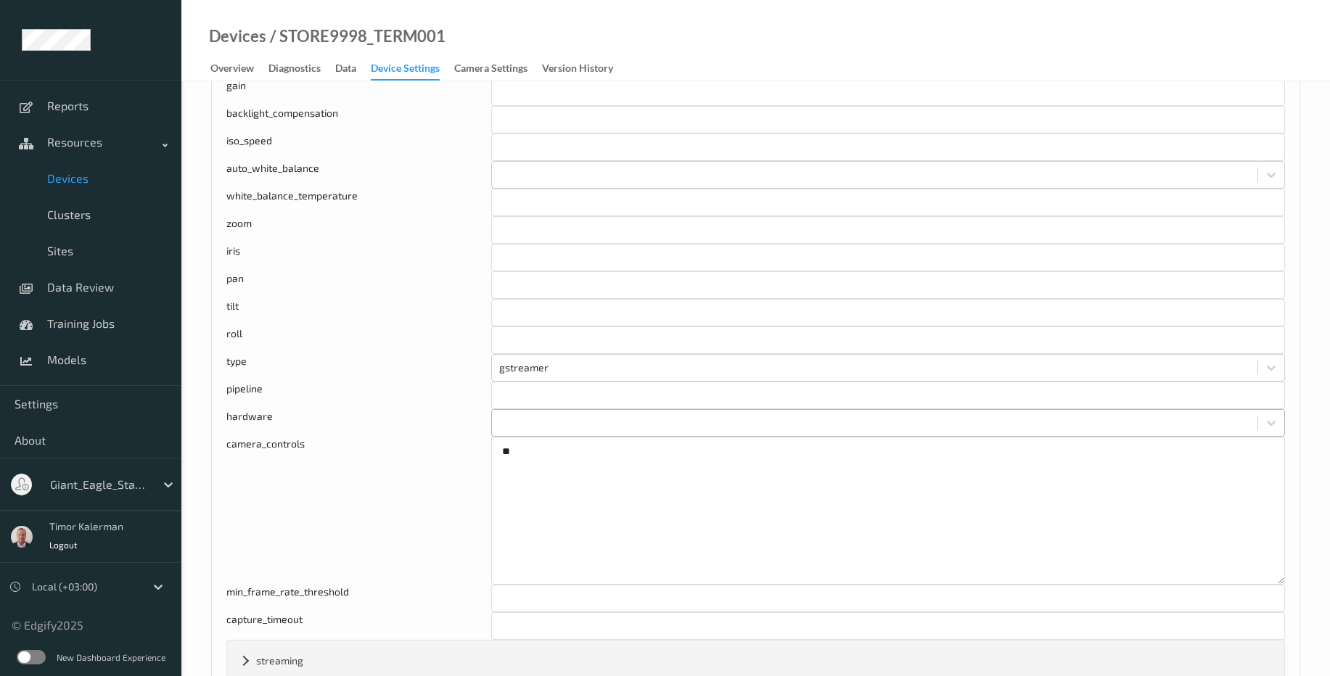
click at [539, 427] on div at bounding box center [874, 422] width 751 height 17
click at [528, 393] on input "text" at bounding box center [888, 396] width 794 height 28
type input "tcamsrc ! video/x-bayer, width=1920, height=1080, framerate=30/1 ! tcamconvert …"
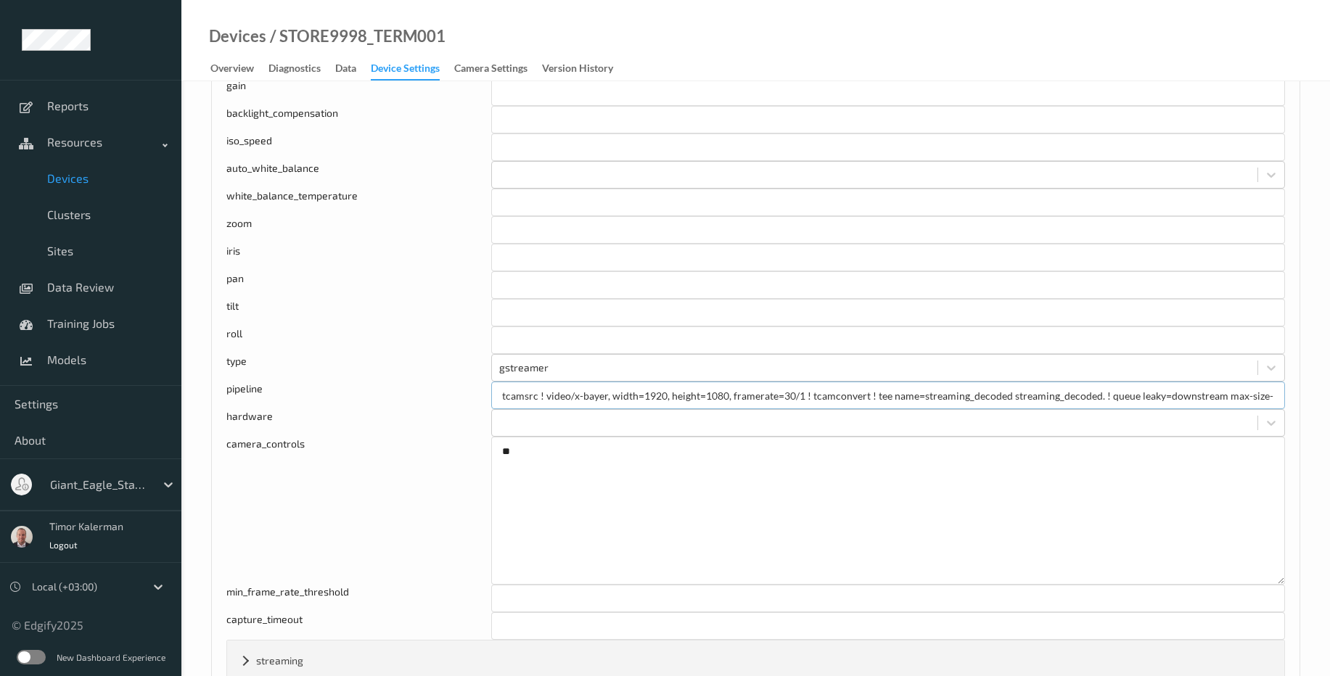
click at [612, 398] on input "tcamsrc ! video/x-bayer, width=1920, height=1080, framerate=30/1 ! tcamconvert …" at bounding box center [888, 396] width 794 height 28
click at [657, 406] on input "tcamsrc ! video/x-bayer, width=1920, height=1080, framerate=30/1 ! tcamconvert …" at bounding box center [888, 396] width 794 height 28
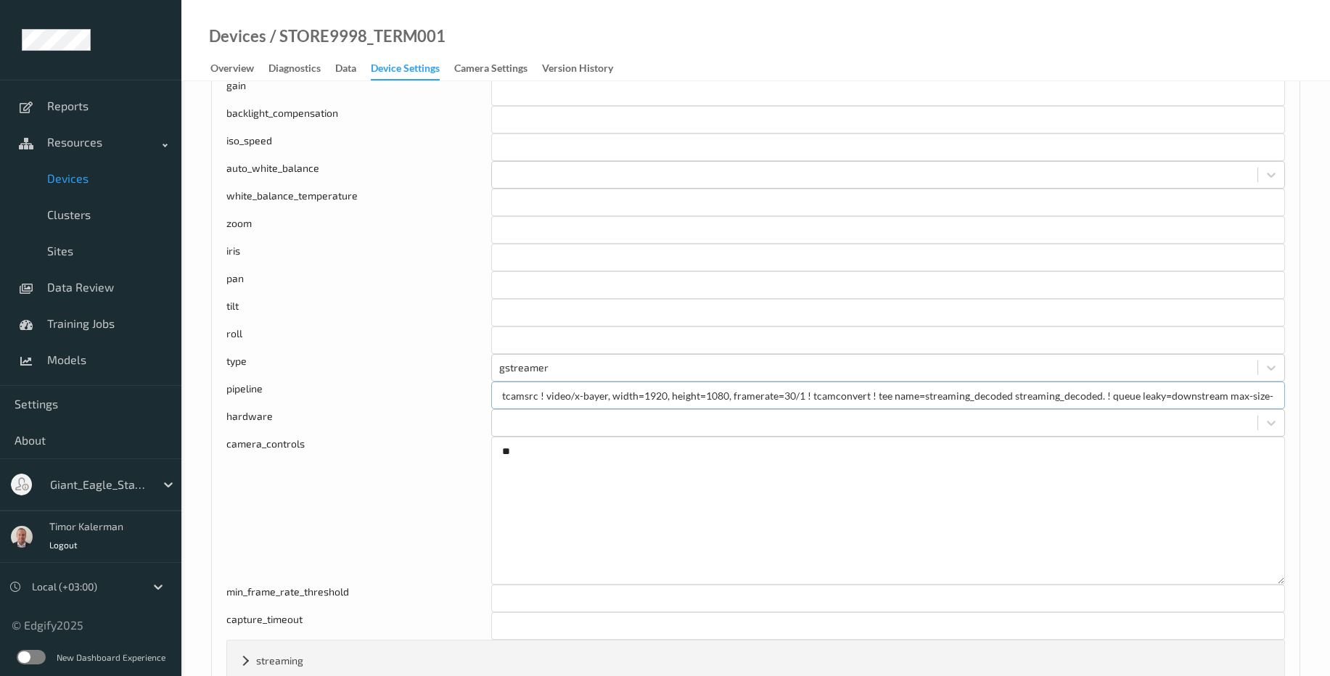
click at [742, 403] on input "tcamsrc ! video/x-bayer, width=1920, height=1080, framerate=30/1 ! tcamconvert …" at bounding box center [888, 396] width 794 height 28
click at [803, 398] on input "tcamsrc ! video/x-bayer, width=1920, height=1080, framerate=30/1 ! tcamconvert …" at bounding box center [888, 396] width 794 height 28
click at [799, 379] on div "gstreamer" at bounding box center [875, 367] width 766 height 23
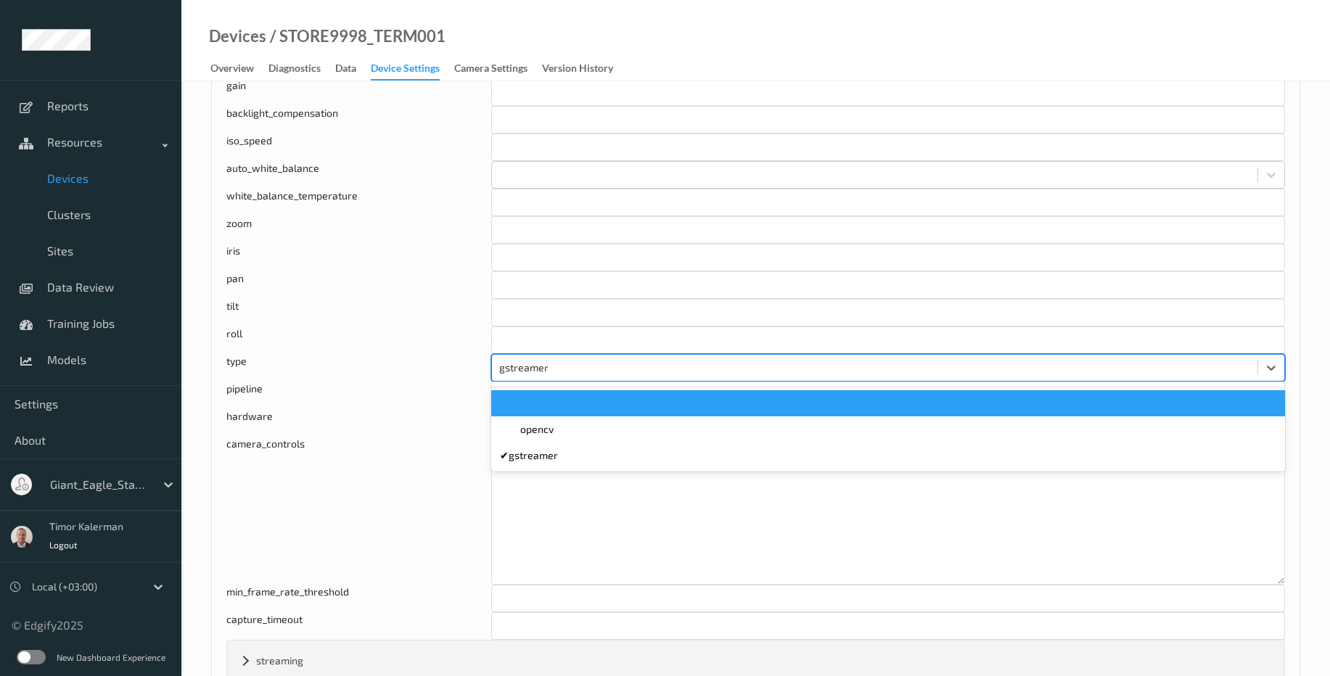
click at [443, 357] on div "type" at bounding box center [358, 368] width 265 height 28
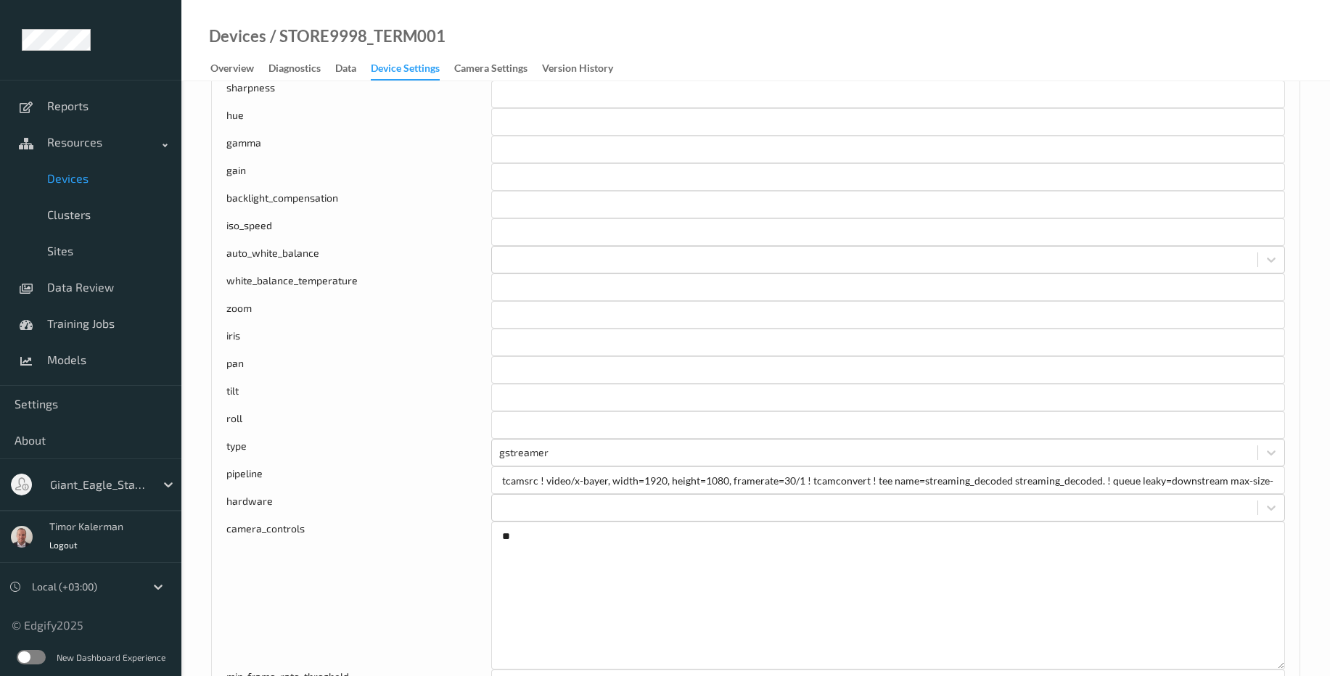
scroll to position [784, 0]
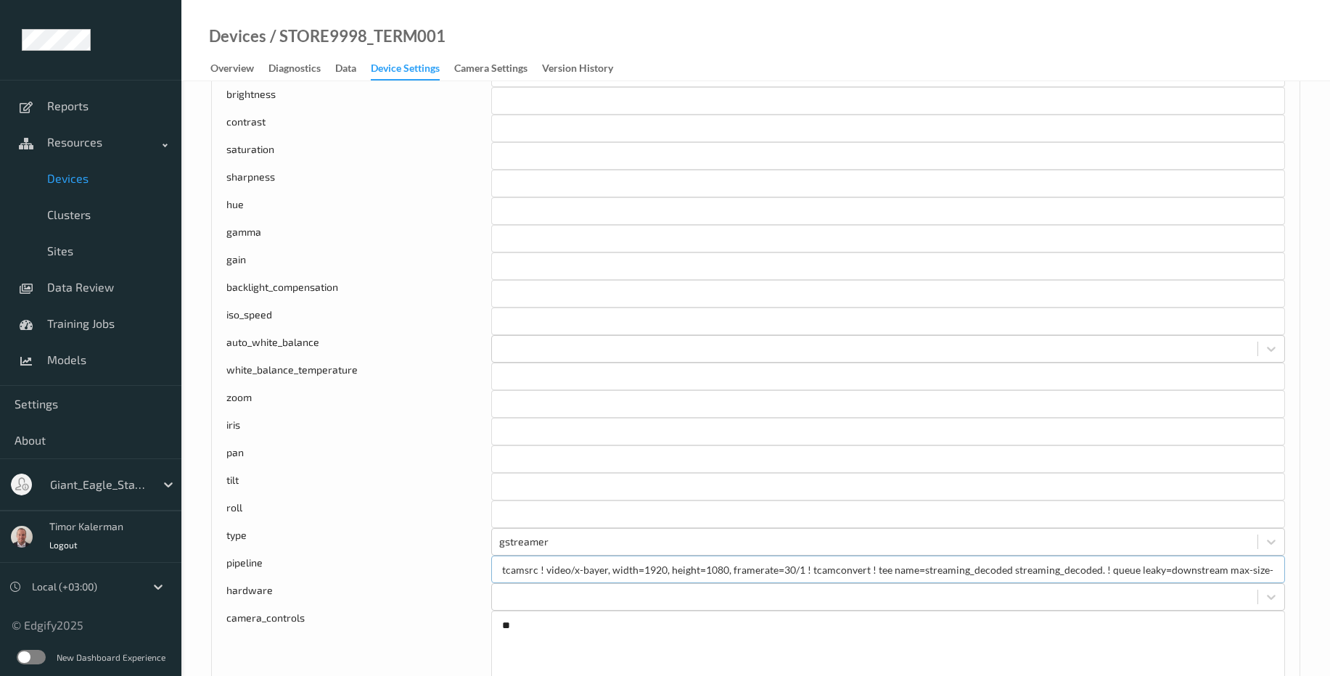
click at [628, 581] on input "tcamsrc ! video/x-bayer, width=1920, height=1080, framerate=30/1 ! tcamconvert …" at bounding box center [888, 570] width 794 height 28
click at [629, 579] on input "tcamsrc ! video/x-bayer, width=1920, height=1080, framerate=30/1 ! tcamconvert …" at bounding box center [888, 570] width 794 height 28
click at [629, 578] on input "tcamsrc ! video/x-bayer, width=1920, height=1080, framerate=30/1 ! tcamconvert …" at bounding box center [888, 570] width 794 height 28
click at [634, 568] on input "tcamsrc ! video/x-bayer, width=1920, height=1080, framerate=30/1 ! tcamconvert …" at bounding box center [888, 570] width 794 height 28
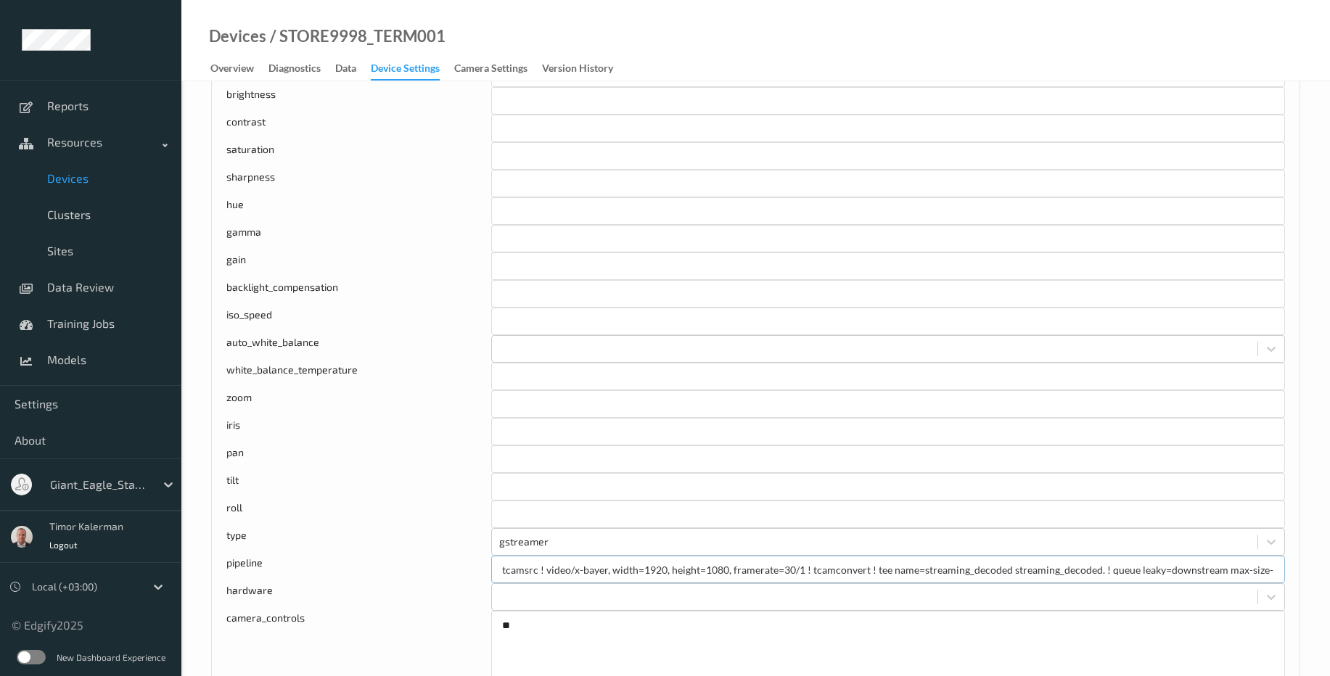
click at [634, 568] on input "tcamsrc ! video/x-bayer, width=1920, height=1080, framerate=30/1 ! tcamconvert …" at bounding box center [888, 570] width 794 height 28
click at [634, 567] on input "tcamsrc ! video/x-bayer, width=1920, height=1080, framerate=30/1 ! tcamconvert …" at bounding box center [888, 570] width 794 height 28
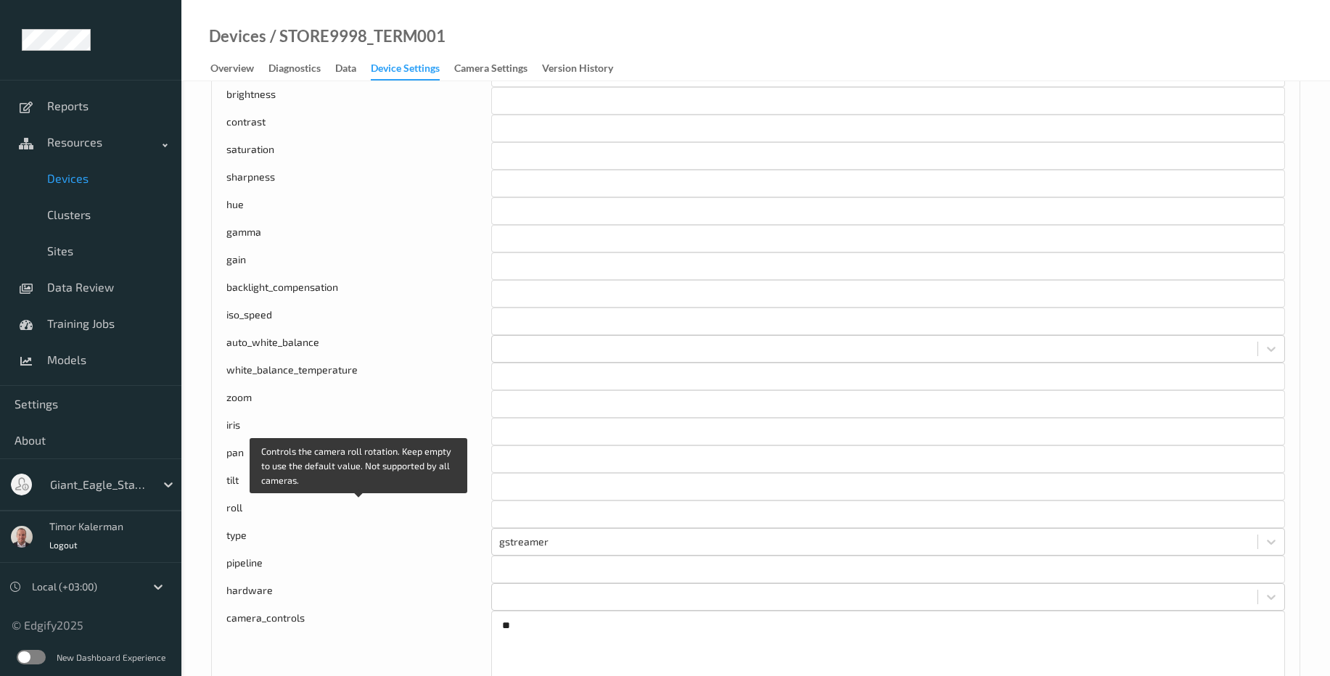
click at [411, 508] on div "roll" at bounding box center [358, 515] width 265 height 28
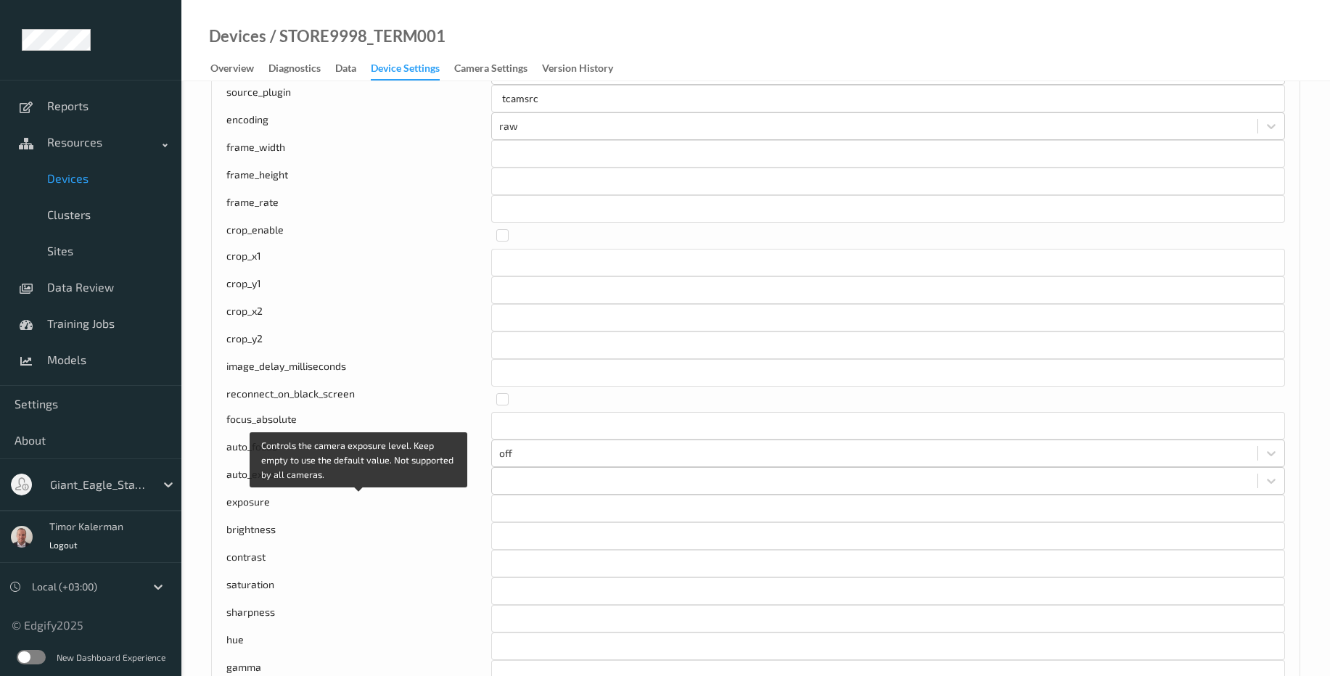
scroll to position [0, 0]
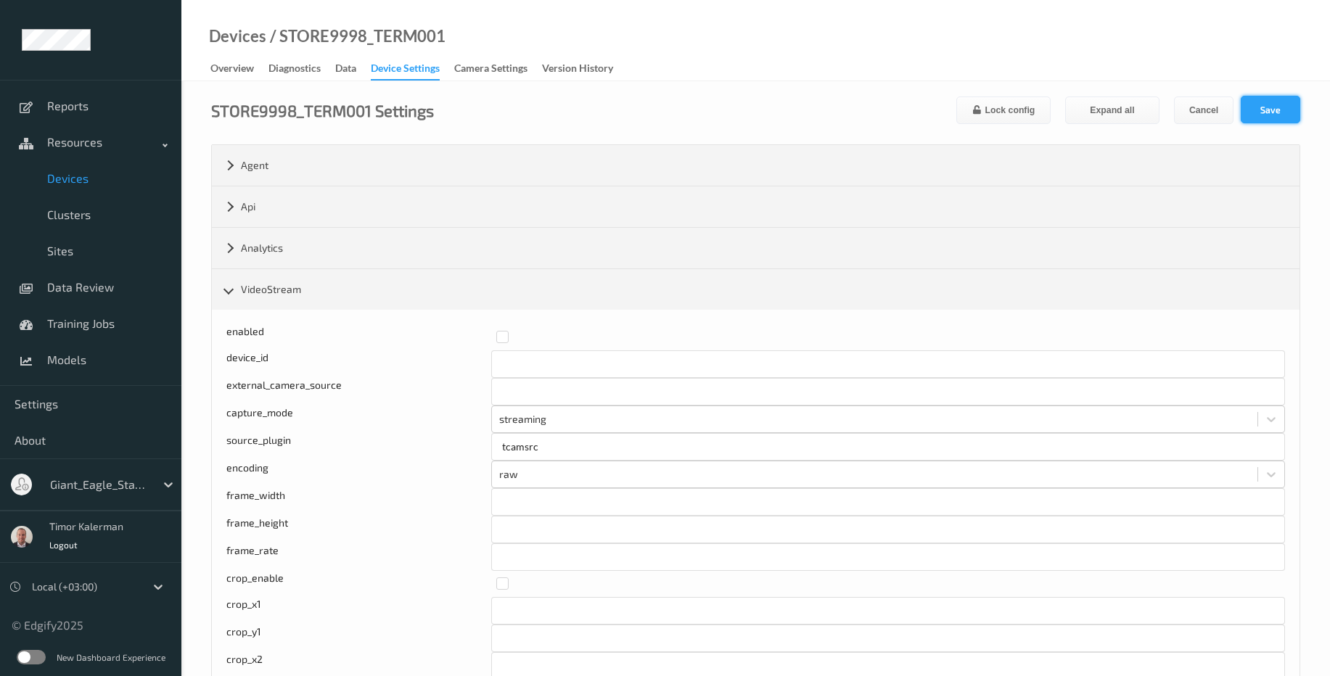
click at [1266, 106] on button "Save" at bounding box center [1271, 110] width 60 height 28
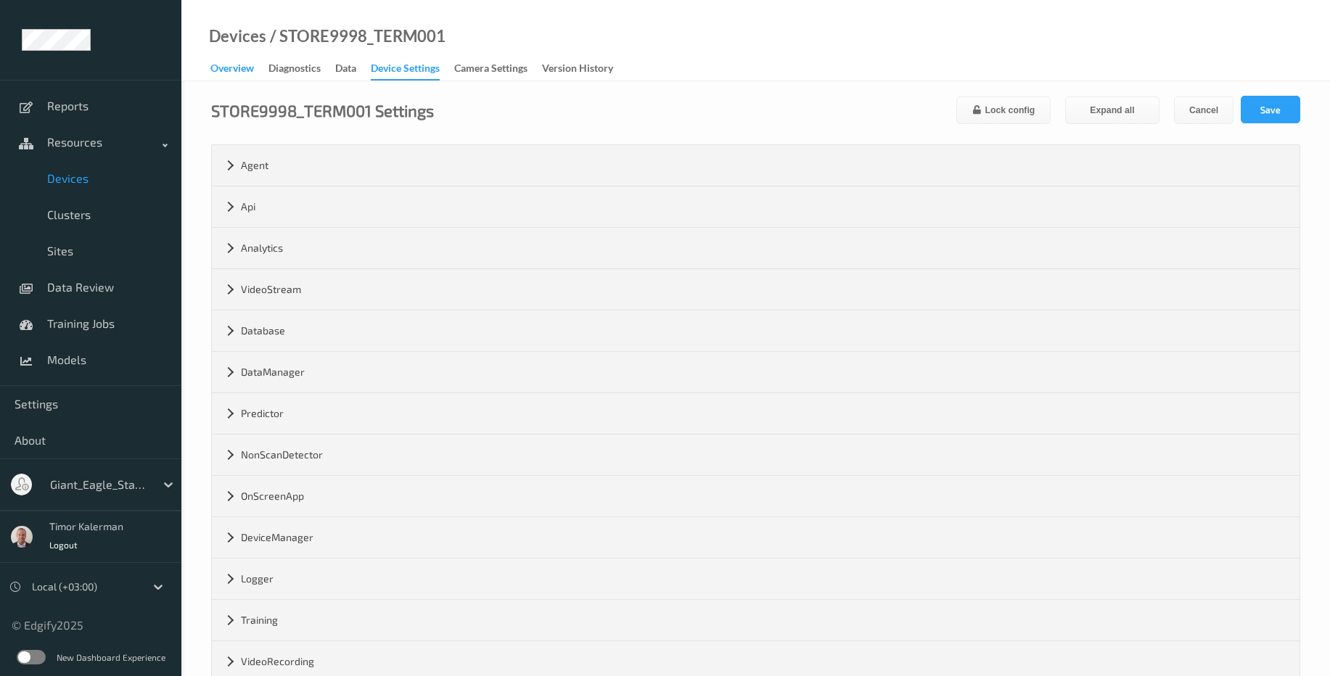
click at [230, 67] on div "Overview" at bounding box center [232, 70] width 44 height 18
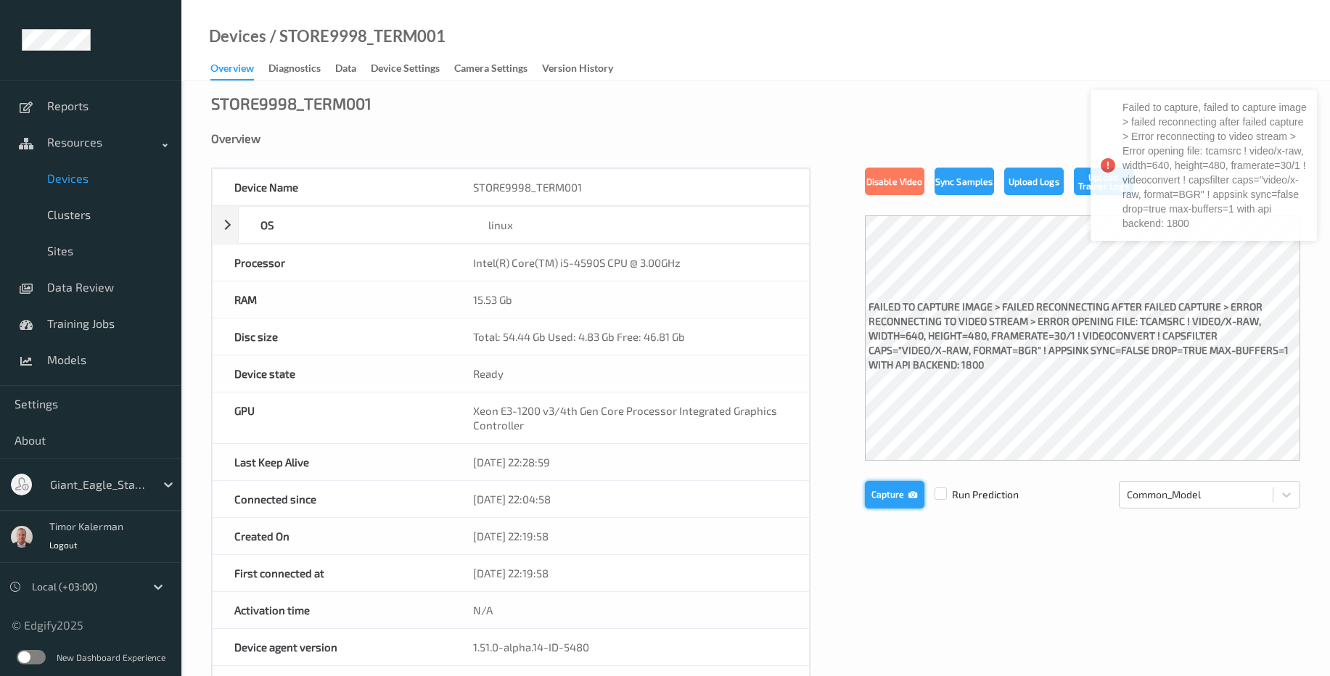
click at [888, 499] on button "Capture" at bounding box center [895, 495] width 60 height 28
click at [890, 499] on button "Capture" at bounding box center [895, 495] width 60 height 28
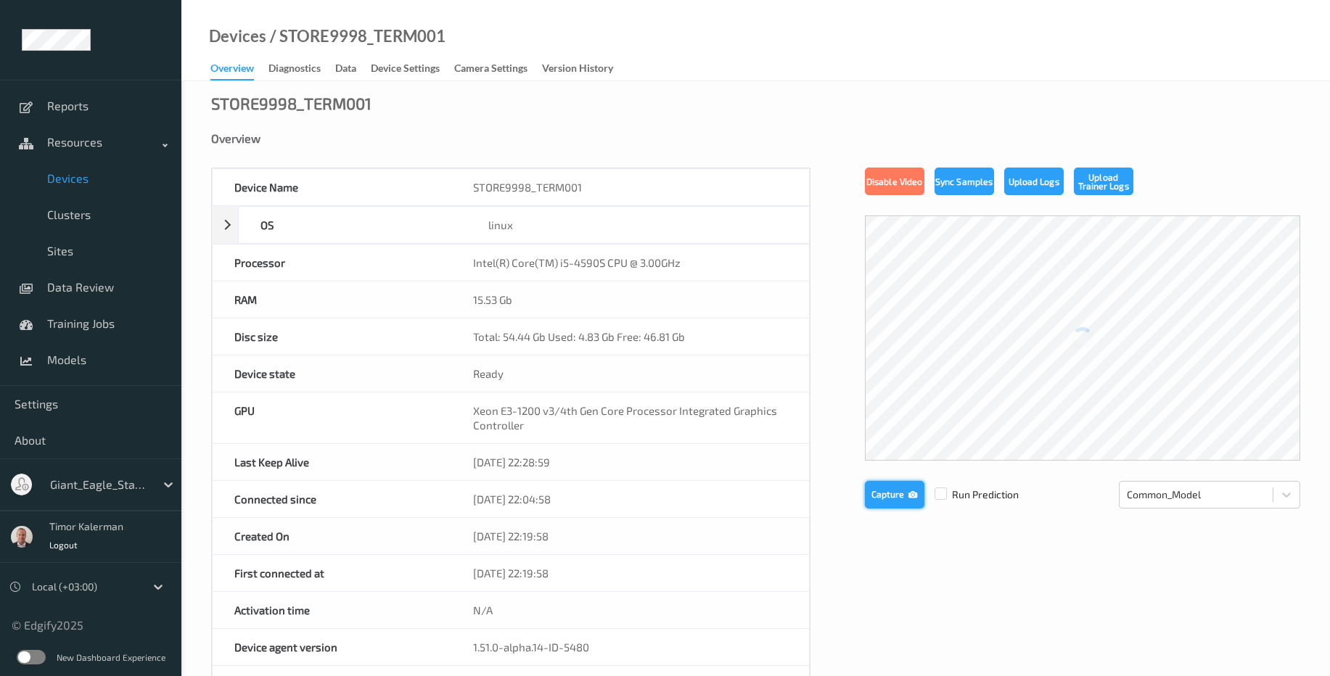
click at [876, 501] on button "Capture" at bounding box center [895, 495] width 60 height 28
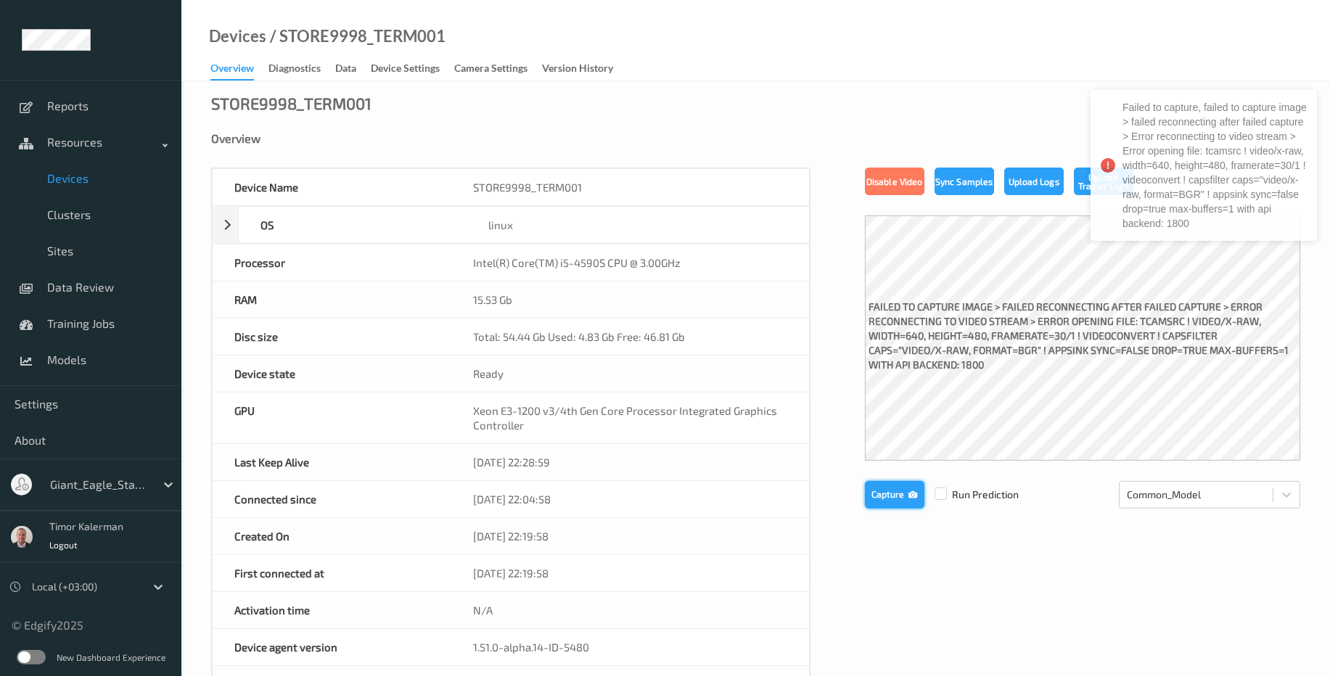
click at [876, 501] on button "Capture" at bounding box center [895, 495] width 60 height 28
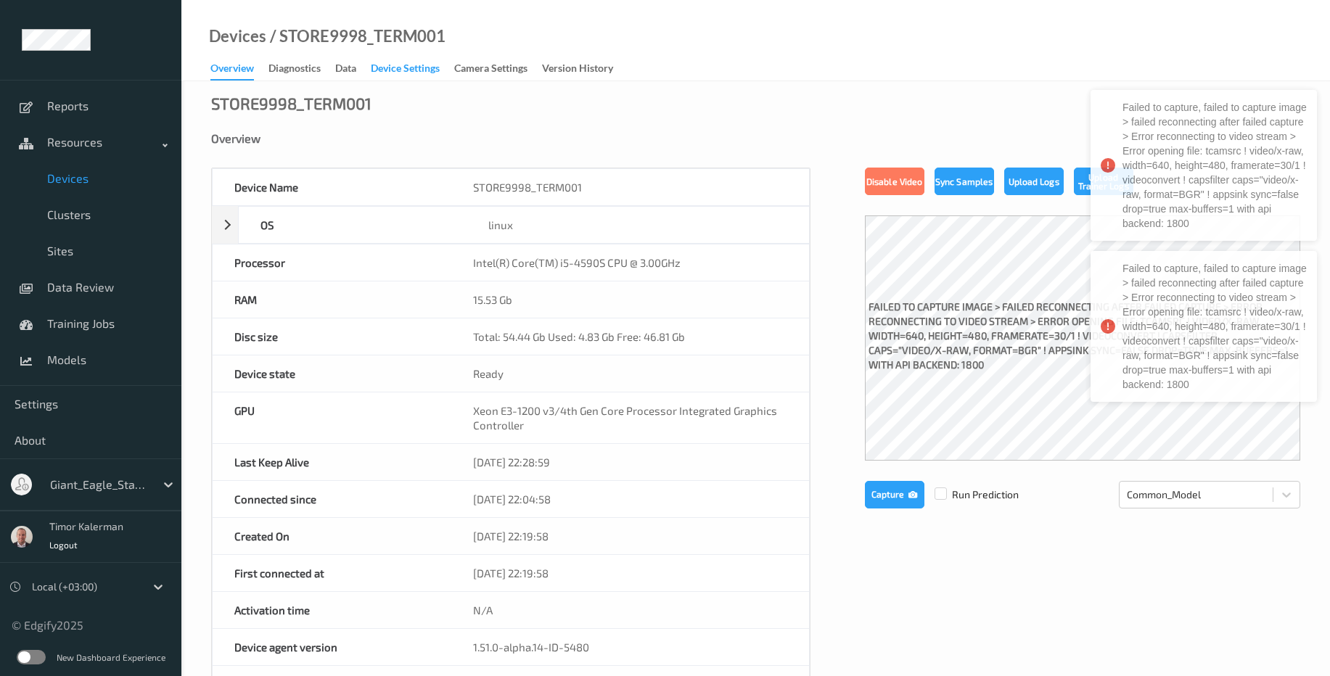
click at [390, 67] on div "Device Settings" at bounding box center [405, 70] width 69 height 18
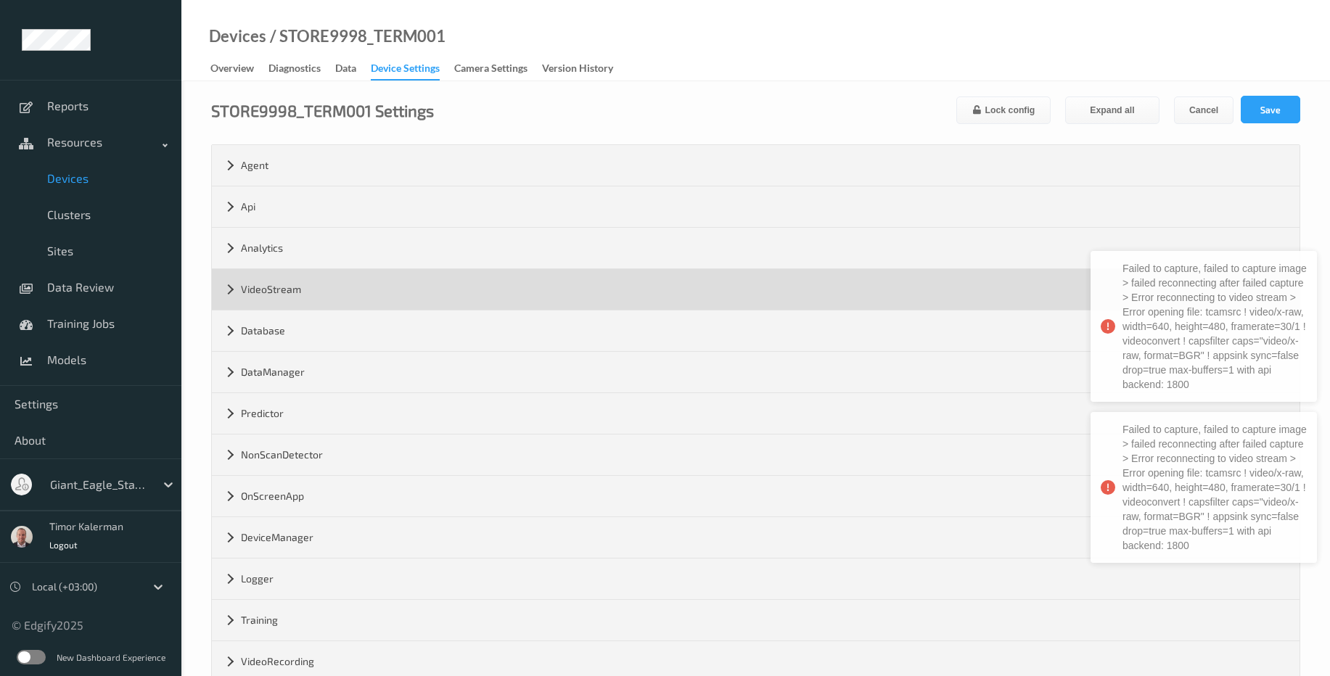
click at [330, 289] on div "VideoStream" at bounding box center [756, 289] width 1088 height 41
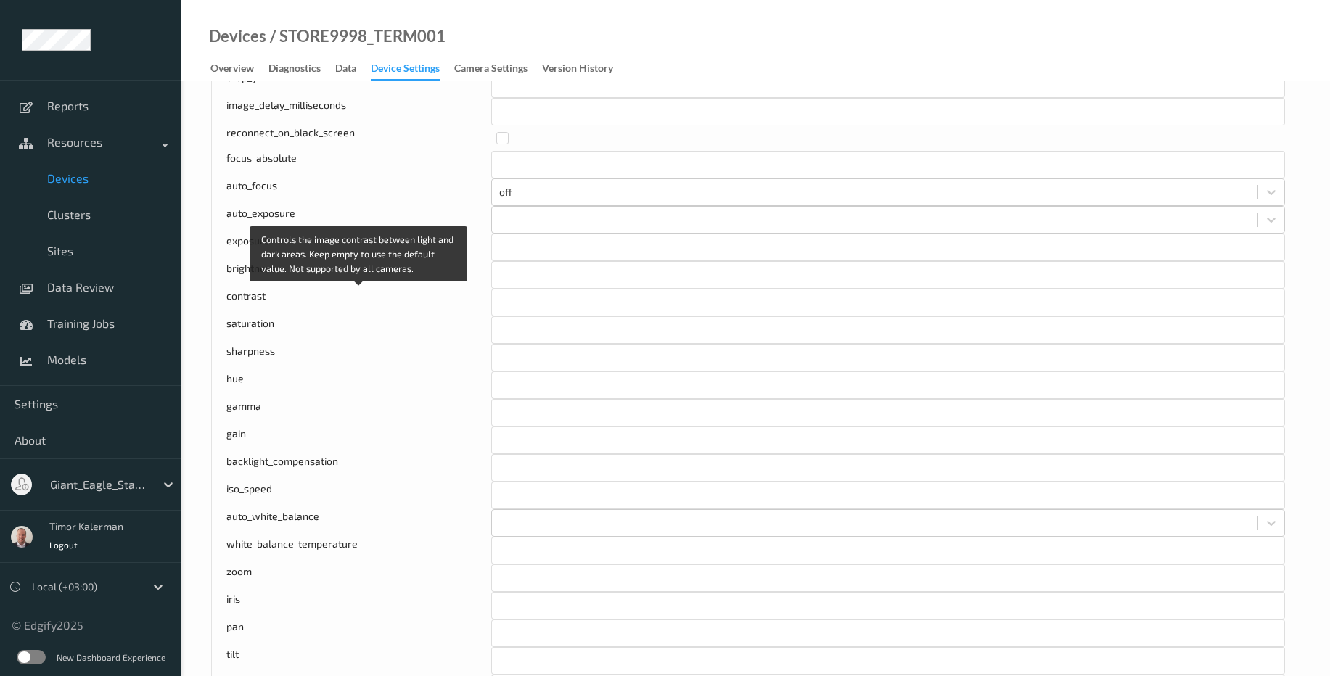
scroll to position [1045, 0]
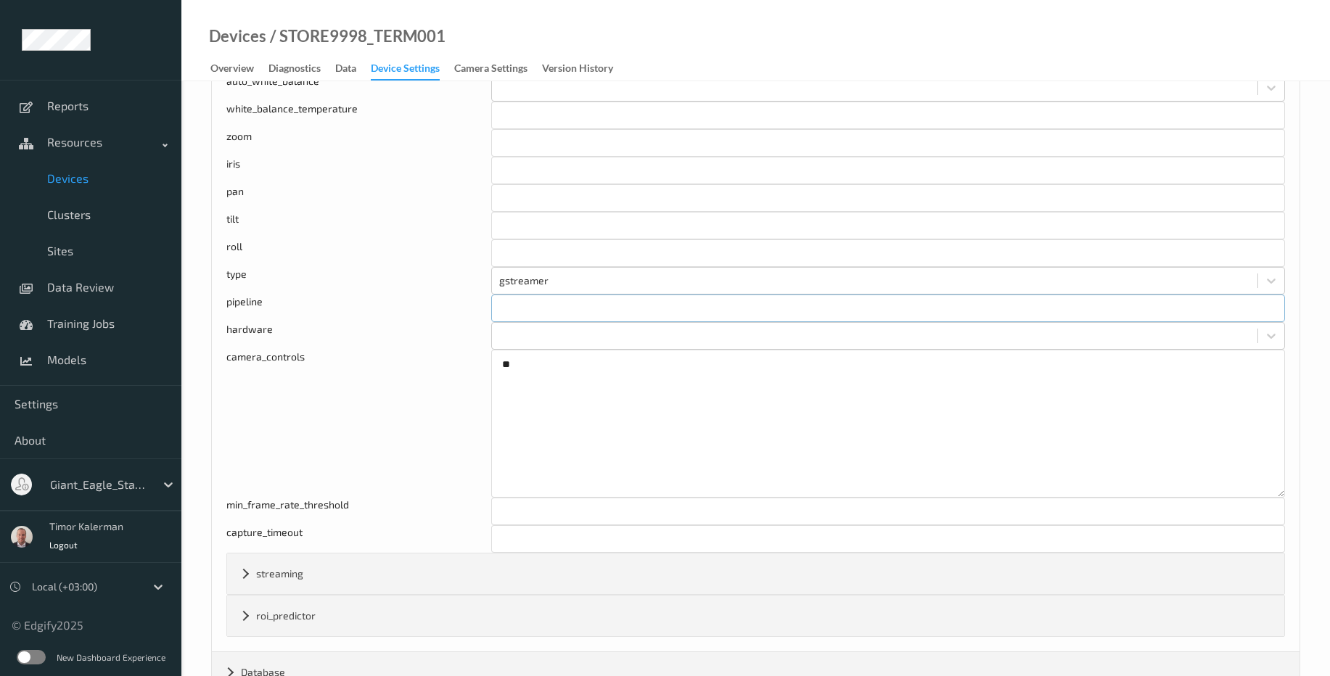
click at [565, 320] on input "text" at bounding box center [888, 309] width 794 height 28
paste input "tcamsrc ! video/x-bayer, width=640, height=480, framerate=30/1 ! tcamconvert ! …"
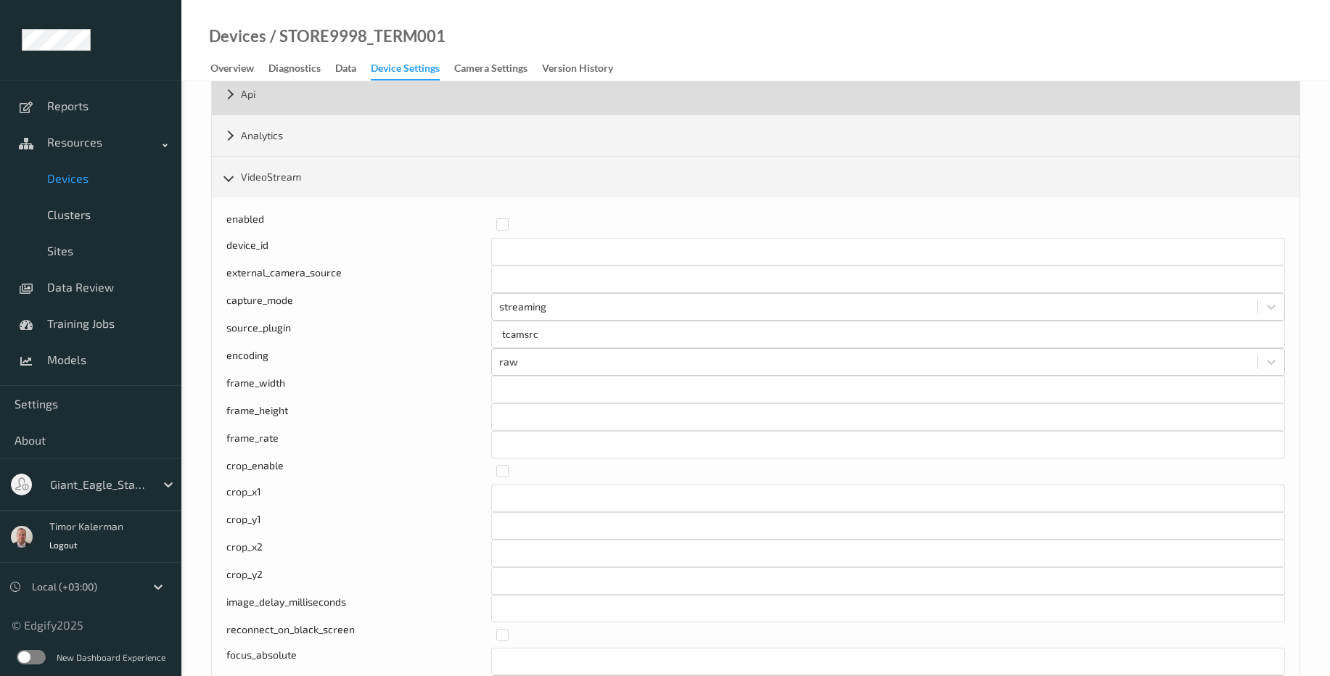
scroll to position [0, 0]
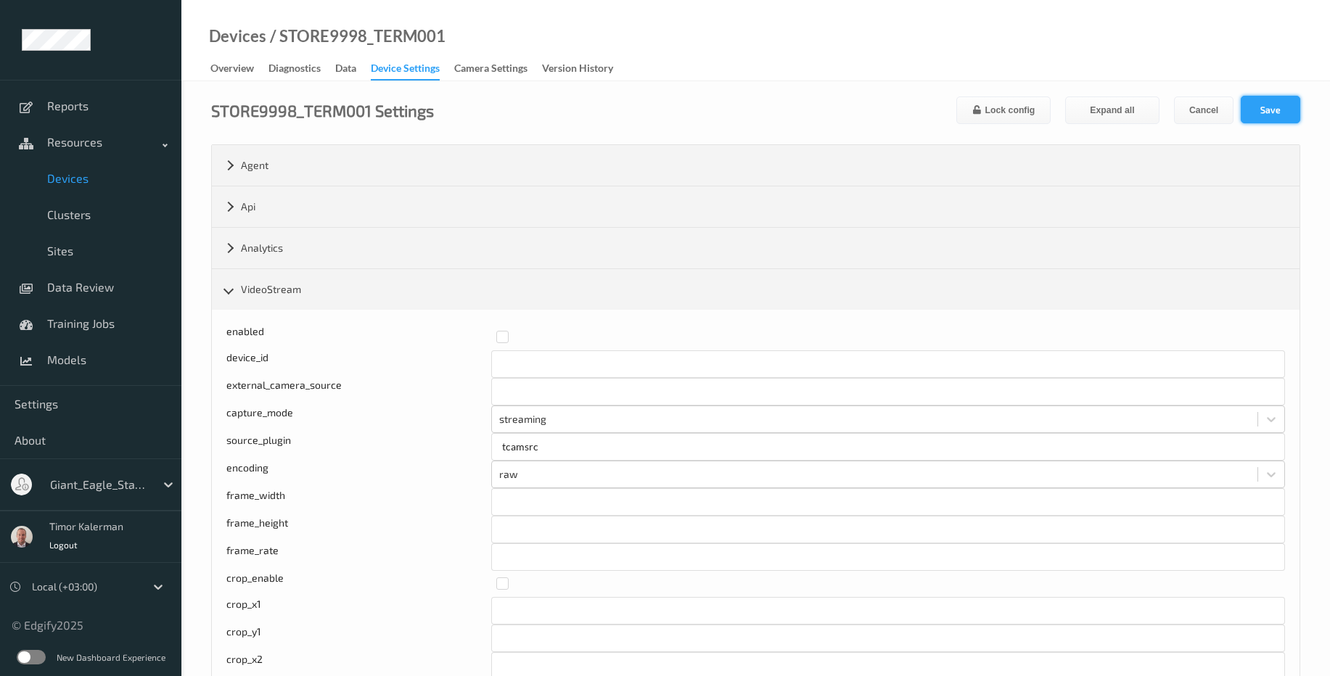
type input "tcamsrc ! video/x-bayer, width=640, height=480, framerate=30/1 ! tcamconvert ! …"
click at [1265, 120] on button "Save" at bounding box center [1271, 110] width 60 height 28
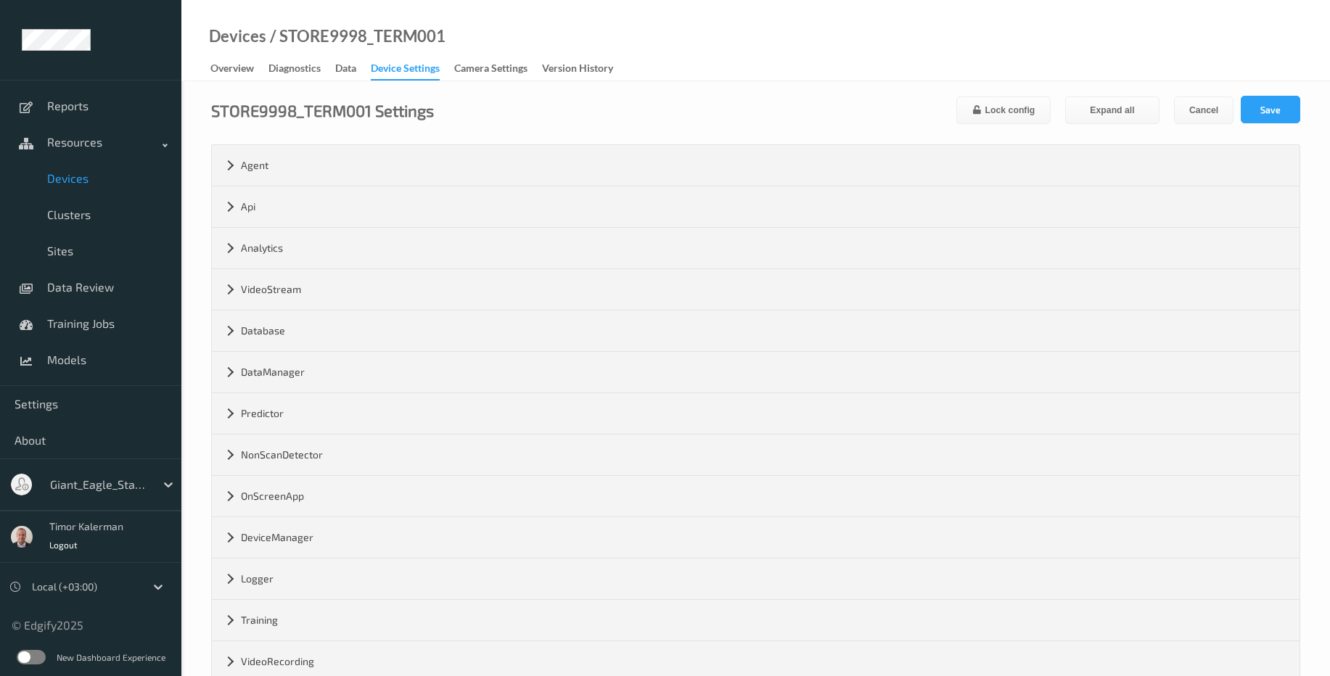
click at [28, 657] on label at bounding box center [31, 657] width 29 height 15
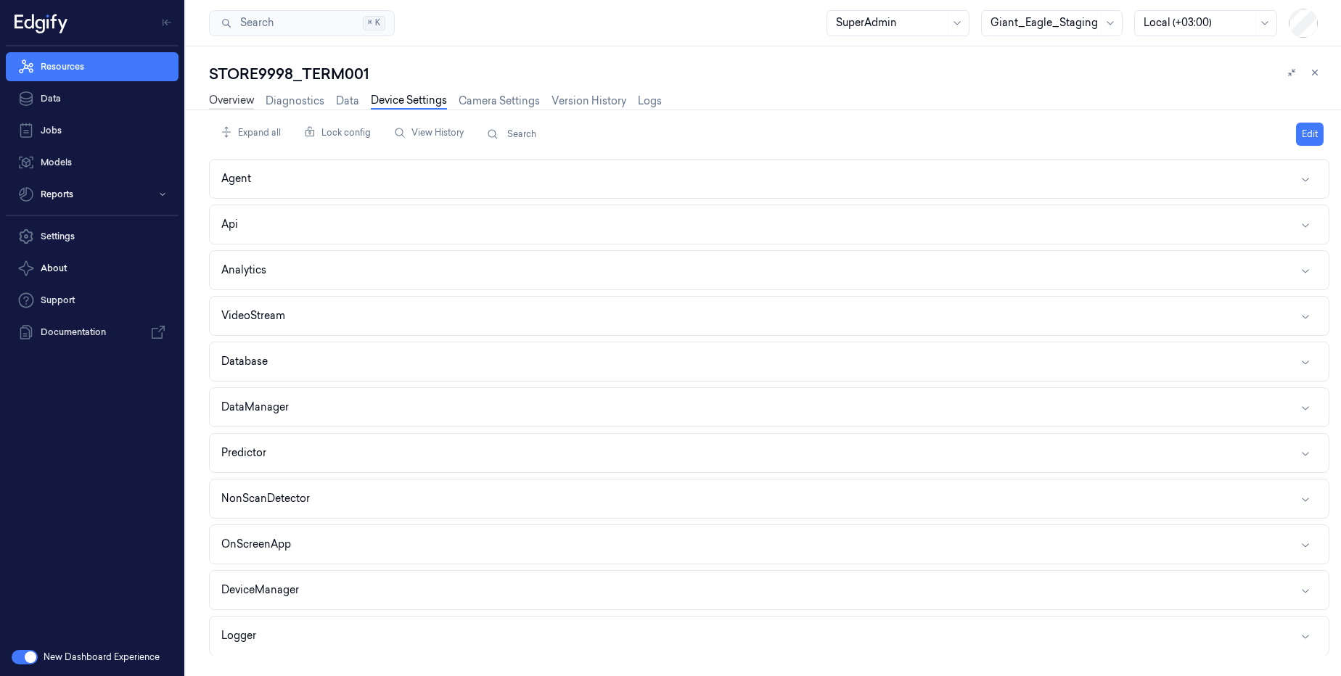
click at [226, 102] on link "Overview" at bounding box center [231, 101] width 45 height 17
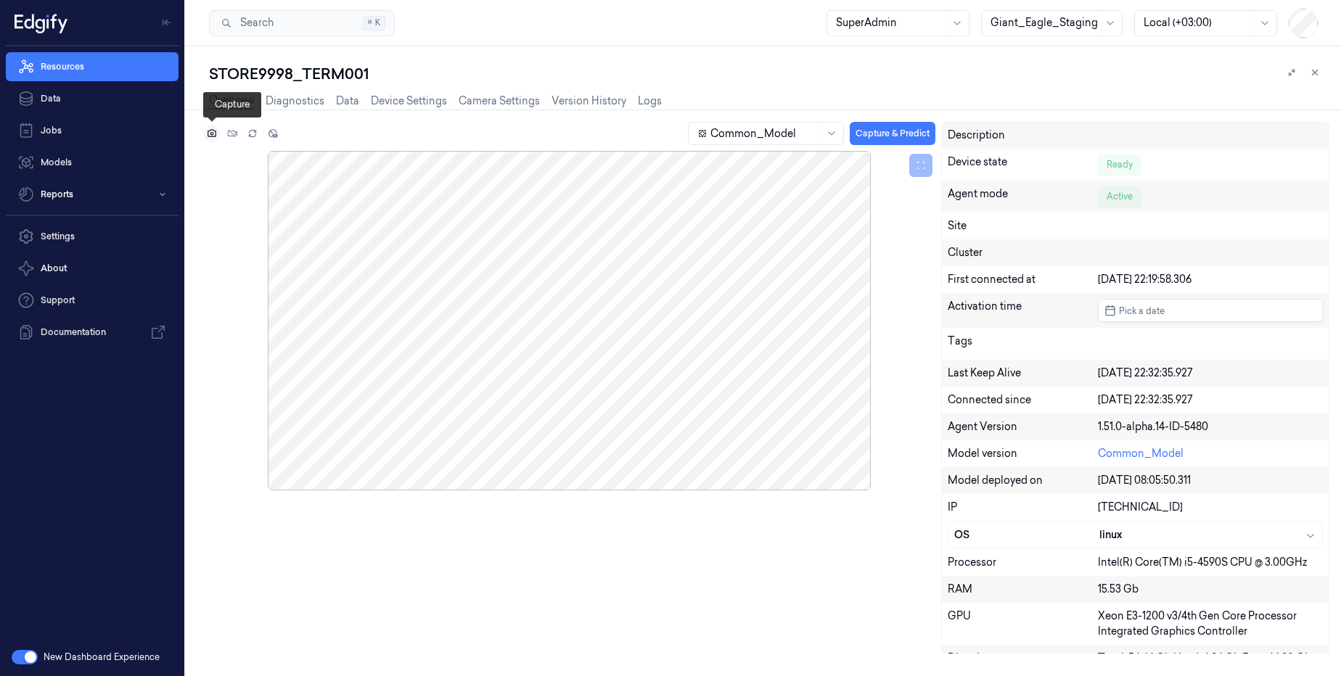
click at [205, 136] on button at bounding box center [211, 133] width 17 height 17
click at [204, 127] on div "Common_Model Capture & Predict" at bounding box center [569, 136] width 732 height 30
click at [203, 123] on div "Common_Model Capture & Predict" at bounding box center [569, 136] width 732 height 30
click at [208, 132] on div "Common_Model Capture & Predict" at bounding box center [569, 136] width 732 height 30
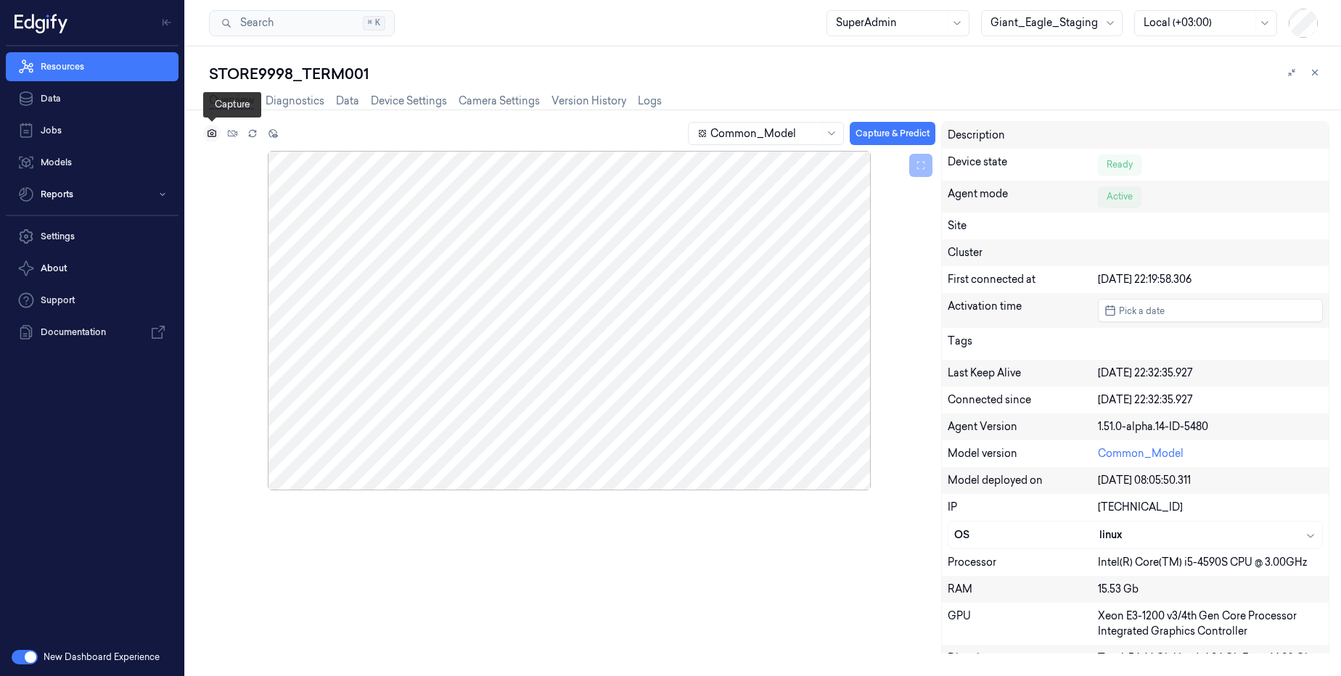
click at [208, 132] on icon at bounding box center [212, 133] width 10 height 10
click at [211, 136] on icon at bounding box center [212, 133] width 9 height 8
click at [425, 101] on link "Device Settings" at bounding box center [409, 101] width 76 height 17
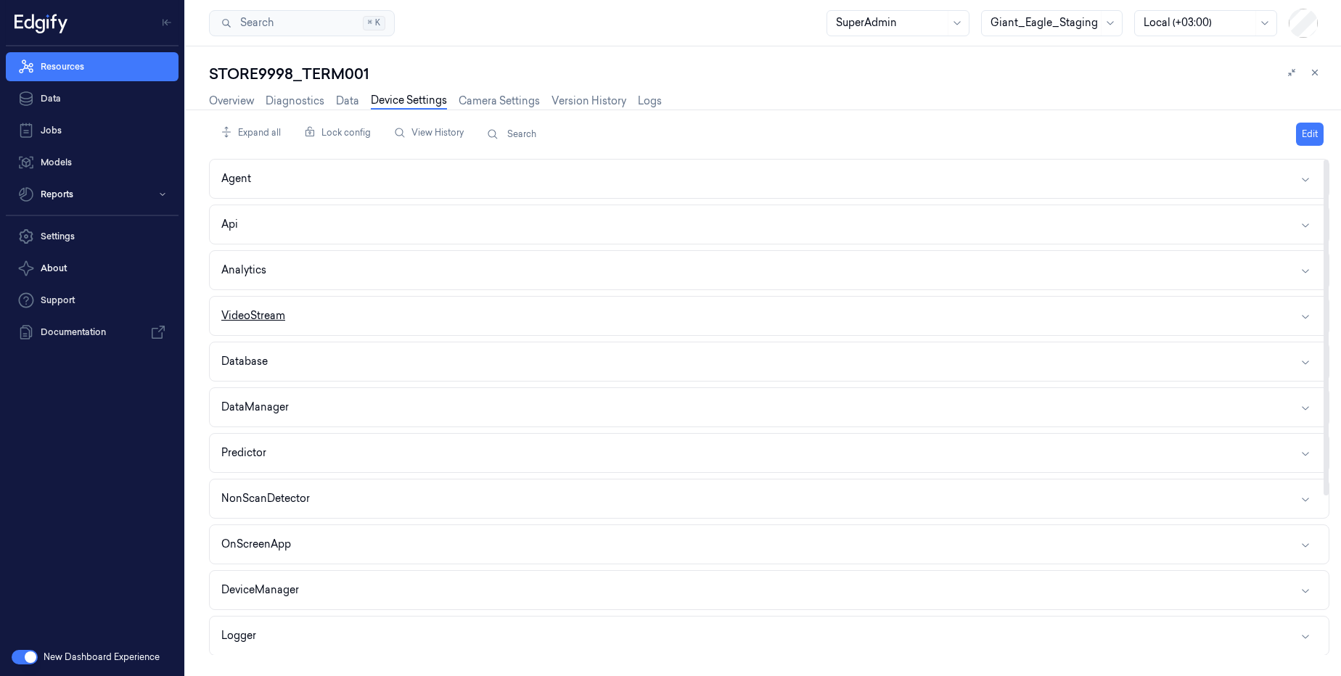
click at [300, 300] on button "VideoStream" at bounding box center [769, 316] width 1119 height 38
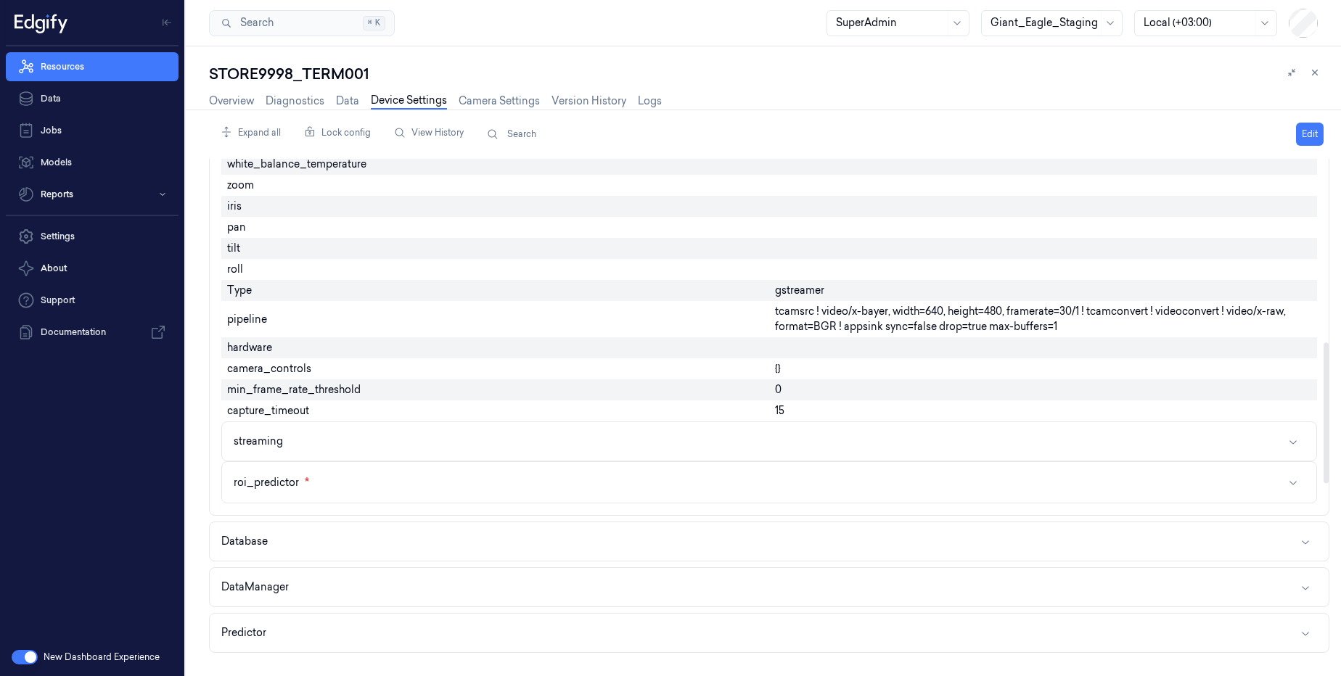
scroll to position [871, 0]
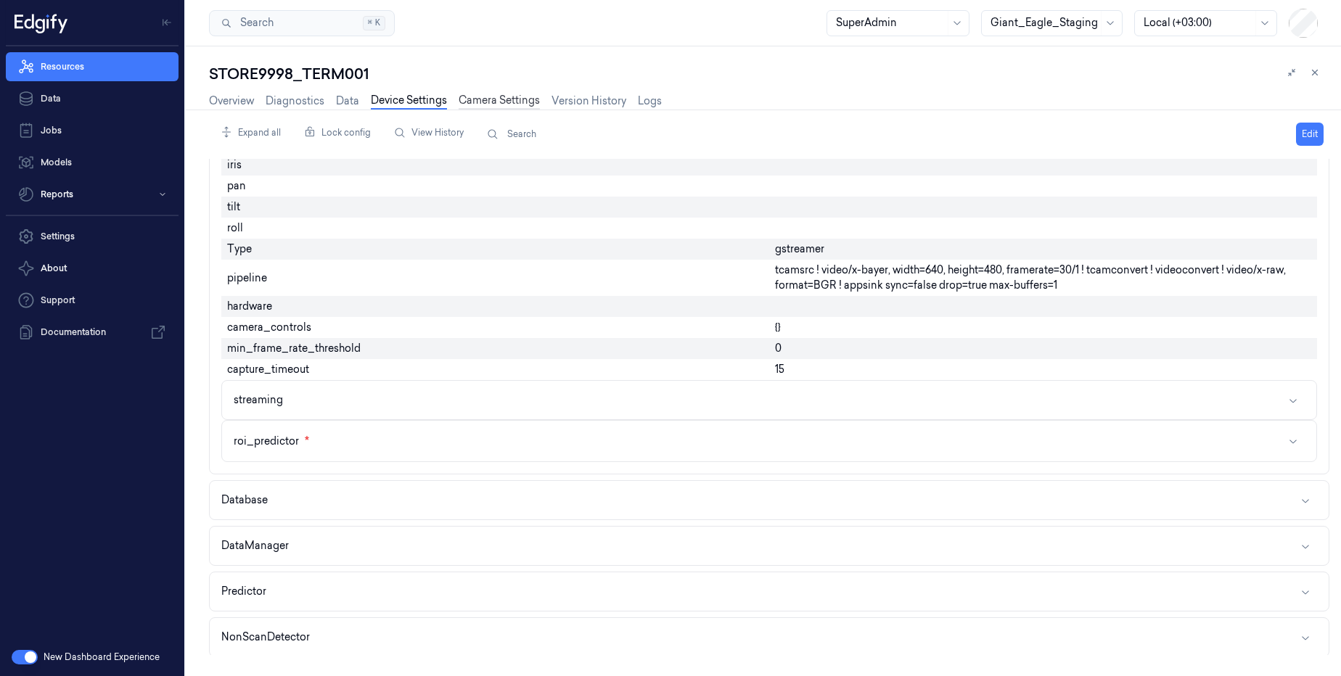
click at [474, 106] on link "Camera Settings" at bounding box center [499, 101] width 81 height 17
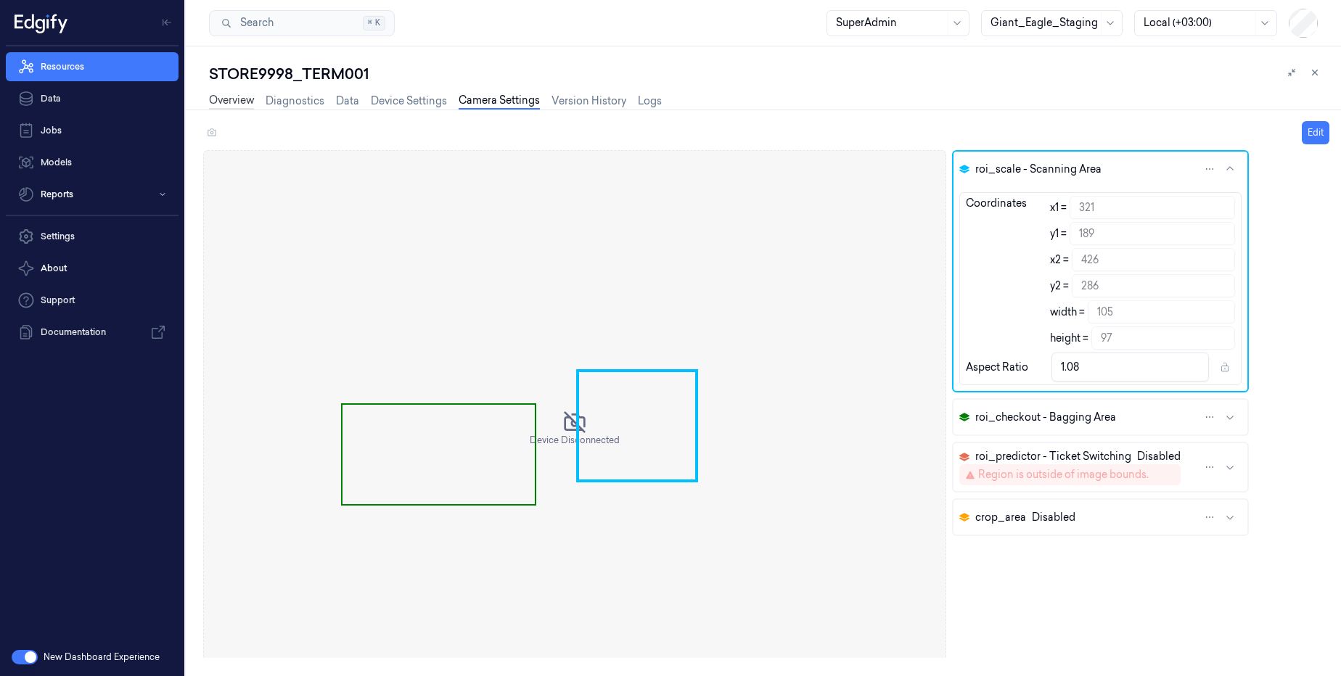
click at [253, 104] on link "Overview" at bounding box center [231, 101] width 45 height 17
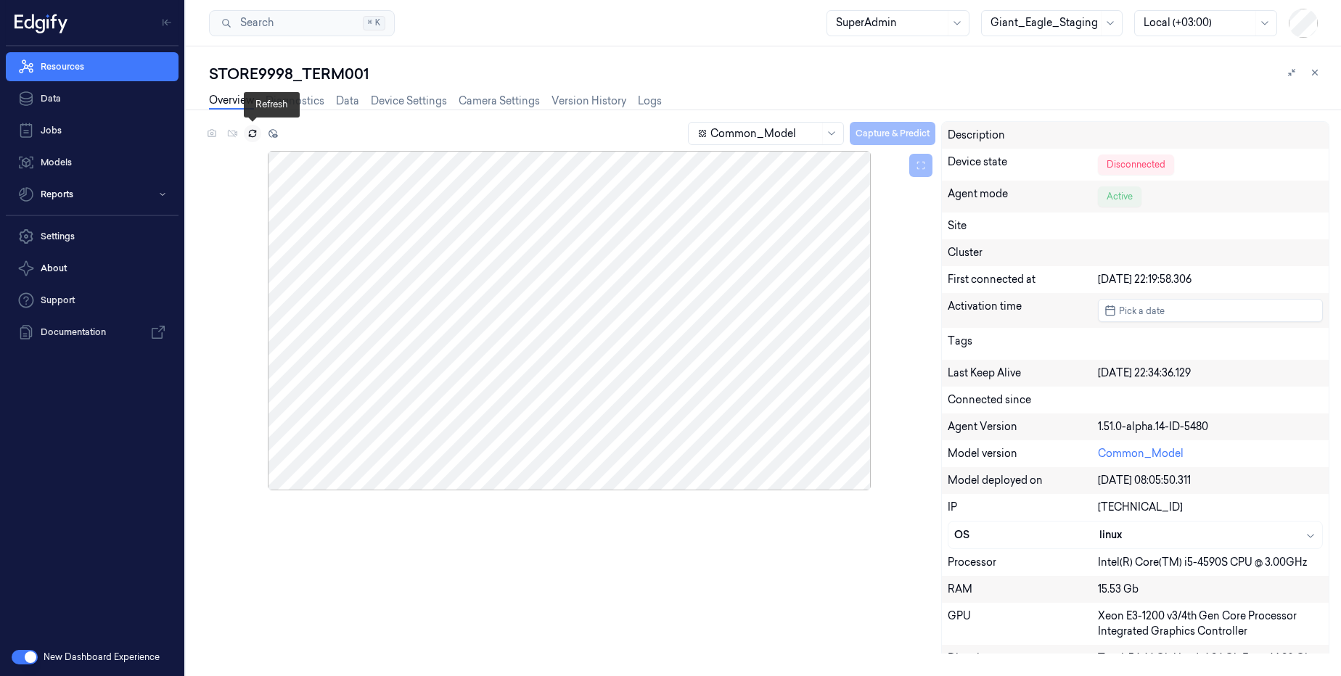
click at [253, 137] on icon at bounding box center [252, 133] width 10 height 10
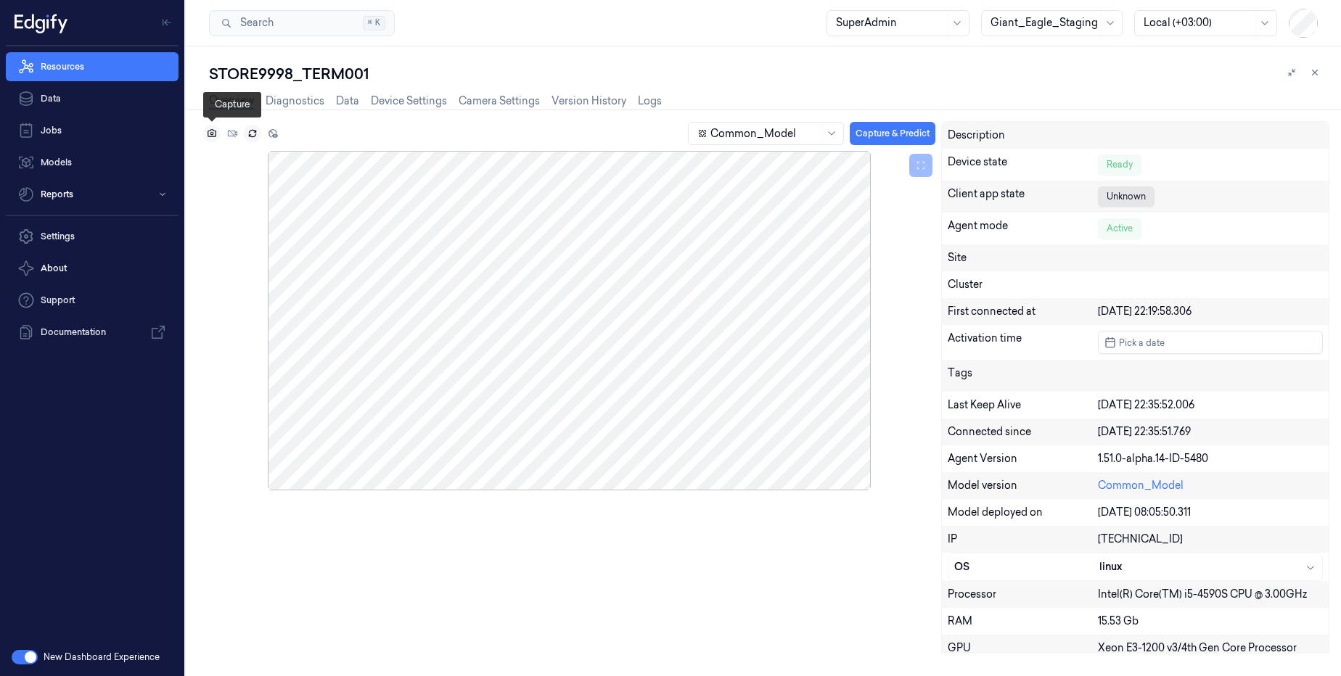
click at [211, 135] on icon at bounding box center [212, 133] width 10 height 10
click at [210, 136] on icon at bounding box center [212, 133] width 9 height 8
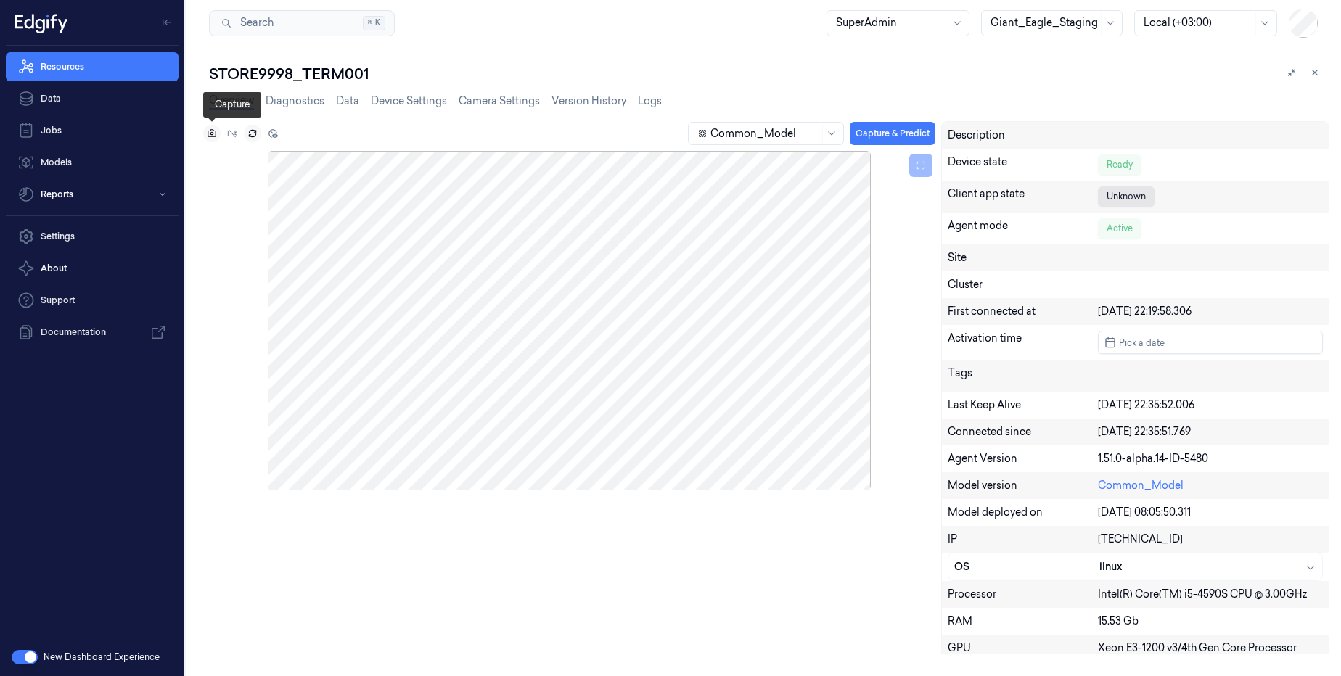
click at [210, 136] on icon at bounding box center [212, 133] width 9 height 8
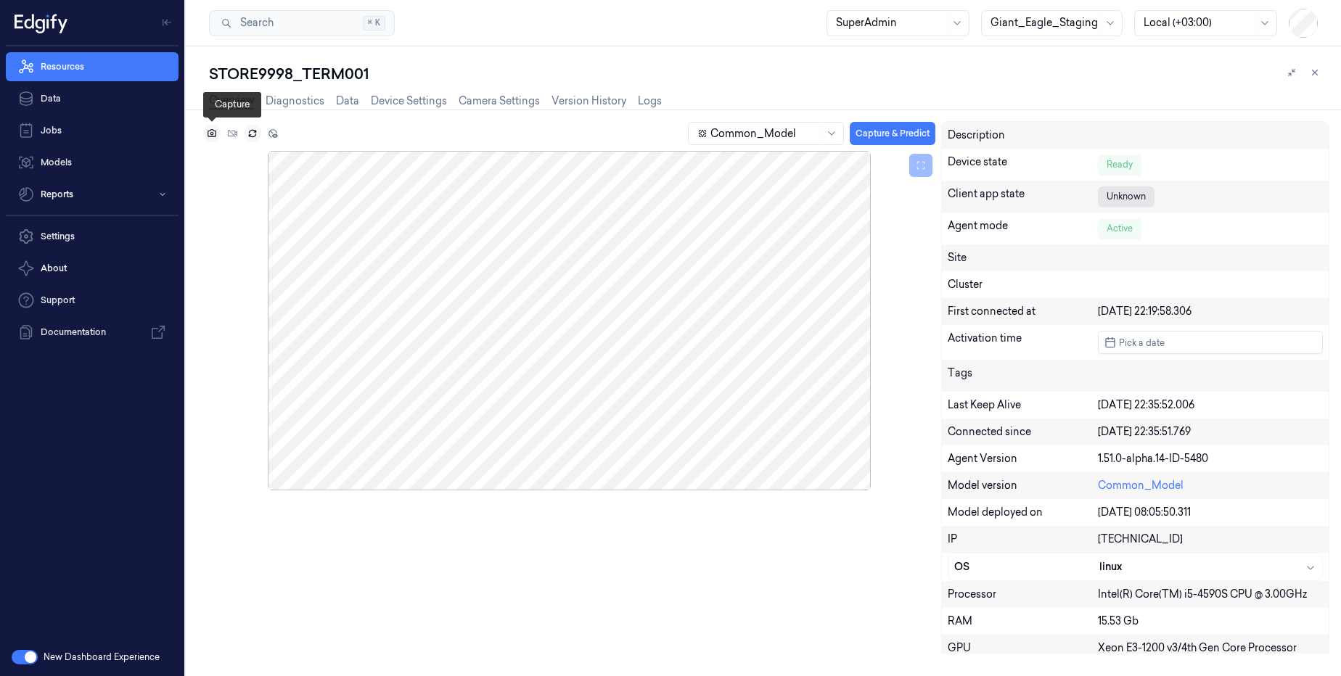
click at [210, 136] on icon at bounding box center [212, 133] width 9 height 8
click at [205, 135] on button at bounding box center [211, 133] width 17 height 17
